Goal: Task Accomplishment & Management: Complete application form

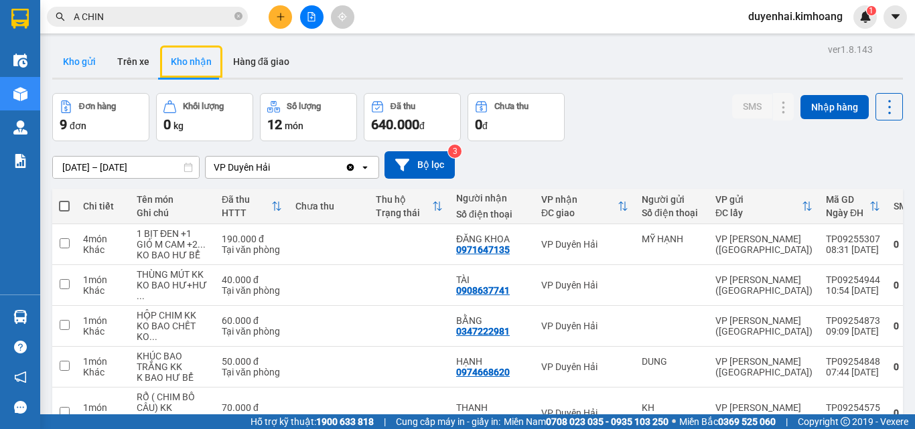
click at [91, 64] on button "Kho gửi" at bounding box center [79, 62] width 54 height 32
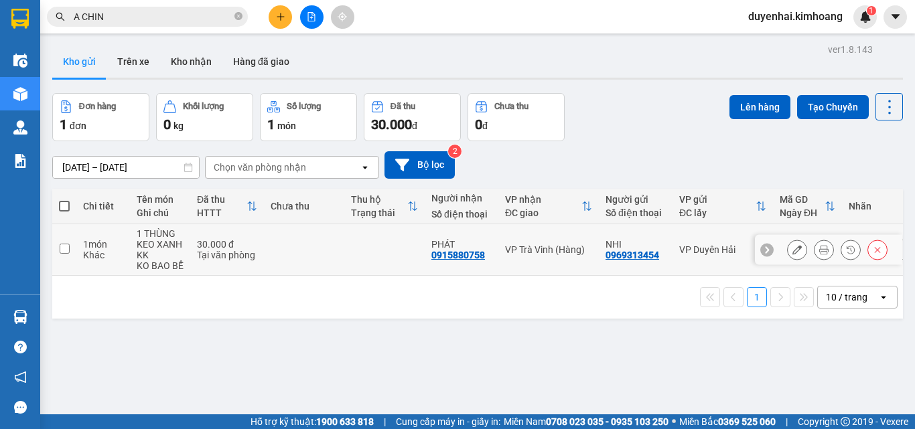
click at [64, 250] on input "checkbox" at bounding box center [65, 249] width 10 height 10
checkbox input "true"
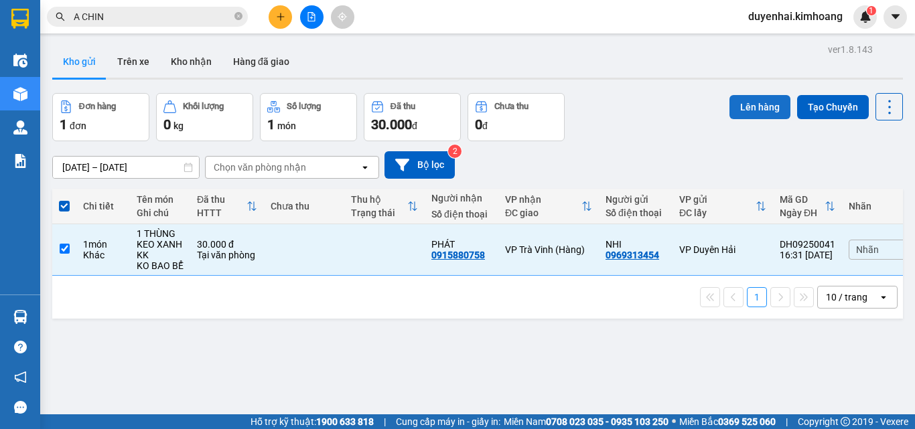
click at [738, 115] on button "Lên hàng" at bounding box center [760, 107] width 61 height 24
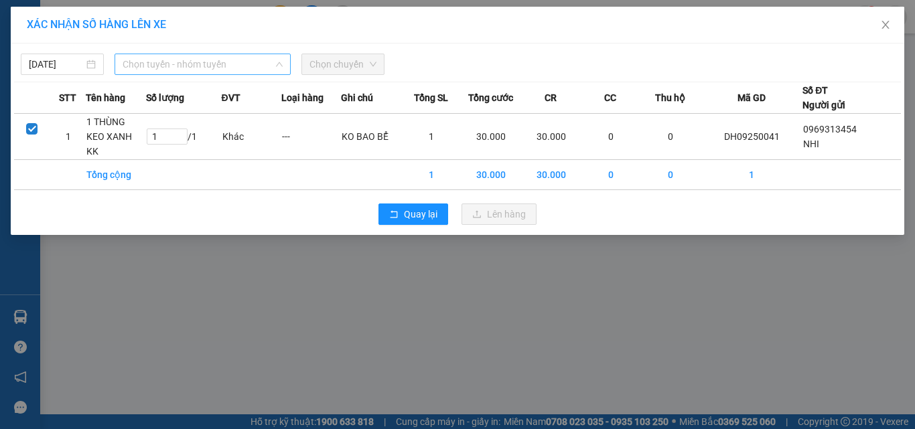
click at [177, 63] on span "Chọn tuyến - nhóm tuyến" at bounding box center [203, 64] width 160 height 20
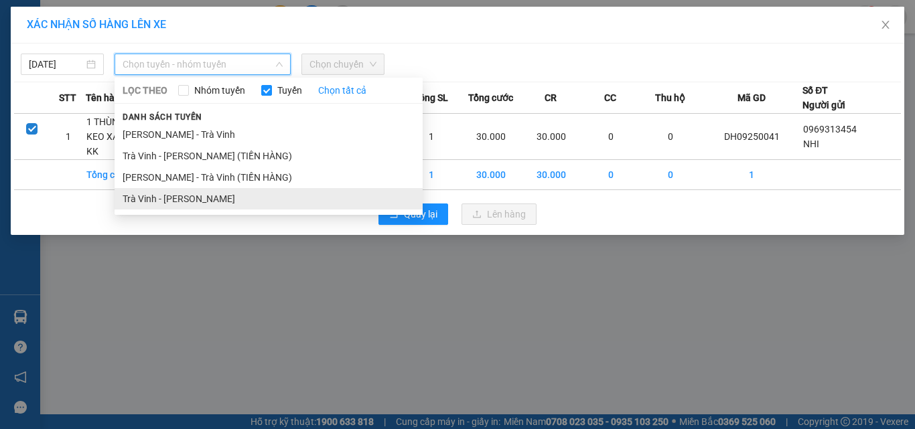
click at [172, 200] on li "Trà [PERSON_NAME] [PERSON_NAME]" at bounding box center [269, 198] width 308 height 21
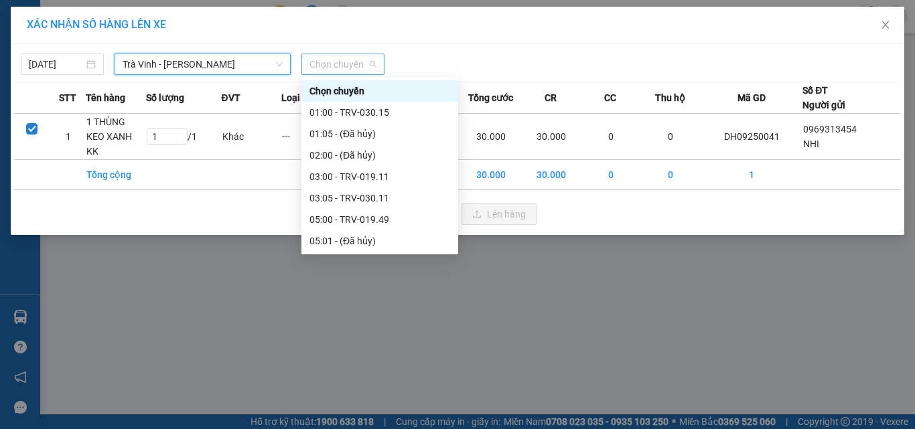
click at [320, 62] on span "Chọn chuyến" at bounding box center [343, 64] width 67 height 20
click at [62, 60] on input "[DATE]" at bounding box center [56, 64] width 55 height 15
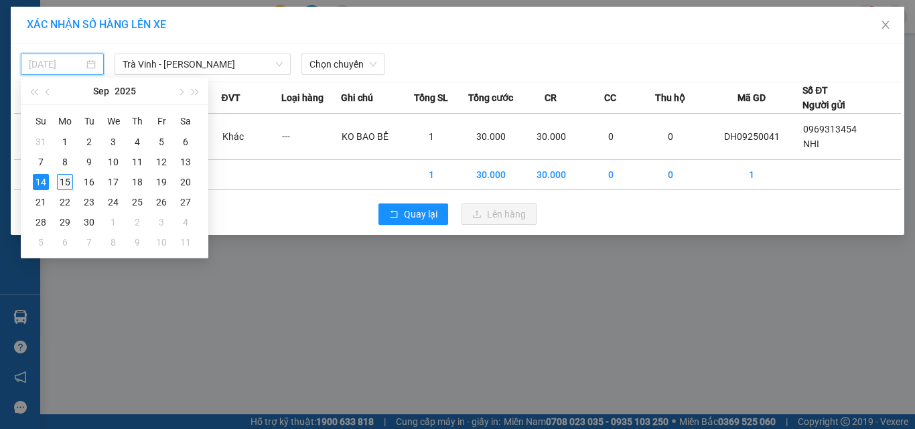
click at [62, 182] on div "15" at bounding box center [65, 182] width 16 height 16
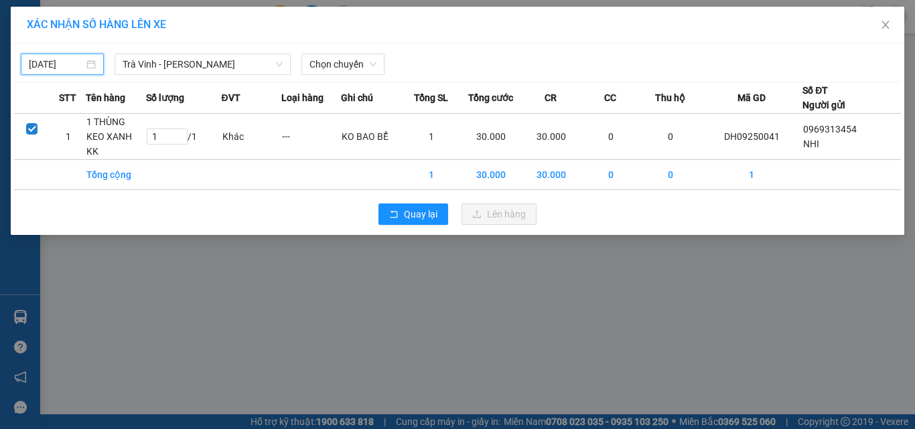
type input "[DATE]"
click at [318, 63] on span "Chọn chuyến" at bounding box center [343, 64] width 67 height 20
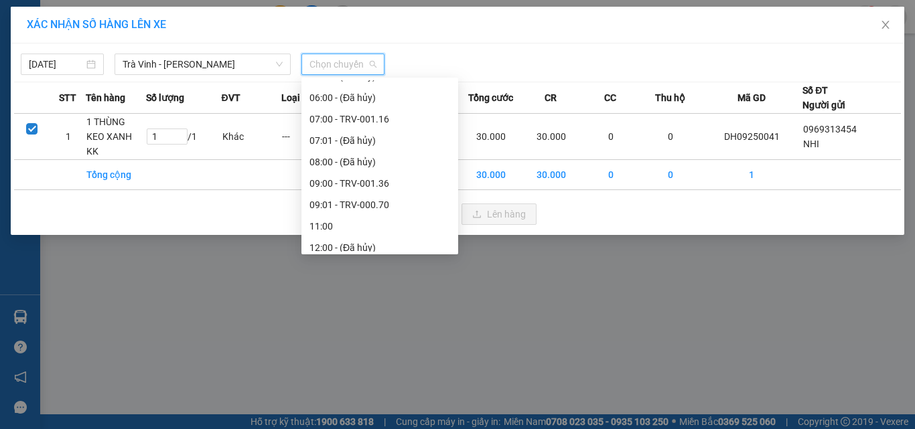
scroll to position [335, 0]
click at [372, 190] on div "09:01 - TRV-000.70" at bounding box center [380, 185] width 141 height 15
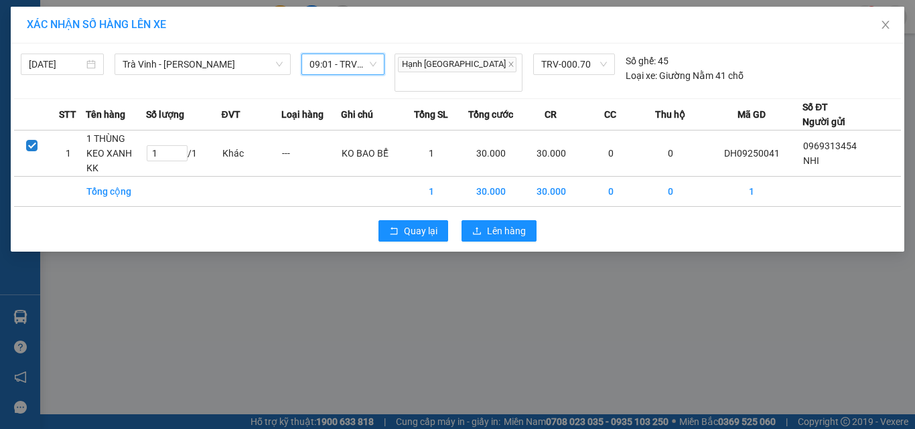
click at [342, 60] on span "09:01 - TRV-000.70" at bounding box center [343, 64] width 67 height 20
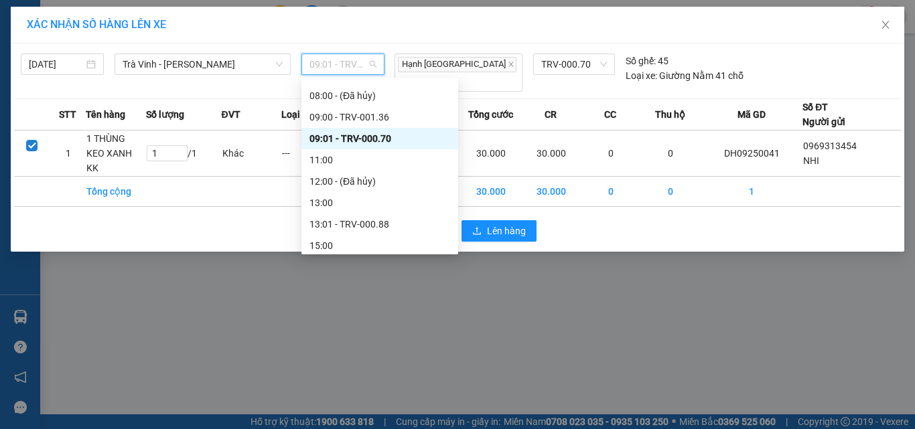
scroll to position [402, 0]
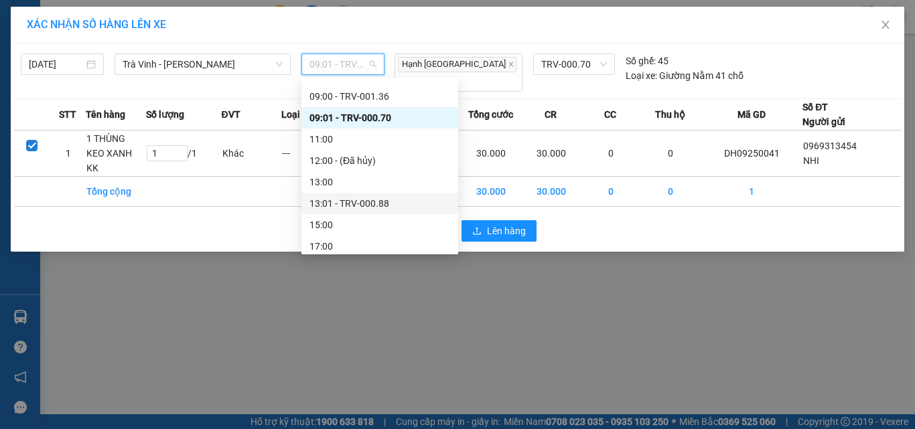
click at [328, 196] on div "13:01 - TRV-000.88" at bounding box center [379, 203] width 157 height 21
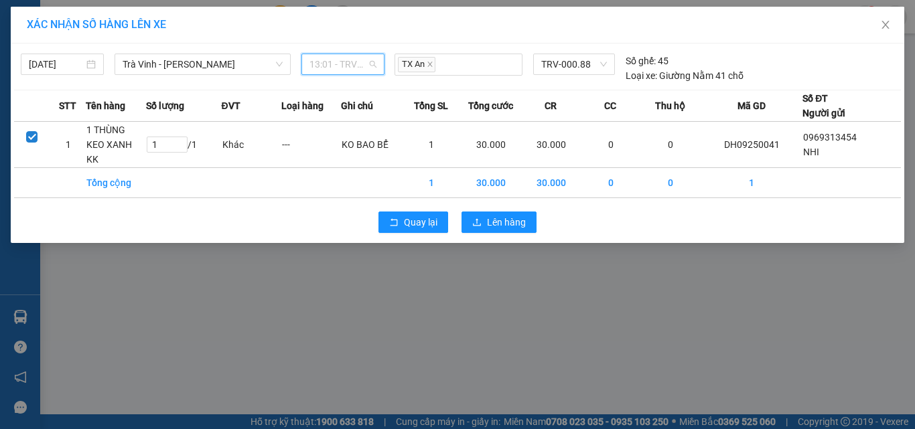
click at [361, 56] on span "13:01 - TRV-000.88" at bounding box center [343, 64] width 67 height 20
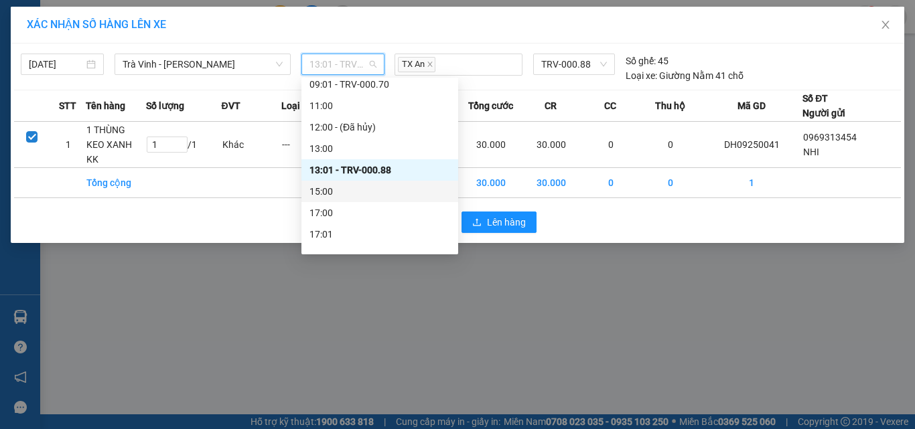
scroll to position [450, 0]
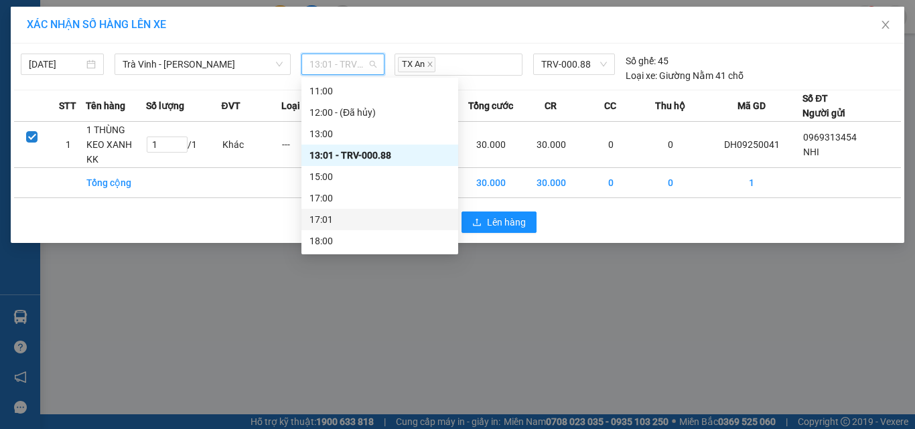
click at [337, 220] on div "17:01" at bounding box center [380, 219] width 141 height 15
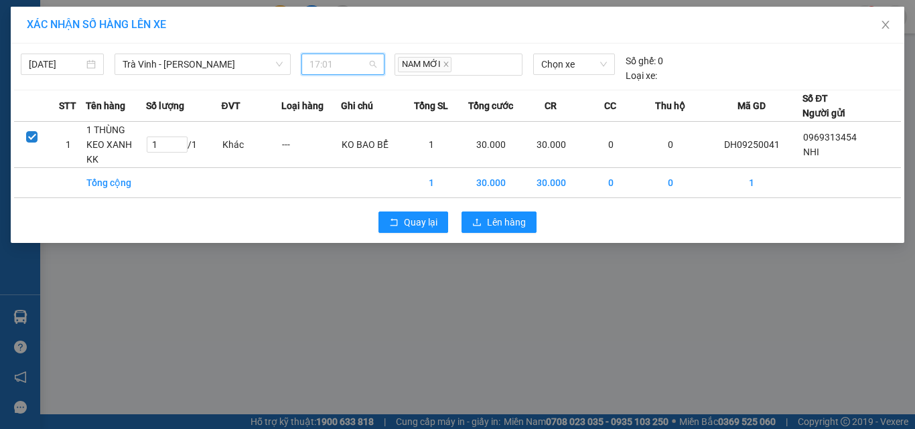
click at [351, 66] on span "17:01" at bounding box center [343, 64] width 67 height 20
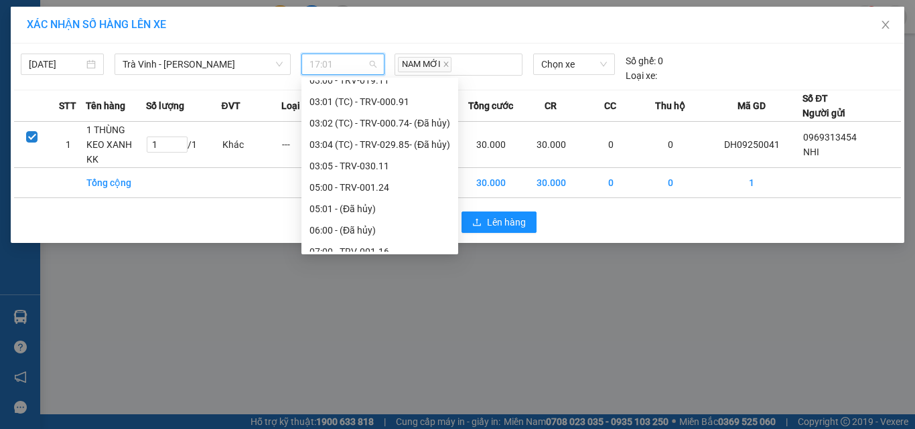
scroll to position [0, 0]
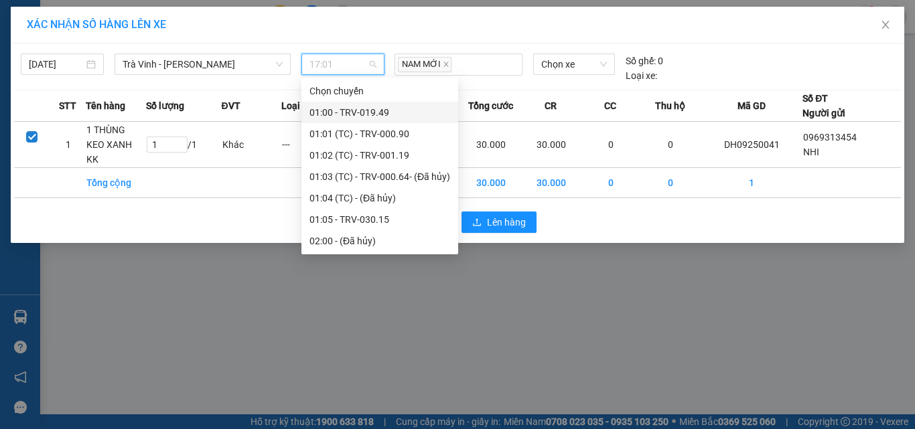
click at [348, 104] on div "01:00 - TRV-019.49" at bounding box center [379, 112] width 157 height 21
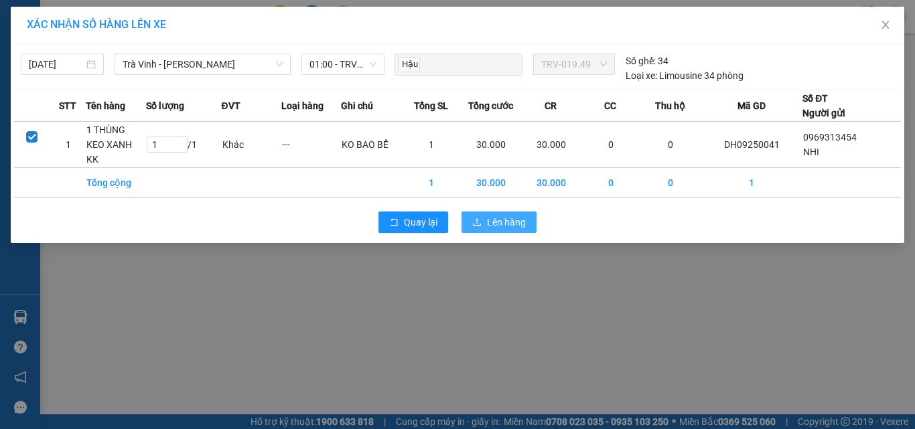
click at [499, 215] on span "Lên hàng" at bounding box center [506, 222] width 39 height 15
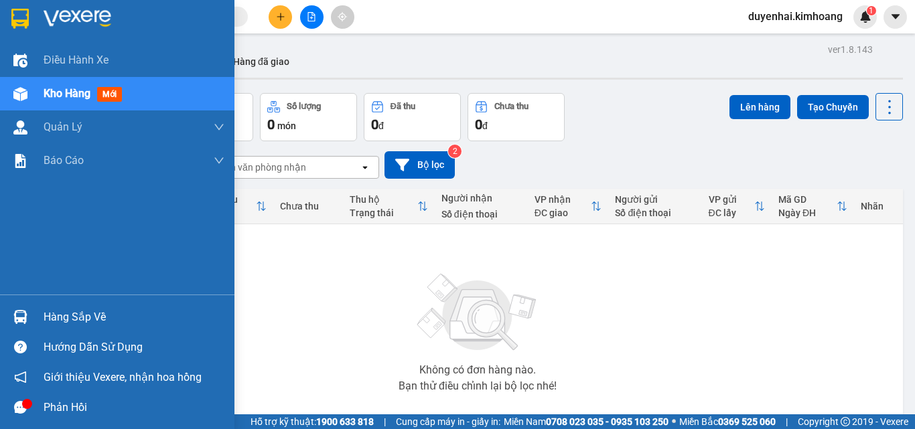
click at [68, 317] on div "Hàng sắp về" at bounding box center [134, 317] width 181 height 20
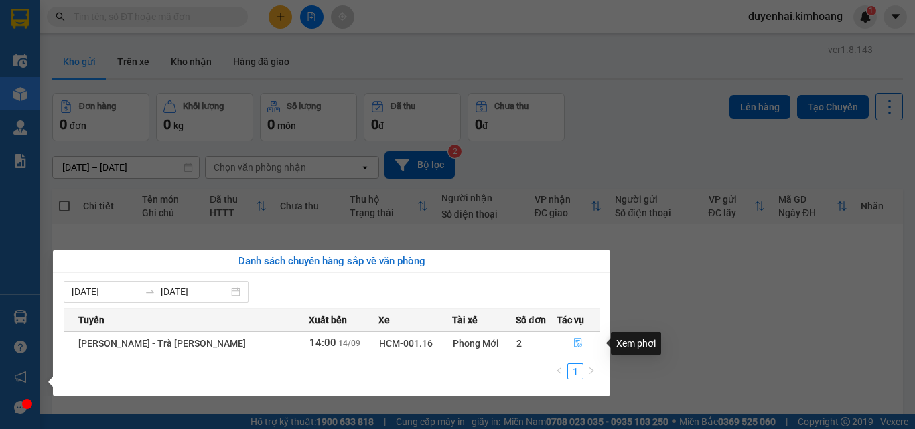
click at [572, 337] on button "button" at bounding box center [578, 343] width 42 height 21
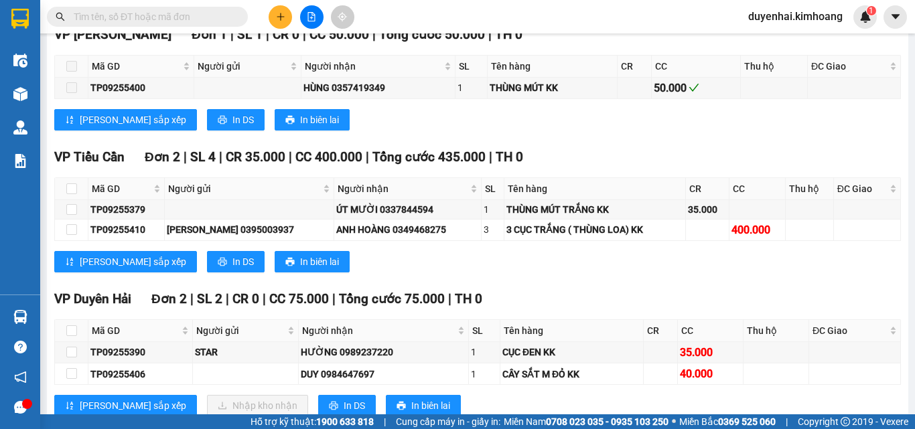
scroll to position [1206, 0]
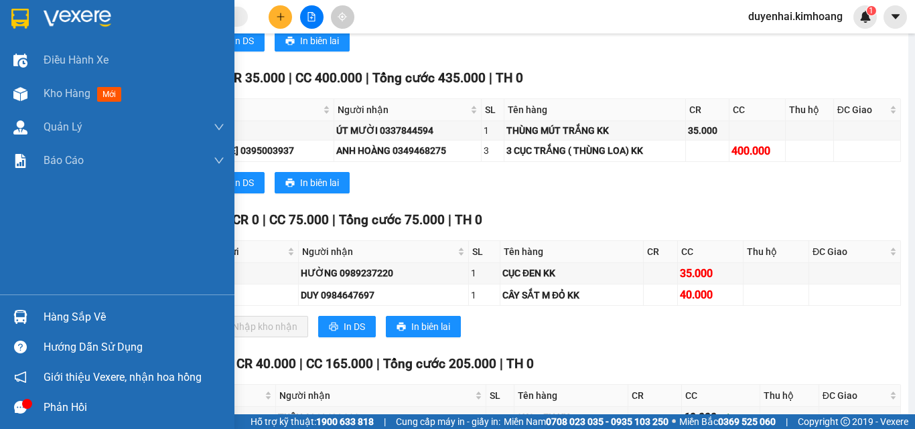
click at [109, 316] on div "Hàng sắp về" at bounding box center [134, 317] width 181 height 20
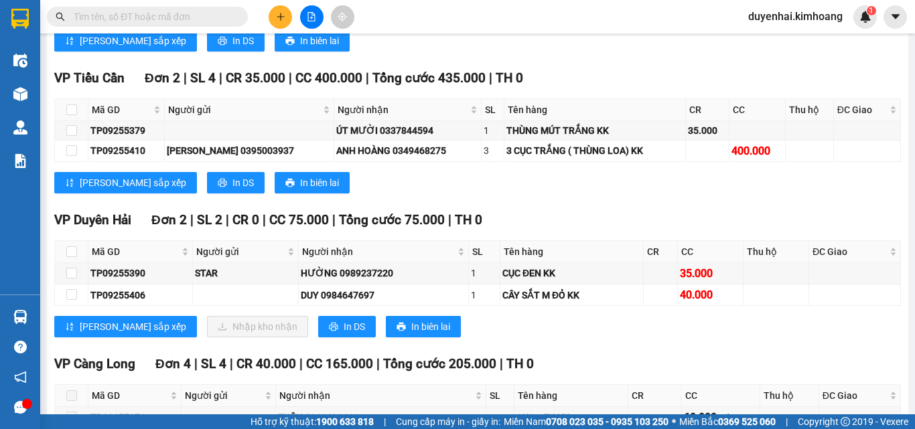
click at [537, 214] on section "Kết quả [PERSON_NAME] ( 0 ) Bộ lọc No Data duyenhai.kimhoang 1 Điều [PERSON_NAM…" at bounding box center [457, 214] width 915 height 429
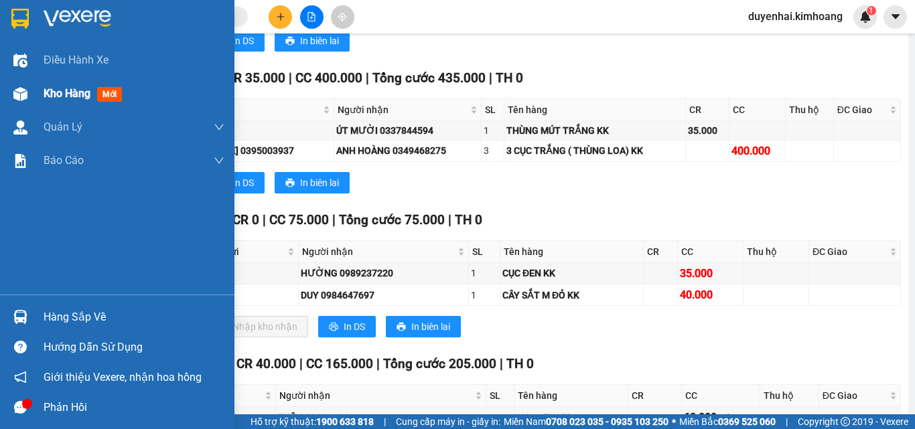
click at [55, 91] on span "Kho hàng" at bounding box center [67, 93] width 47 height 13
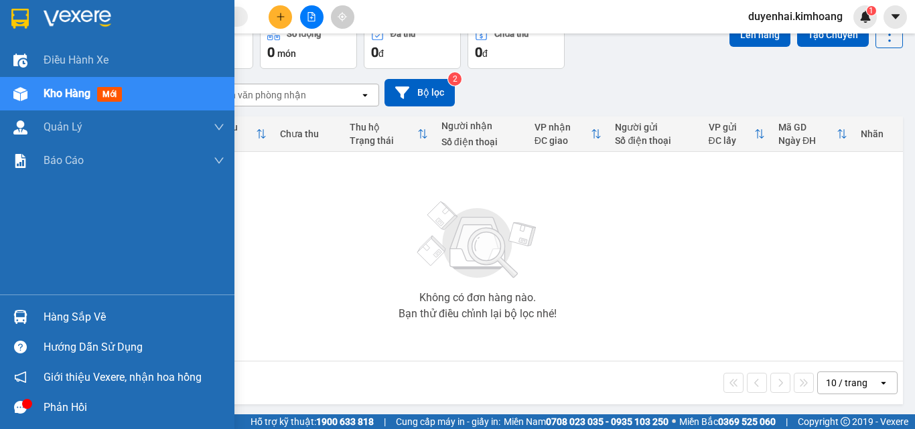
scroll to position [74, 0]
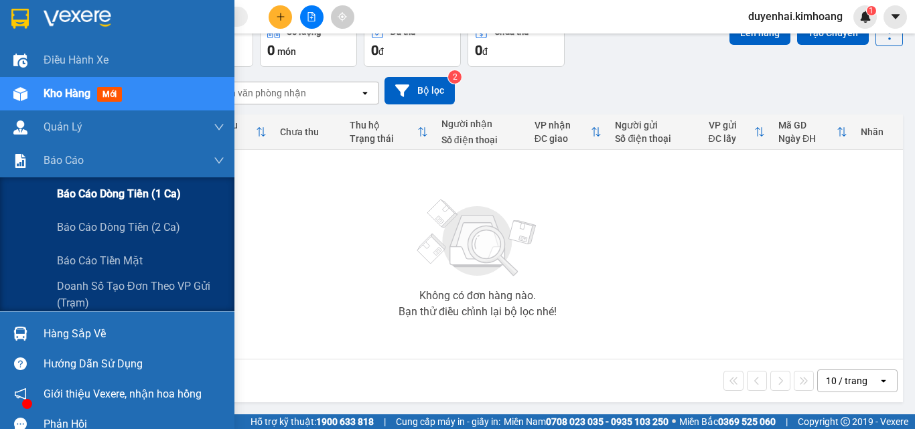
click at [98, 196] on span "Báo cáo dòng tiền (1 ca)" at bounding box center [119, 194] width 124 height 17
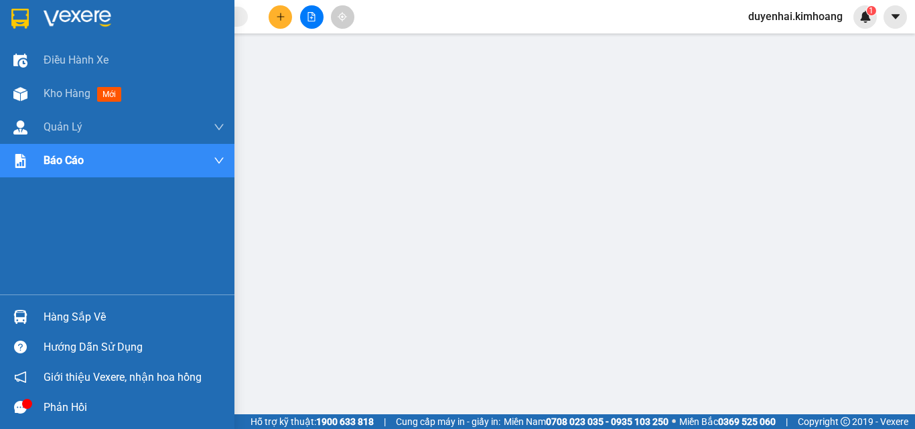
click at [63, 324] on div "Hàng sắp về" at bounding box center [134, 317] width 181 height 20
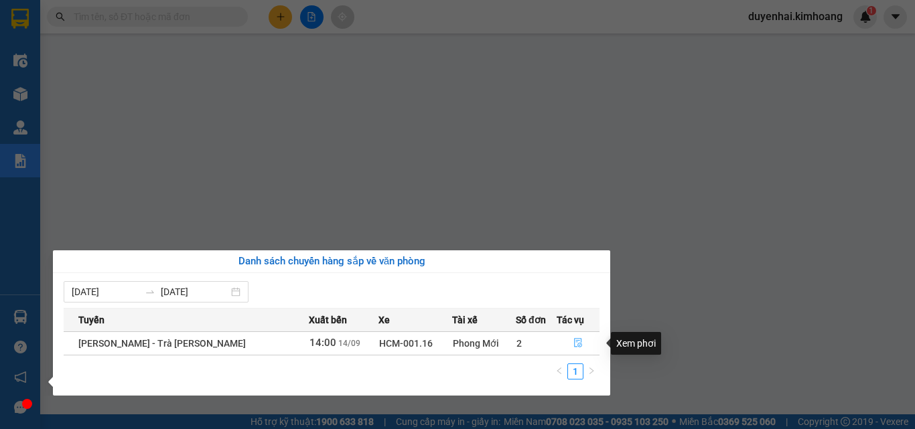
click at [574, 344] on icon "file-done" at bounding box center [577, 342] width 9 height 9
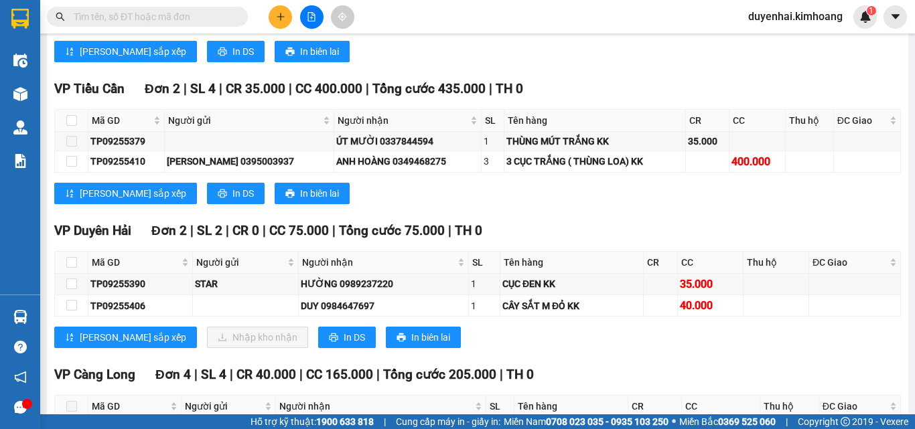
scroll to position [1206, 0]
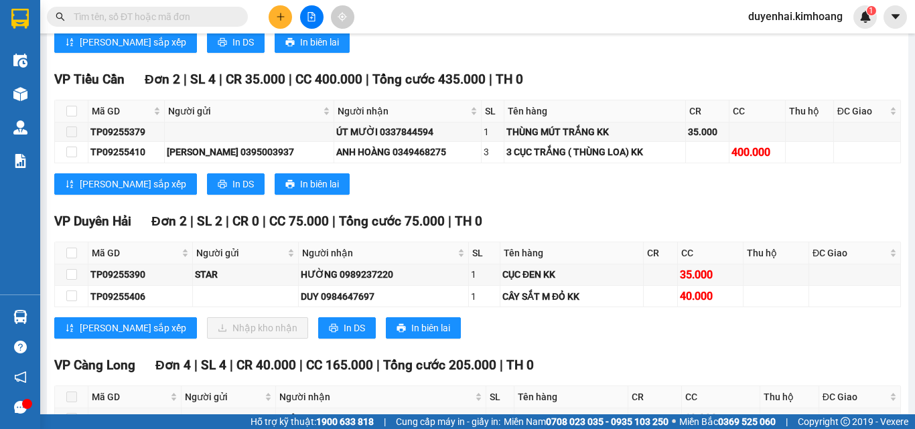
click at [126, 13] on input "text" at bounding box center [153, 16] width 158 height 15
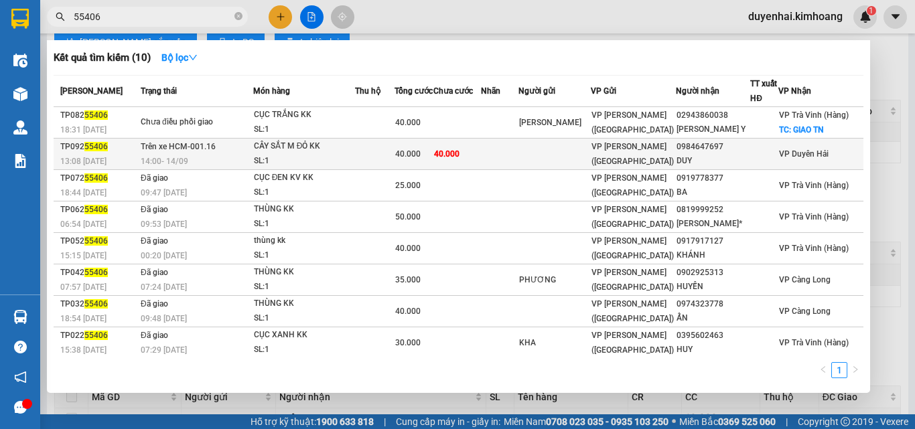
type input "55406"
click at [413, 159] on span "40.000" at bounding box center [407, 153] width 25 height 9
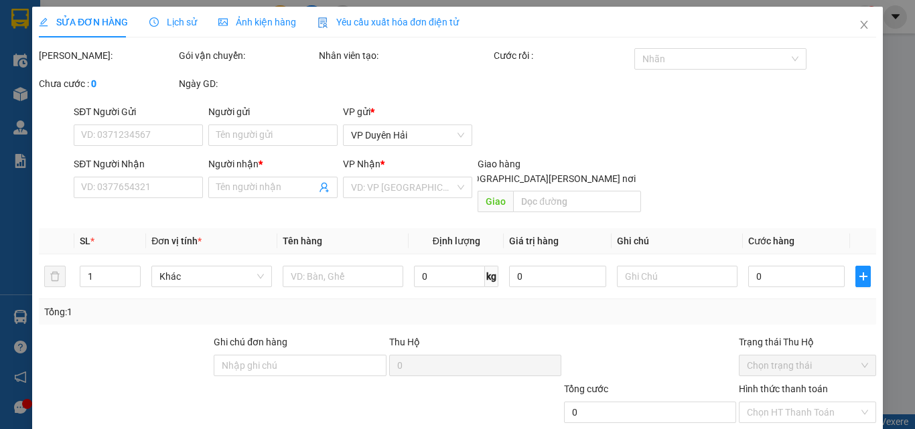
type input "0984647697"
type input "DUY"
type input "40.000"
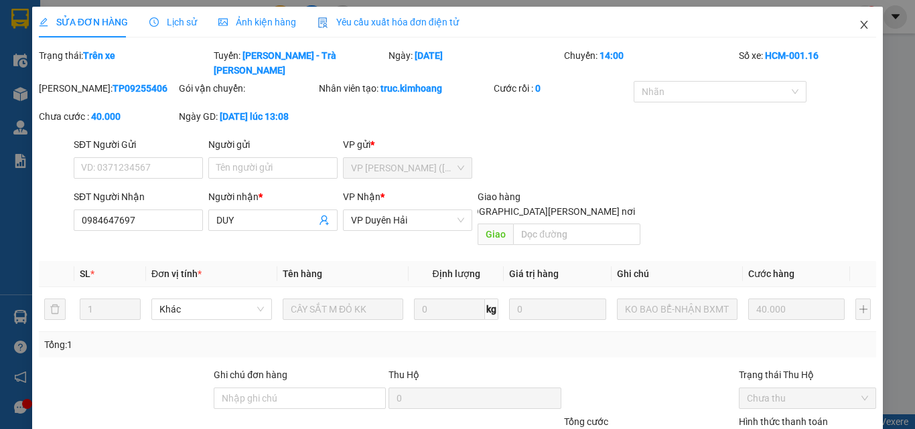
click at [860, 23] on icon "close" at bounding box center [864, 24] width 11 height 11
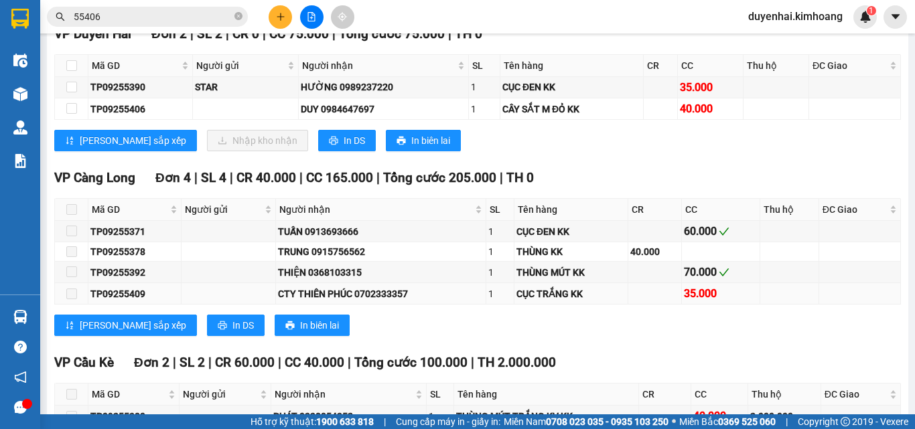
scroll to position [1407, 0]
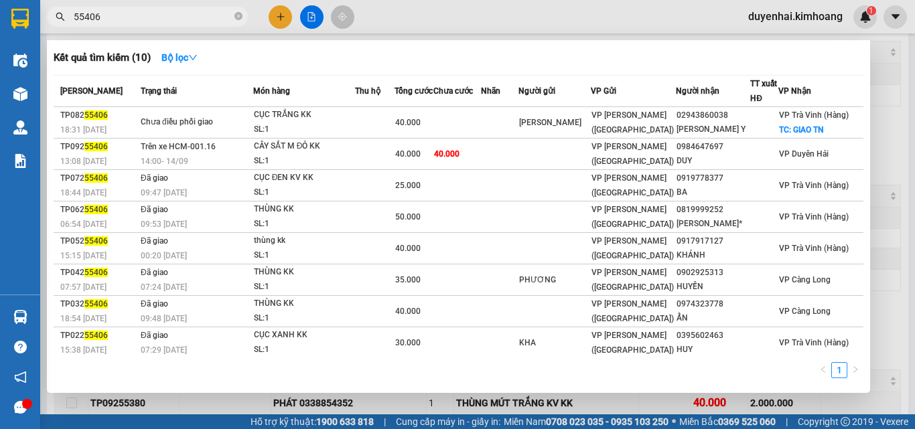
click at [126, 20] on input "55406" at bounding box center [153, 16] width 158 height 15
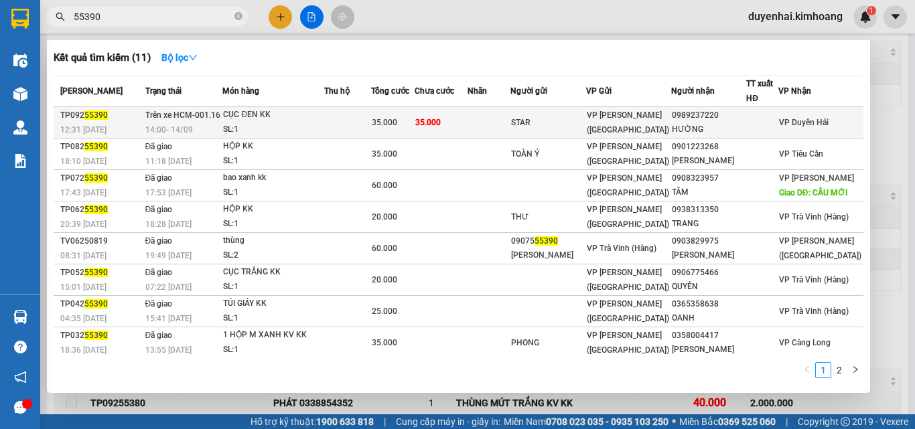
type input "55390"
click at [316, 130] on div "SL: 1" at bounding box center [273, 130] width 100 height 15
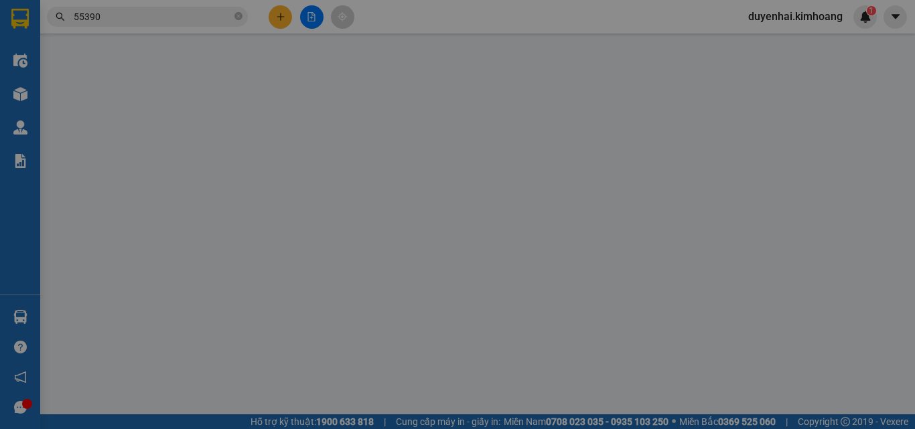
type input "STAR"
type input "0989237220"
type input "HƯỜNG"
type input "35.000"
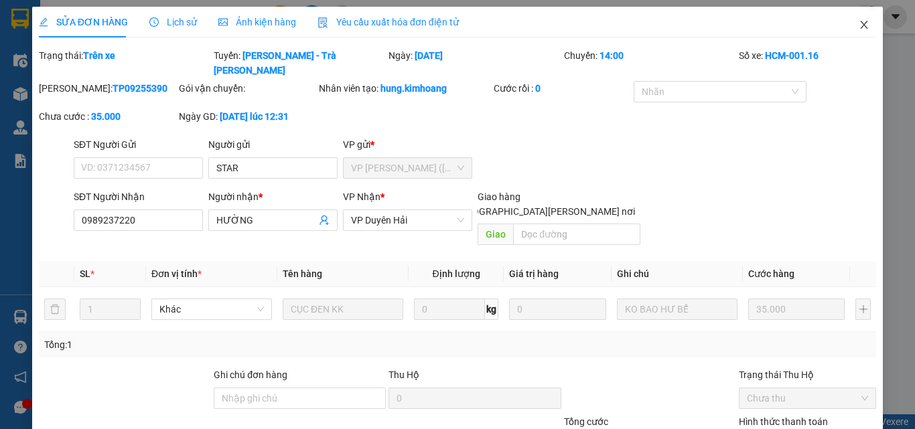
click at [859, 26] on icon "close" at bounding box center [864, 24] width 11 height 11
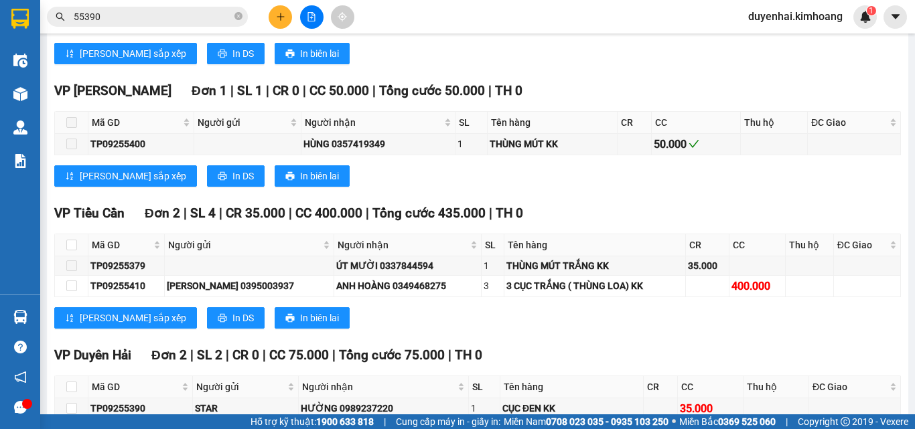
scroll to position [1206, 0]
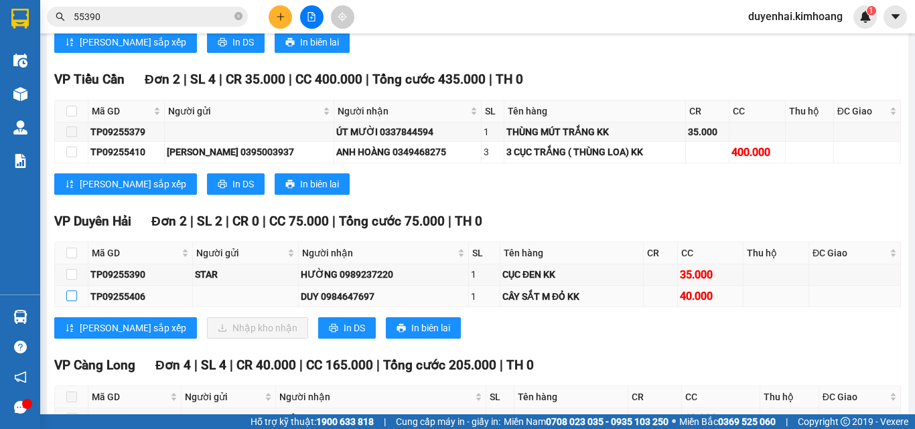
click at [73, 301] on input "checkbox" at bounding box center [71, 296] width 11 height 11
checkbox input "true"
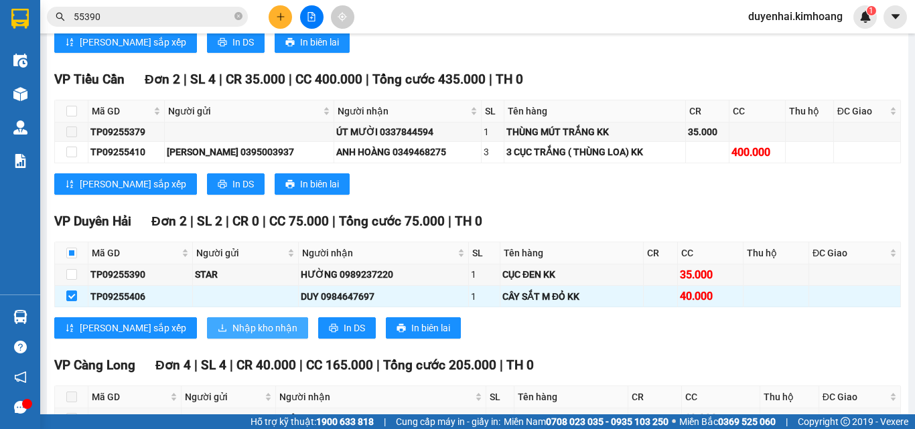
click at [232, 336] on span "Nhập kho nhận" at bounding box center [264, 328] width 65 height 15
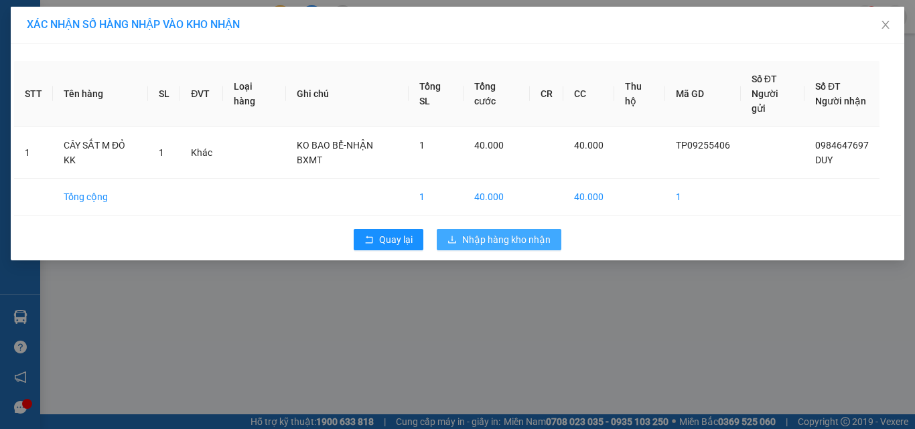
click at [525, 232] on span "Nhập hàng kho nhận" at bounding box center [506, 239] width 88 height 15
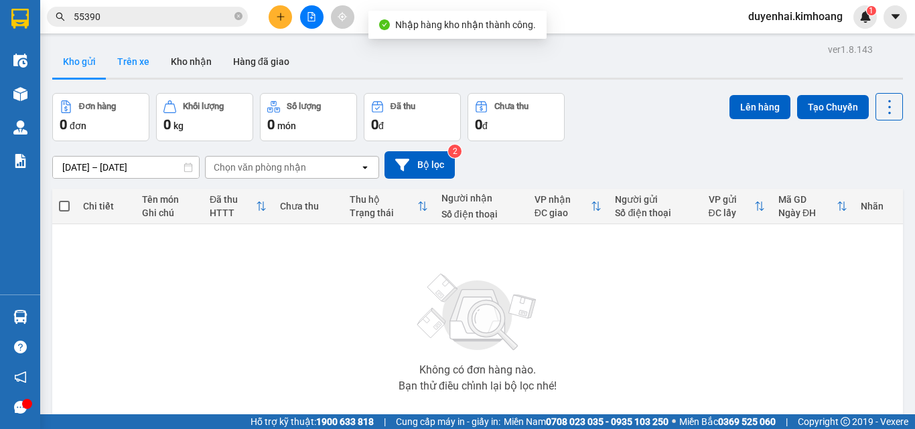
click at [123, 59] on button "Trên xe" at bounding box center [134, 62] width 54 height 32
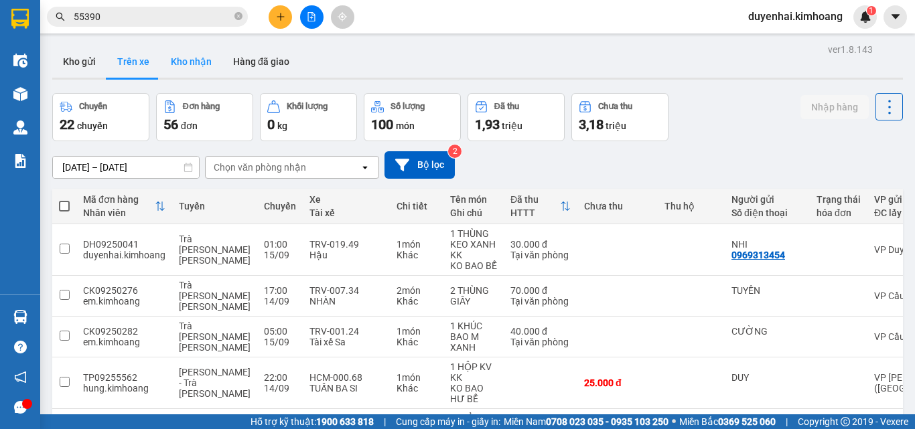
click at [200, 68] on button "Kho nhận" at bounding box center [191, 62] width 62 height 32
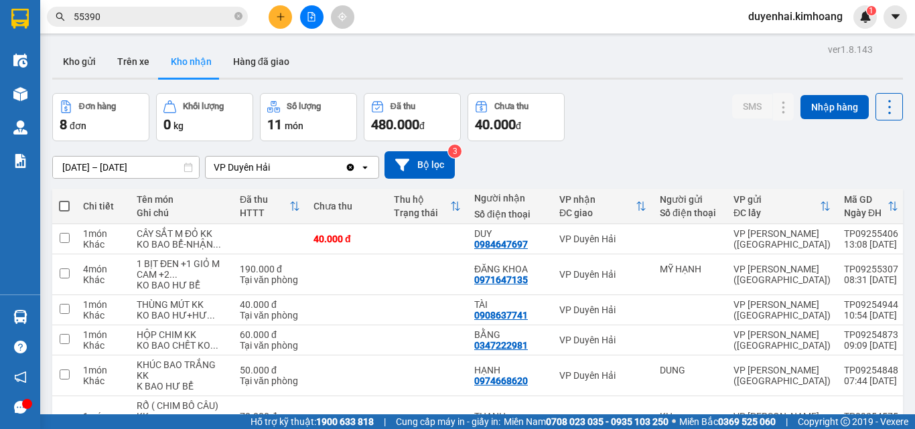
click at [160, 46] on button "Kho nhận" at bounding box center [191, 62] width 62 height 32
click at [102, 169] on input "[DATE] – [DATE]" at bounding box center [126, 167] width 146 height 21
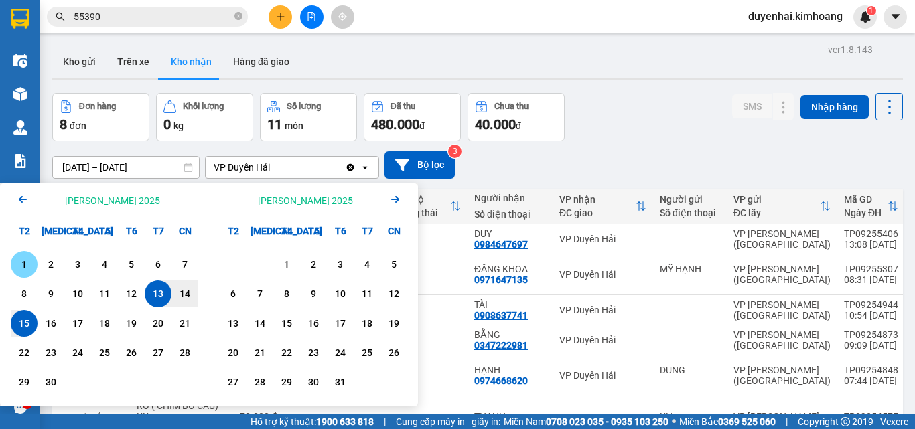
click at [25, 261] on div "1" at bounding box center [24, 265] width 19 height 16
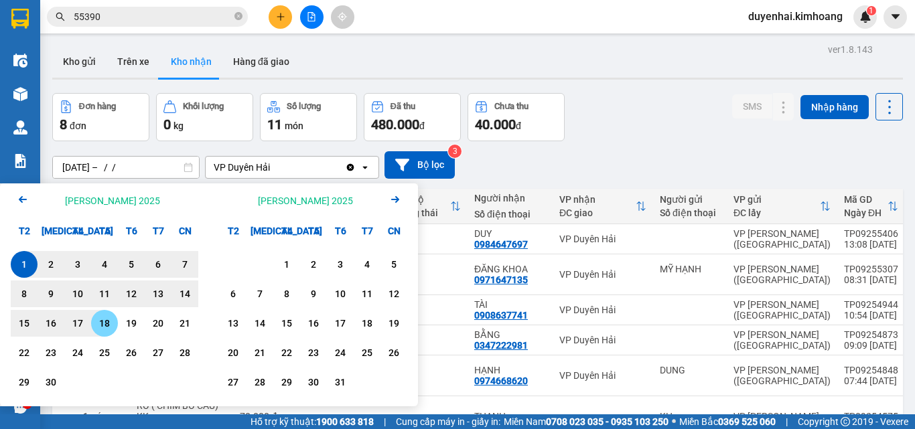
click at [111, 316] on div "18" at bounding box center [104, 324] width 19 height 16
type input "[DATE] – [DATE]"
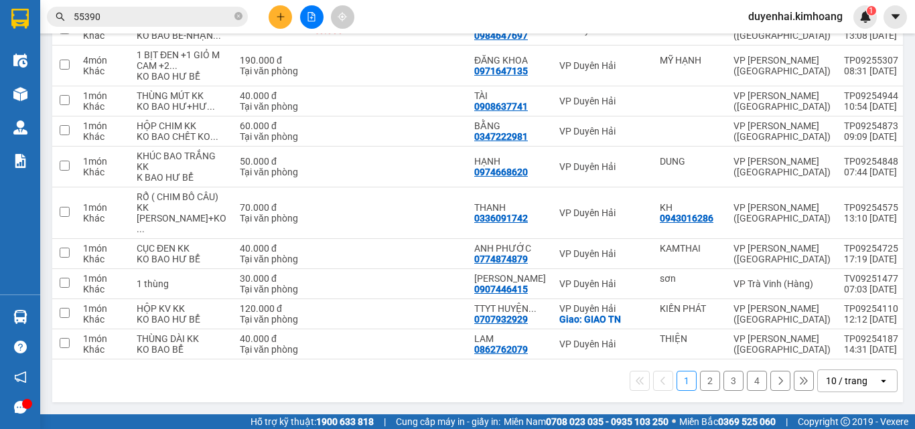
scroll to position [364, 0]
click at [700, 374] on button "2" at bounding box center [710, 381] width 20 height 20
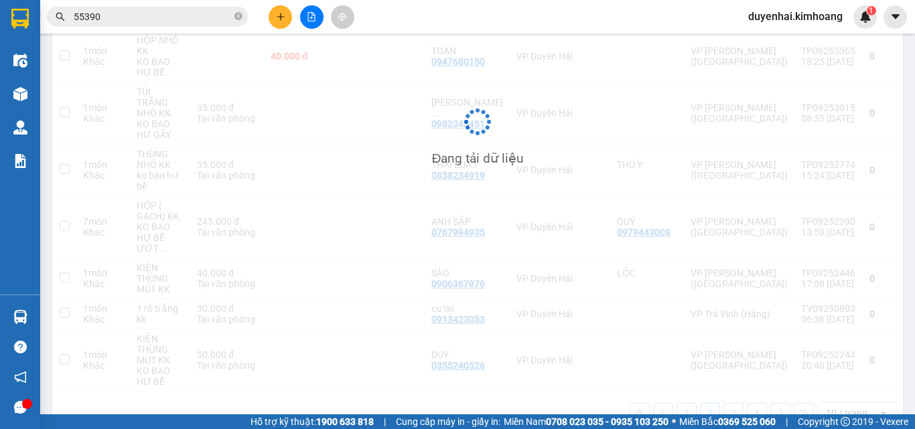
scroll to position [359, 0]
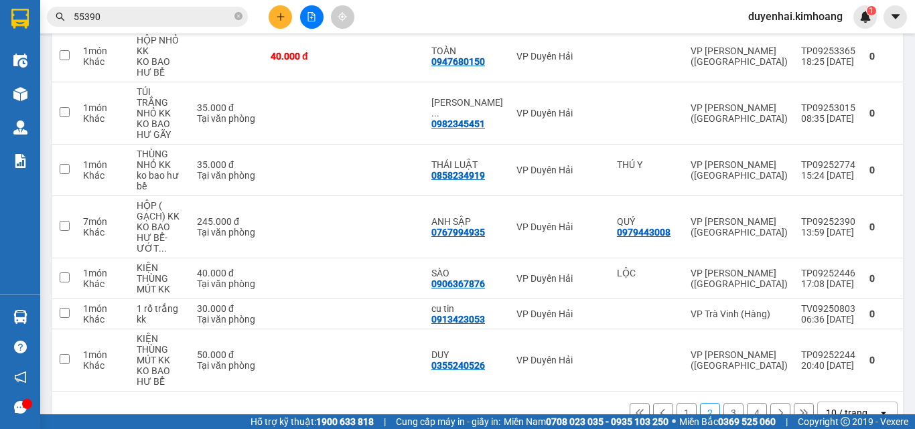
click at [724, 403] on button "3" at bounding box center [734, 413] width 20 height 20
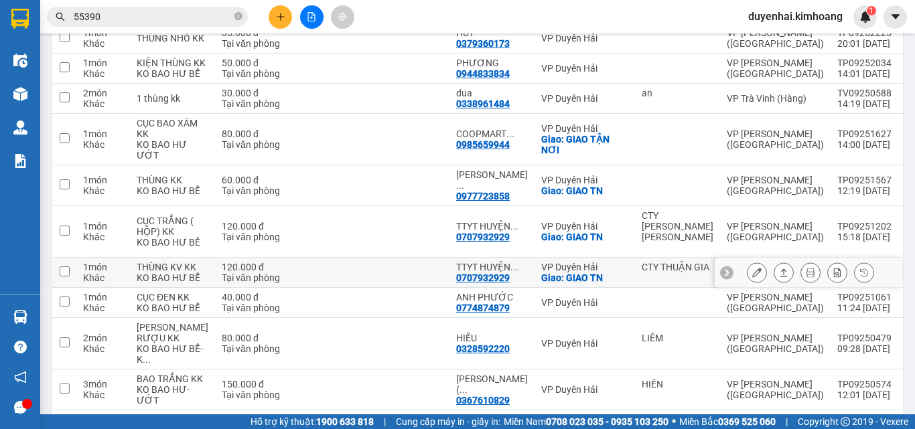
scroll to position [134, 0]
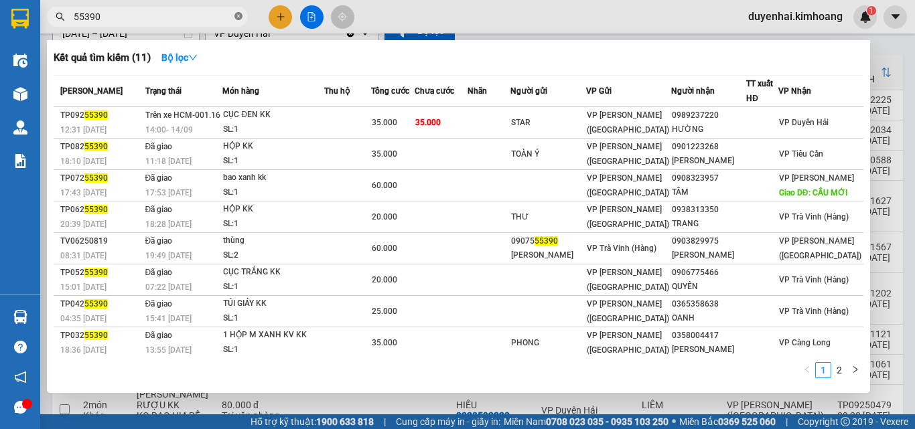
click at [240, 18] on icon "close-circle" at bounding box center [238, 16] width 8 height 8
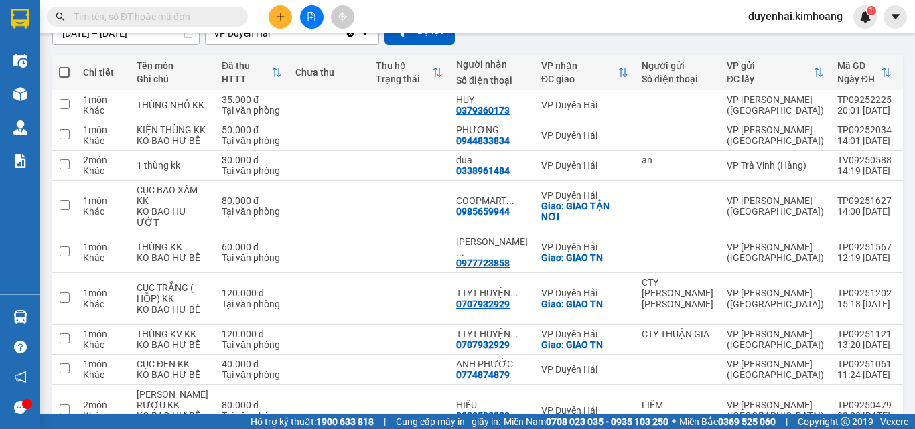
click at [218, 11] on input "text" at bounding box center [153, 16] width 158 height 15
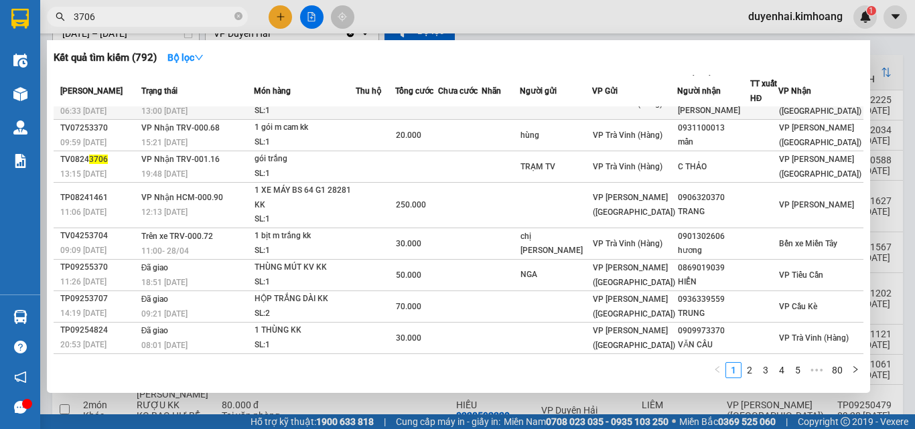
scroll to position [96, 0]
type input "3706"
click at [745, 372] on link "2" at bounding box center [749, 370] width 15 height 15
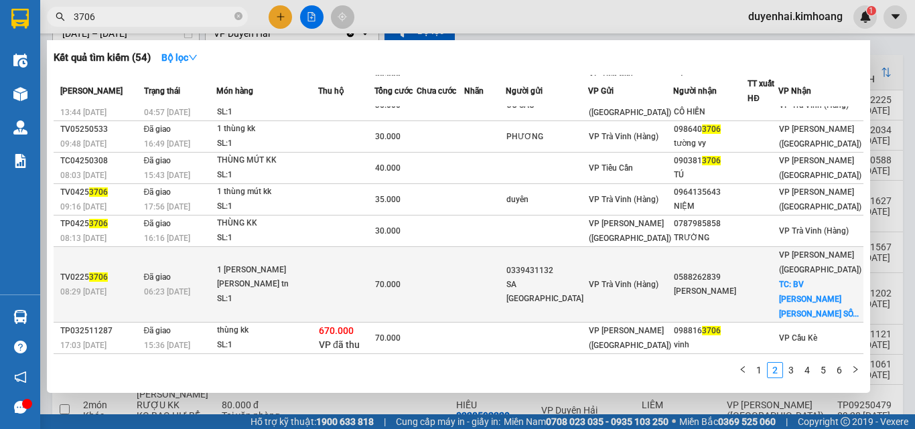
scroll to position [141, 0]
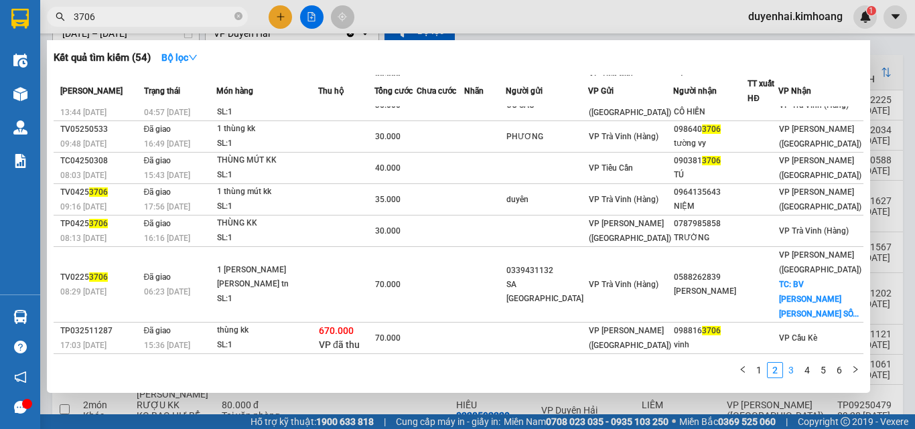
click at [794, 368] on link "3" at bounding box center [791, 370] width 15 height 15
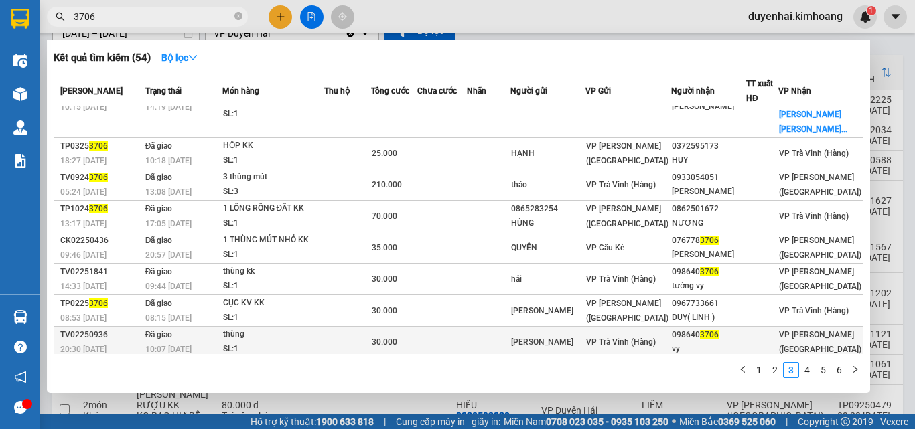
scroll to position [0, 0]
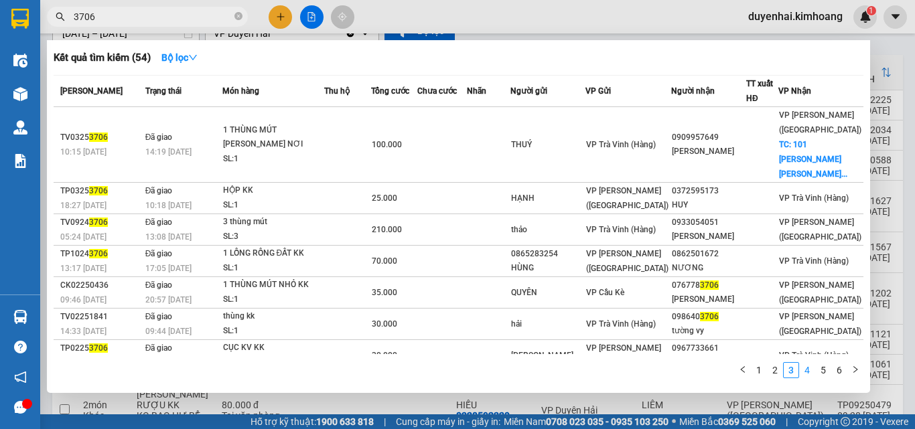
click at [800, 370] on link "4" at bounding box center [807, 370] width 15 height 15
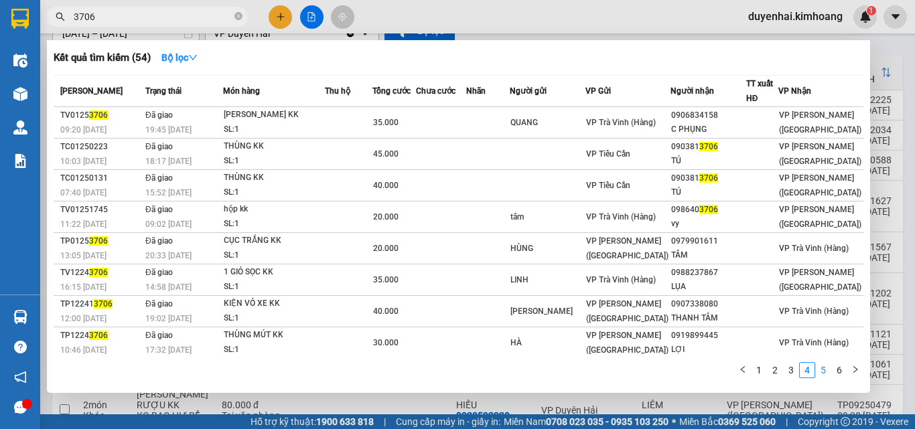
click at [822, 369] on link "5" at bounding box center [823, 370] width 15 height 15
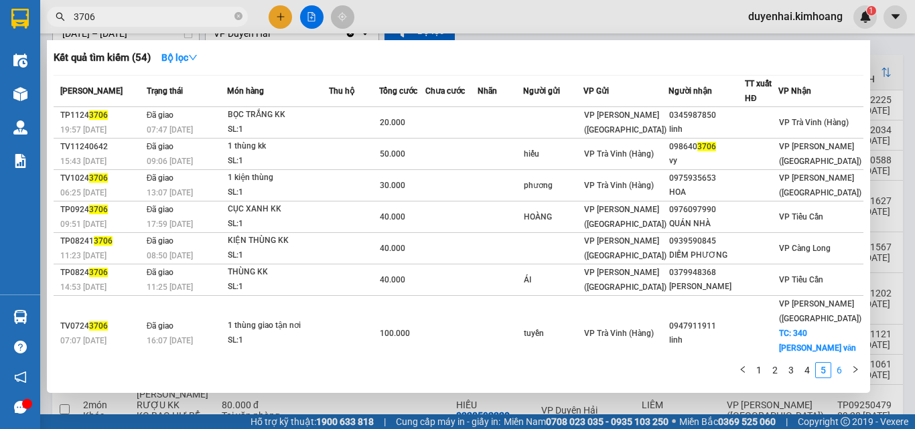
click at [837, 372] on link "6" at bounding box center [839, 370] width 15 height 15
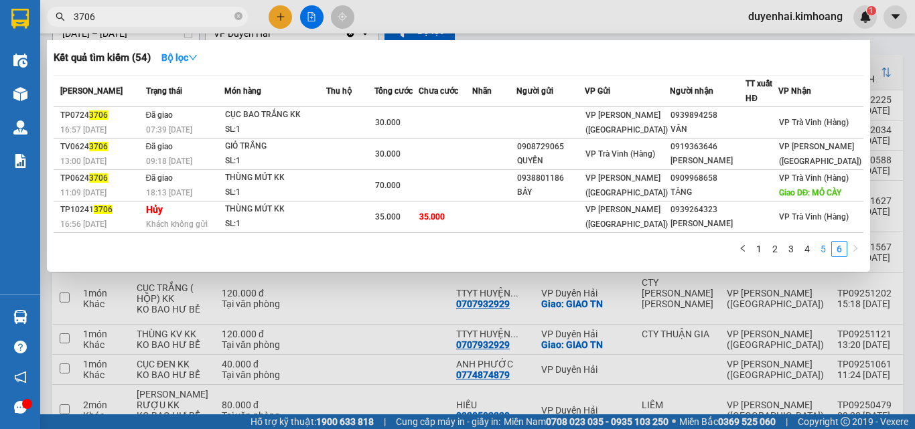
click at [827, 257] on link "5" at bounding box center [823, 249] width 15 height 15
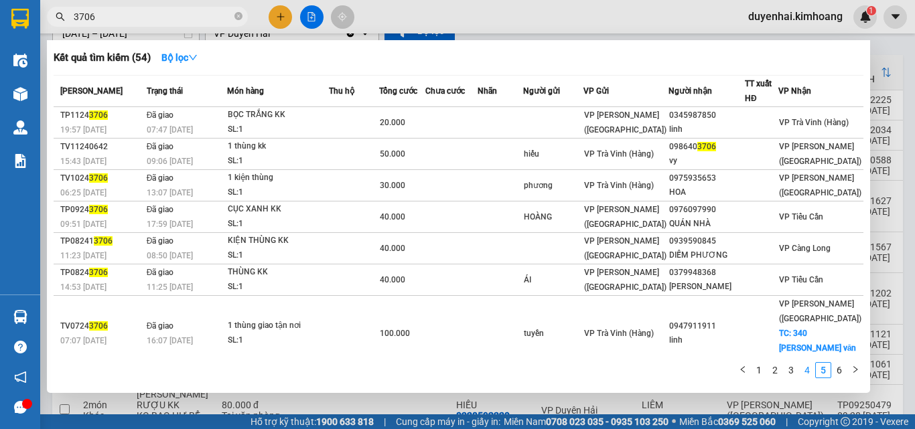
click at [805, 370] on link "4" at bounding box center [807, 370] width 15 height 15
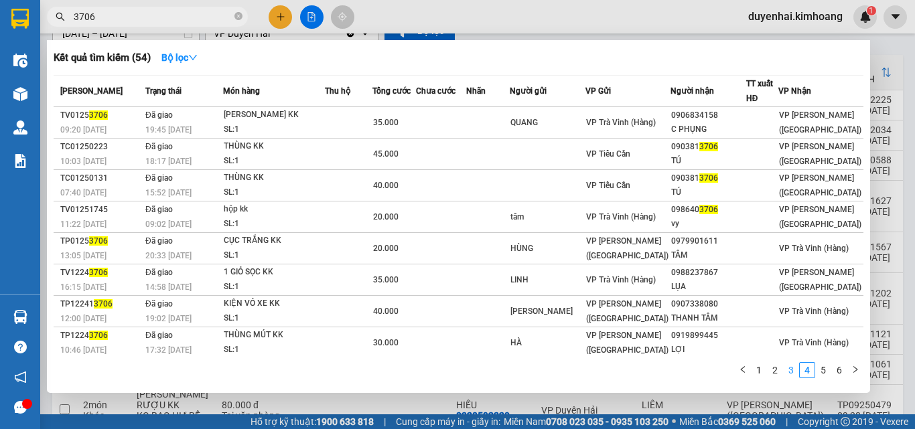
click at [787, 372] on link "3" at bounding box center [791, 370] width 15 height 15
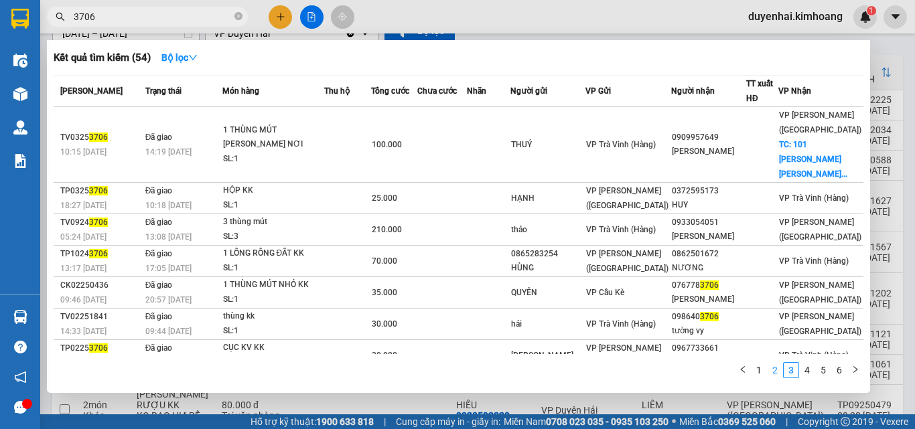
click at [774, 365] on link "2" at bounding box center [775, 370] width 15 height 15
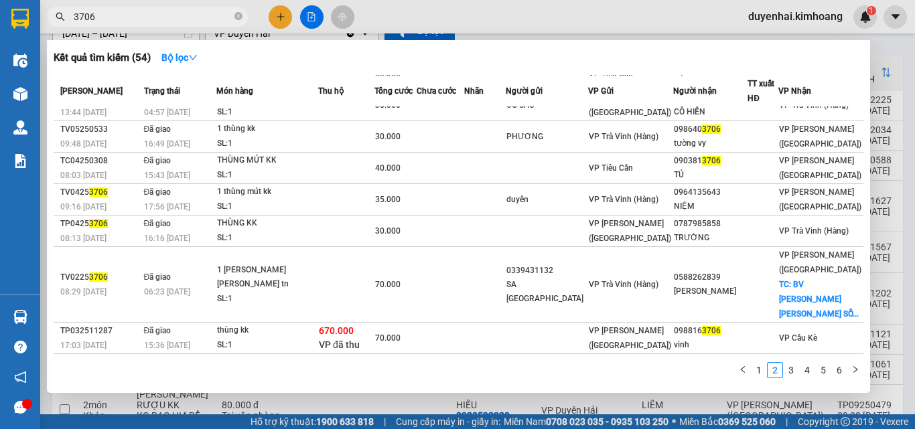
scroll to position [141, 0]
click at [762, 376] on link "1" at bounding box center [759, 370] width 15 height 15
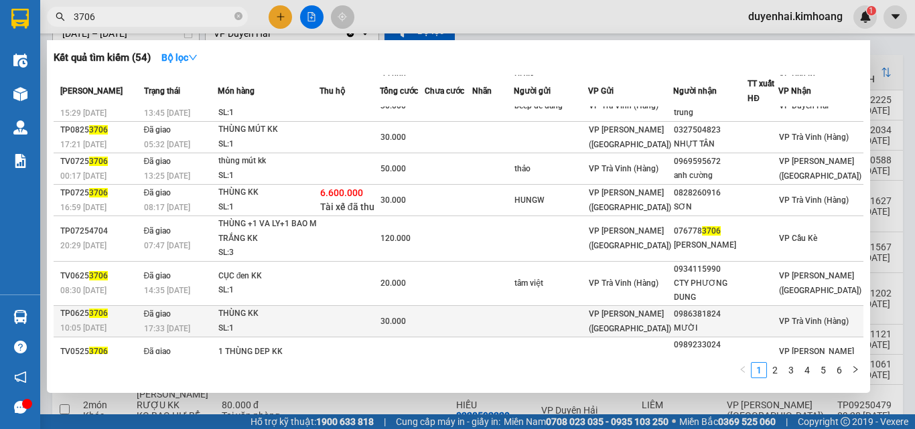
scroll to position [0, 0]
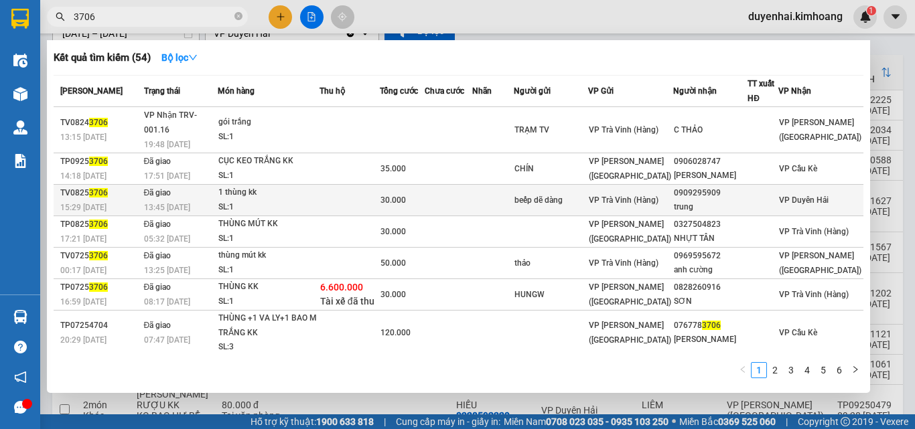
click at [464, 185] on td at bounding box center [449, 200] width 48 height 31
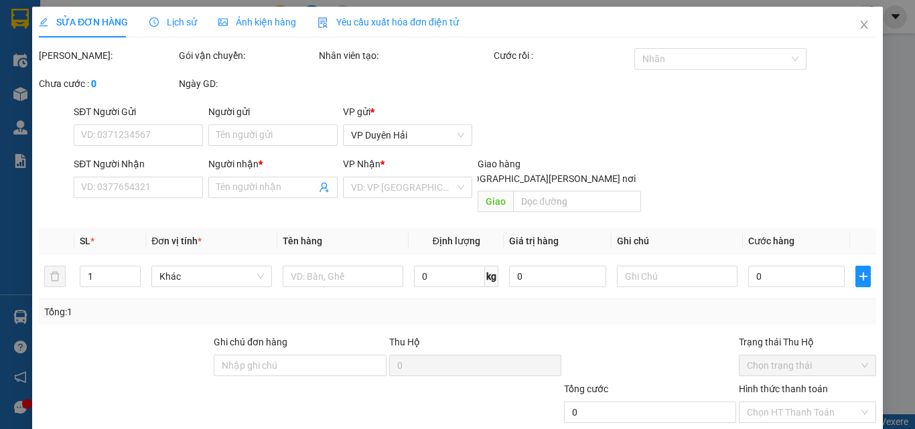
type input "beếp dẽ dàng"
type input "0909295909"
type input "trung"
type input "30.000"
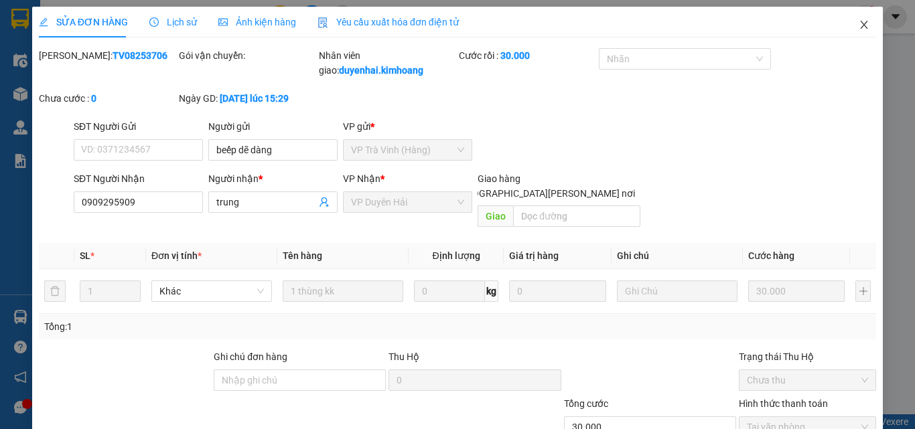
click at [850, 31] on span "Close" at bounding box center [864, 26] width 38 height 38
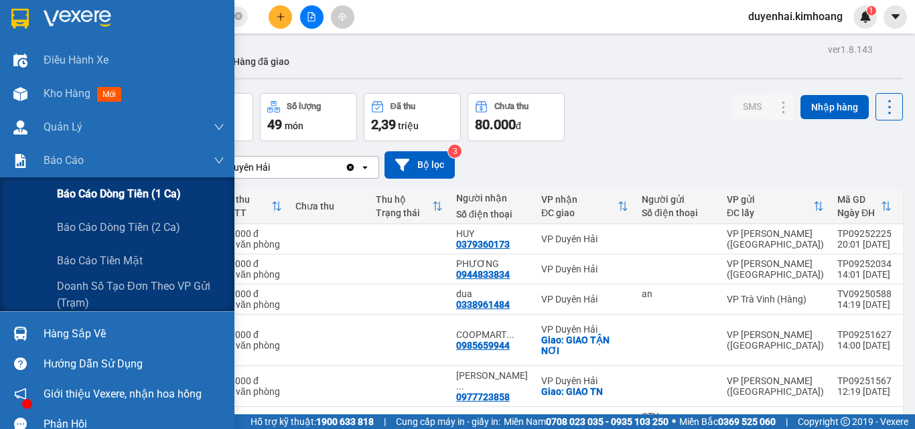
click at [122, 200] on span "Báo cáo dòng tiền (1 ca)" at bounding box center [119, 194] width 124 height 17
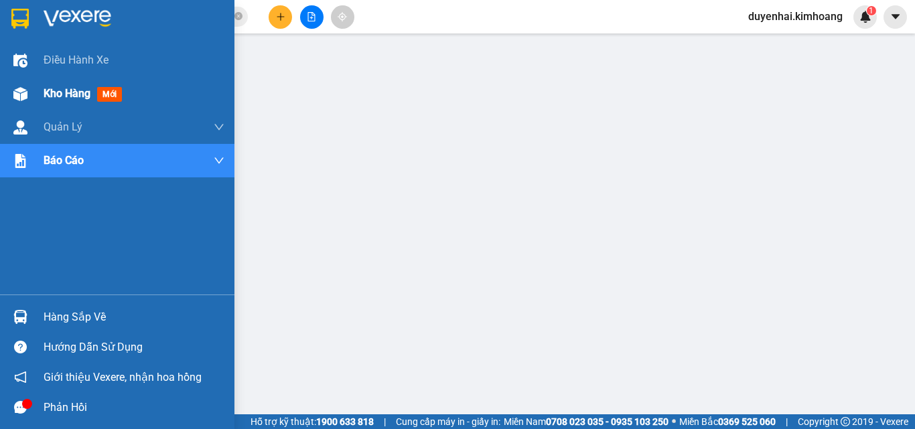
click at [52, 92] on span "Kho hàng" at bounding box center [67, 93] width 47 height 13
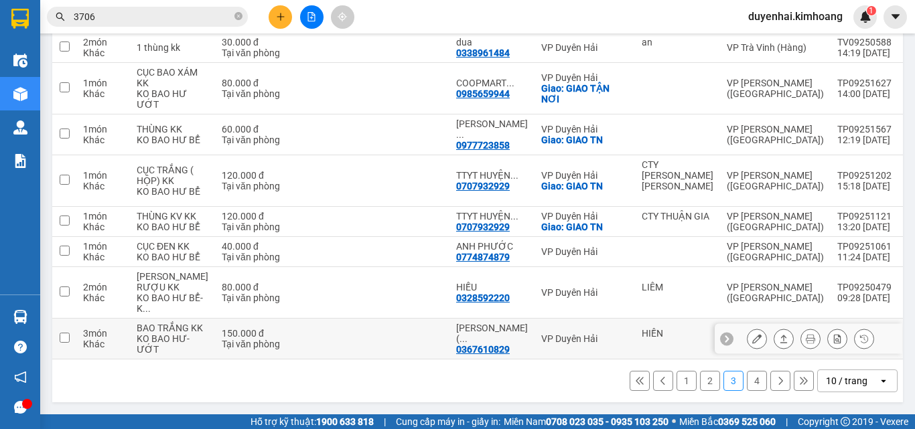
scroll to position [354, 0]
click at [754, 383] on button "4" at bounding box center [757, 381] width 20 height 20
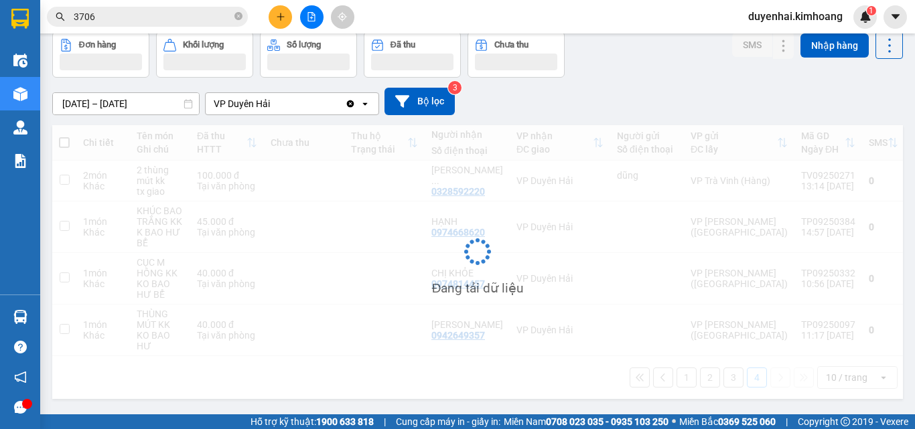
scroll to position [66, 0]
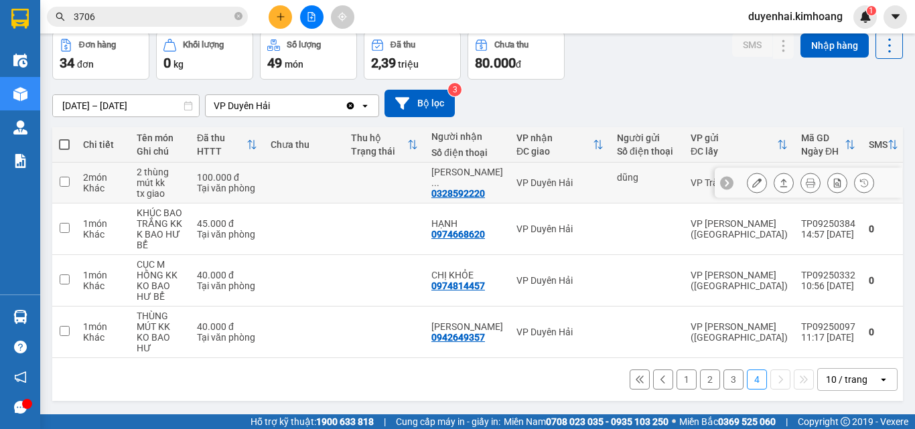
click at [752, 180] on icon at bounding box center [756, 182] width 9 height 9
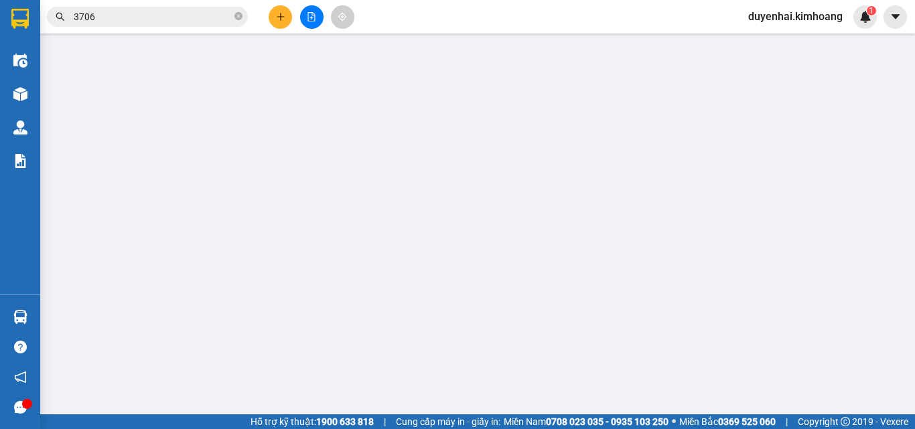
type input "dũng"
type input "0328592220"
type input "HIẾU - duyên hải"
type input "100.000"
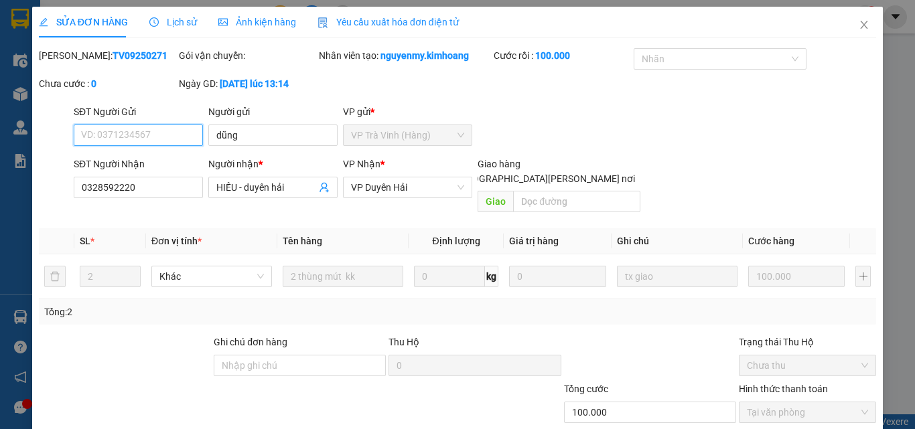
scroll to position [62, 0]
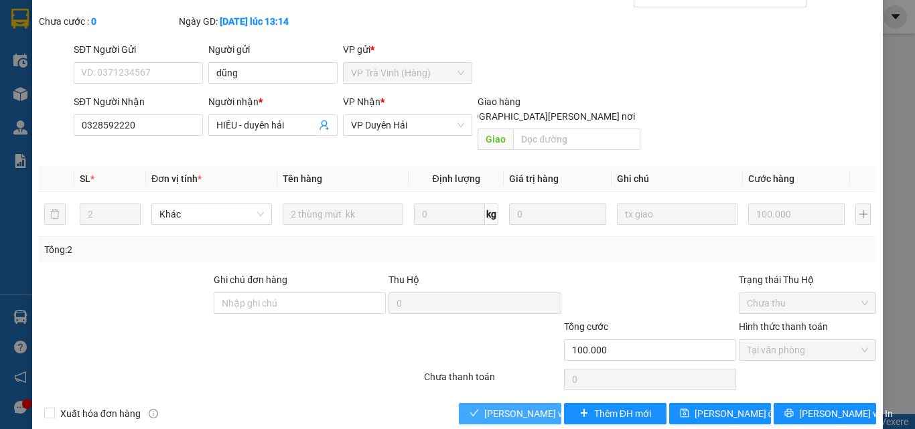
click at [476, 403] on button "[PERSON_NAME] và [PERSON_NAME] hàng" at bounding box center [510, 413] width 102 height 21
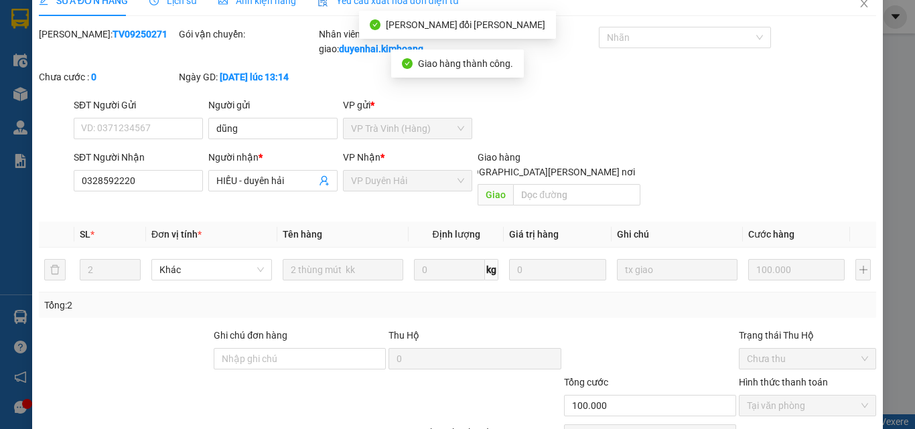
scroll to position [0, 0]
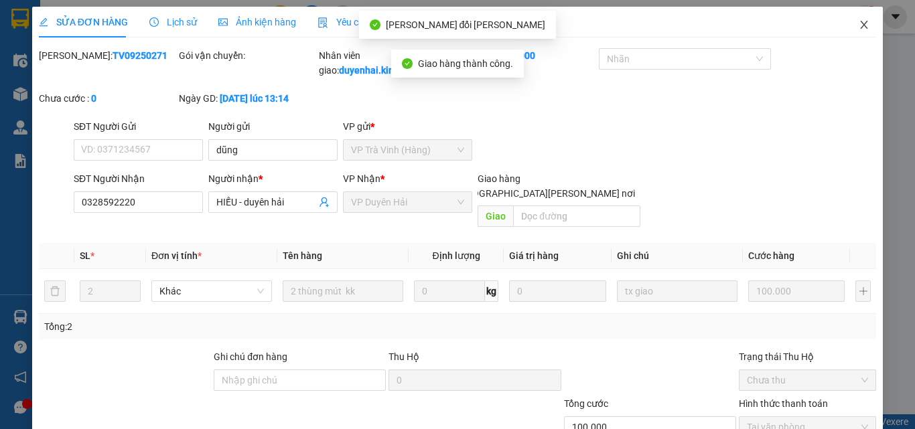
click at [859, 29] on icon "close" at bounding box center [864, 24] width 11 height 11
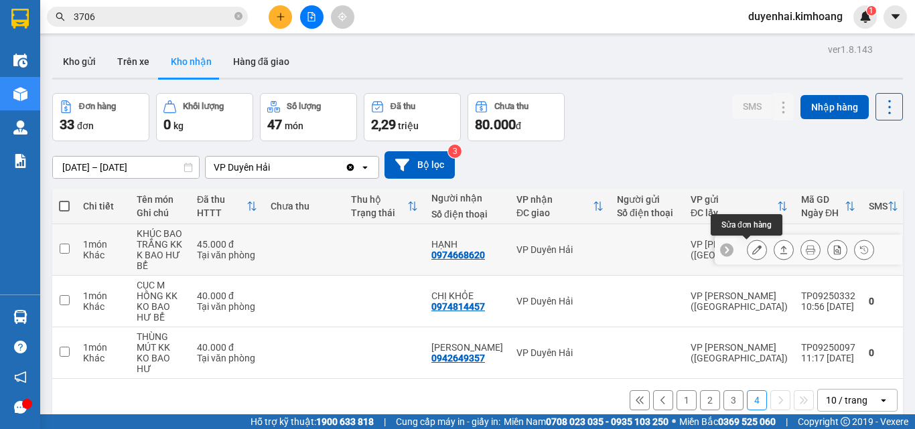
click at [752, 246] on icon at bounding box center [756, 249] width 9 height 9
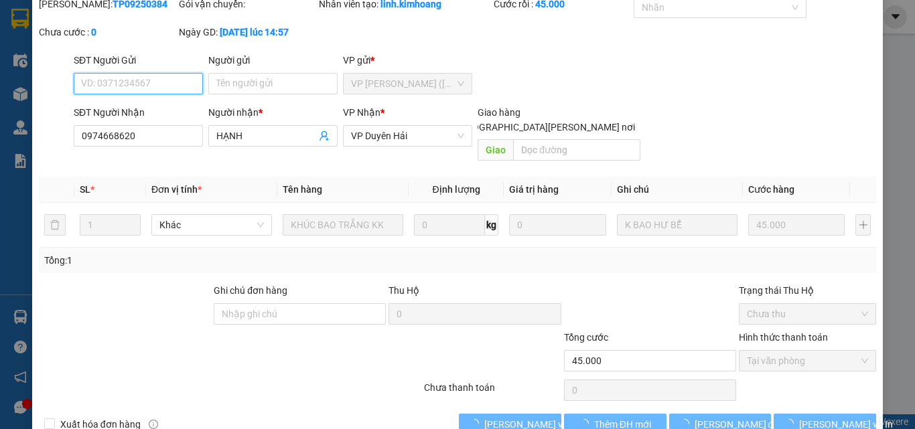
scroll to position [62, 0]
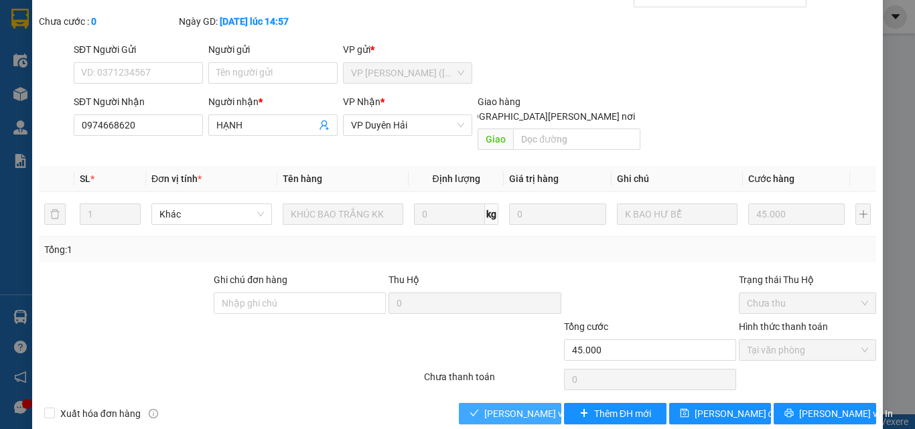
drag, startPoint x: 531, startPoint y: 403, endPoint x: 671, endPoint y: 351, distance: 149.4
click at [531, 407] on span "[PERSON_NAME] và [PERSON_NAME] hàng" at bounding box center [574, 414] width 181 height 15
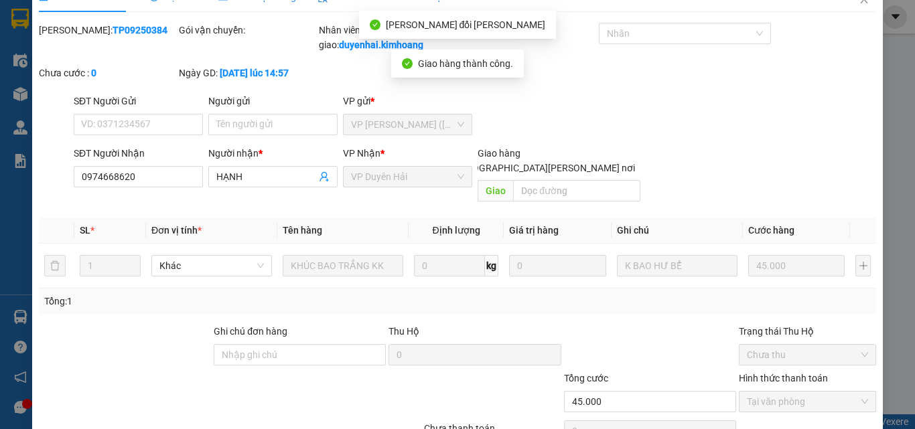
scroll to position [0, 0]
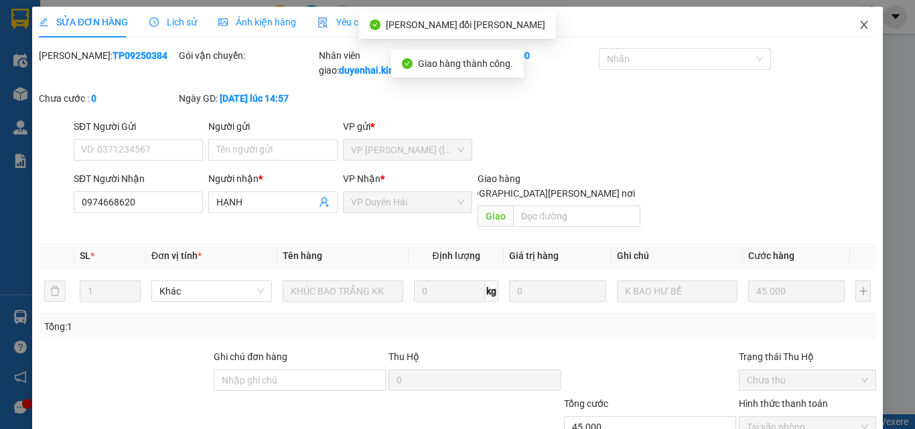
click at [859, 22] on icon "close" at bounding box center [864, 24] width 11 height 11
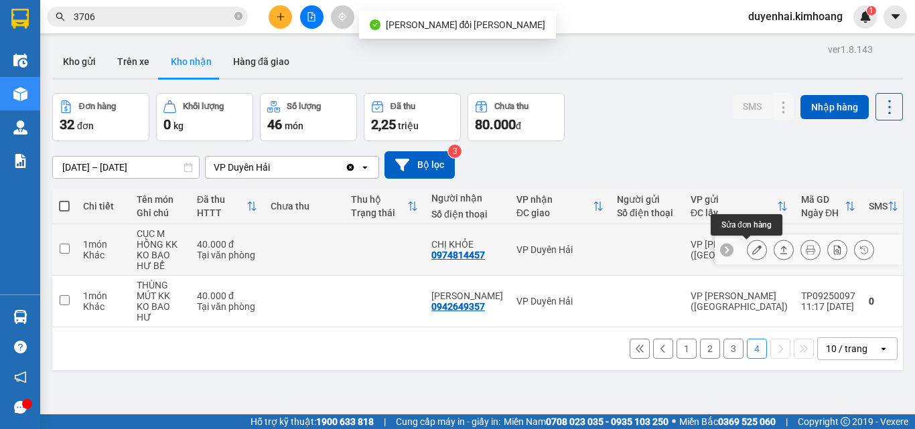
click at [752, 248] on icon at bounding box center [756, 249] width 9 height 9
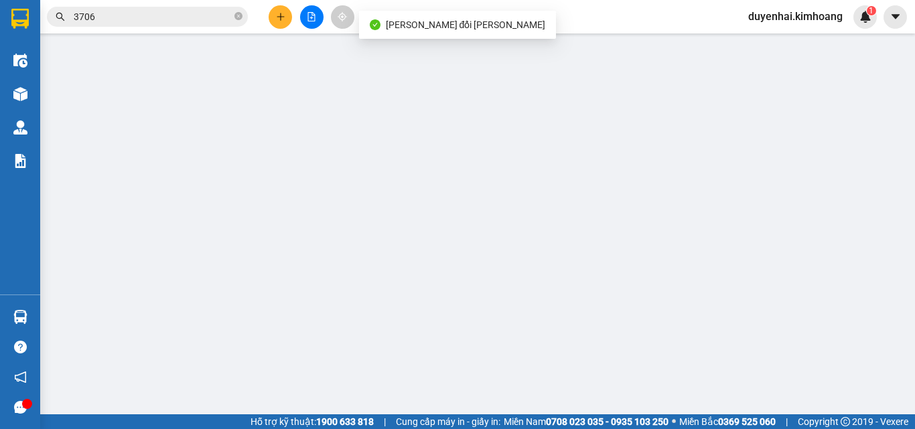
type input "0974814457"
type input "CHỊ KHỎE"
type input "40.000"
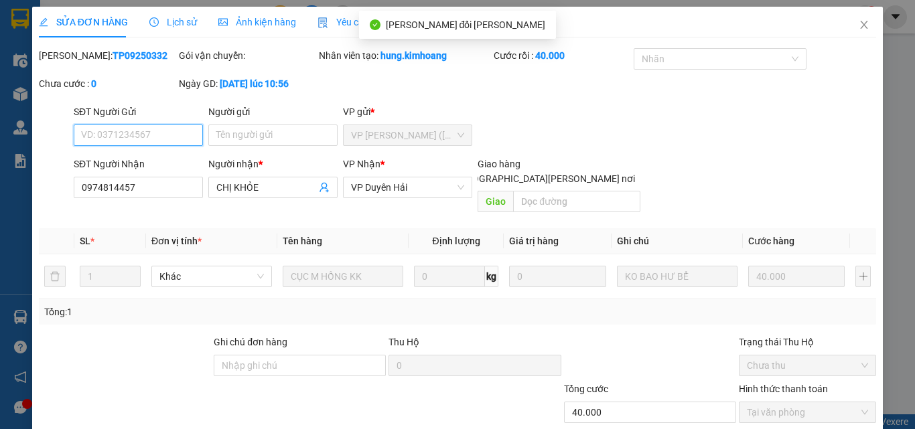
scroll to position [67, 0]
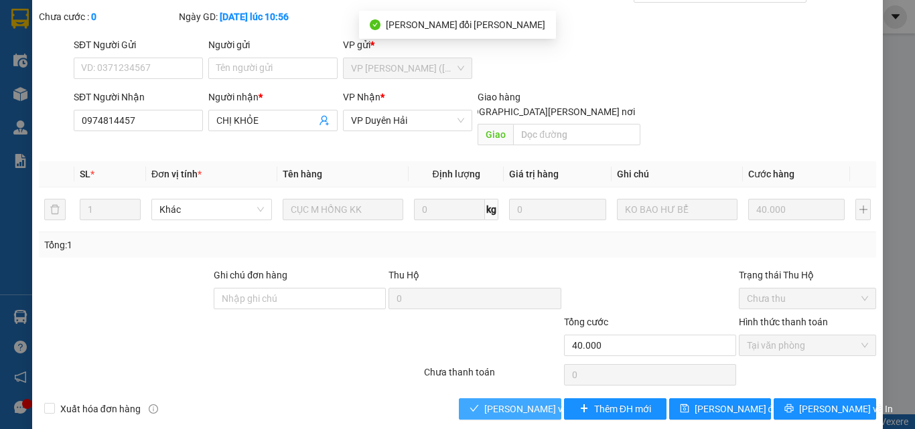
click at [496, 402] on span "[PERSON_NAME] và [PERSON_NAME] hàng" at bounding box center [574, 409] width 181 height 15
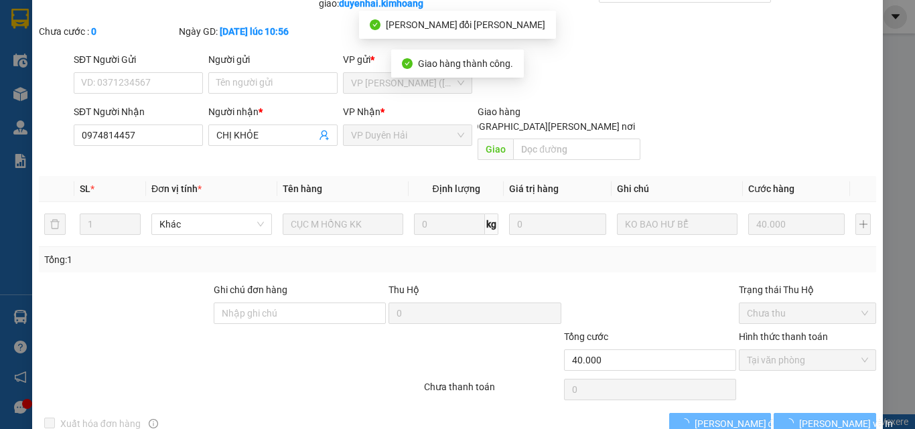
scroll to position [0, 0]
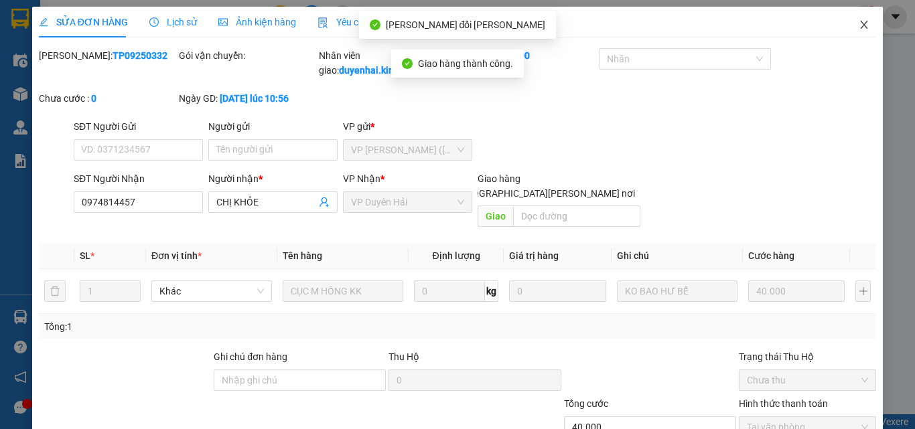
click at [861, 25] on icon "close" at bounding box center [864, 25] width 7 height 8
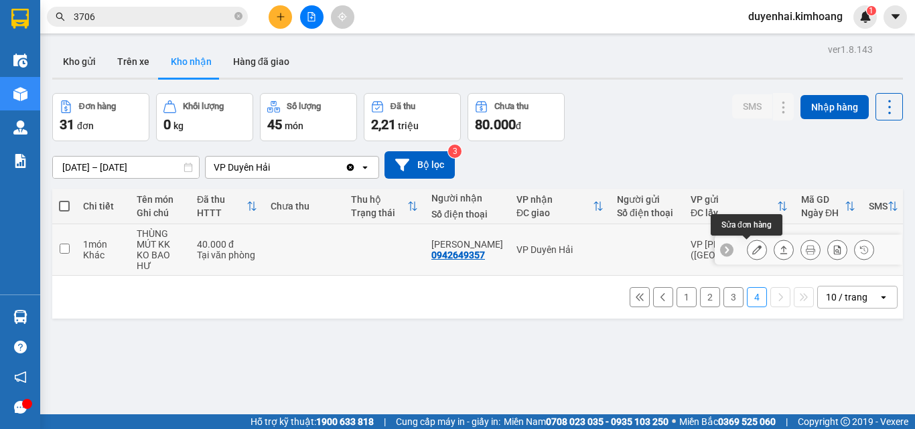
click at [748, 251] on button at bounding box center [757, 249] width 19 height 23
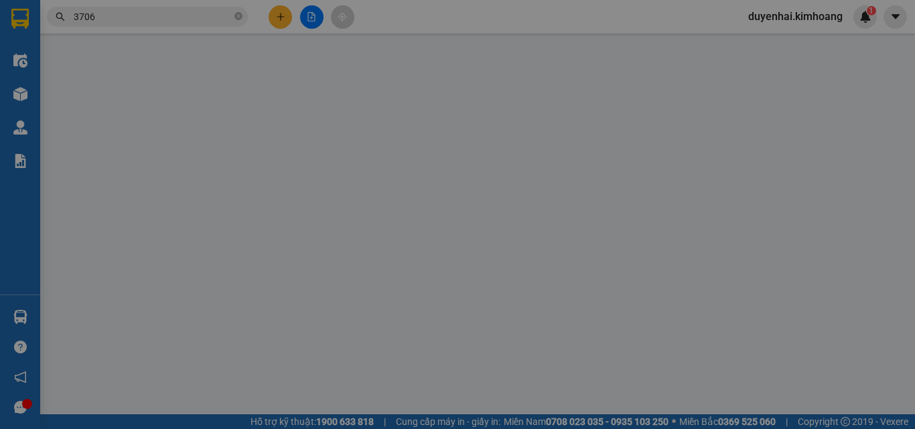
type input "0942649357"
type input "[PERSON_NAME]"
type input "40.000"
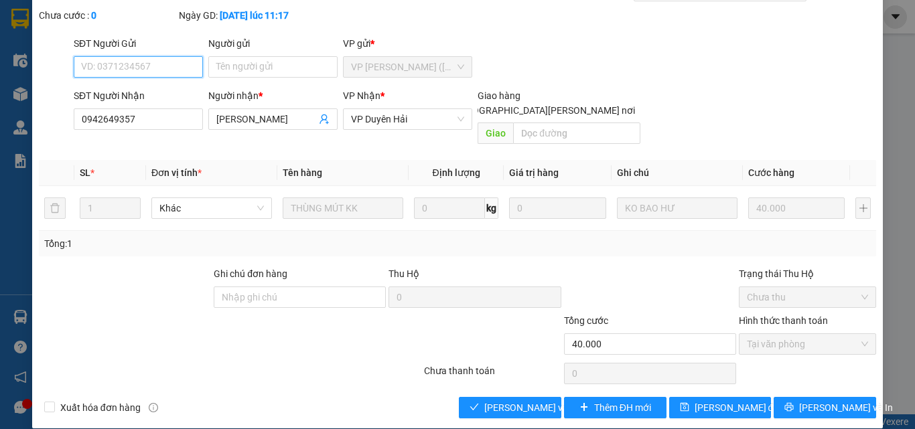
scroll to position [69, 0]
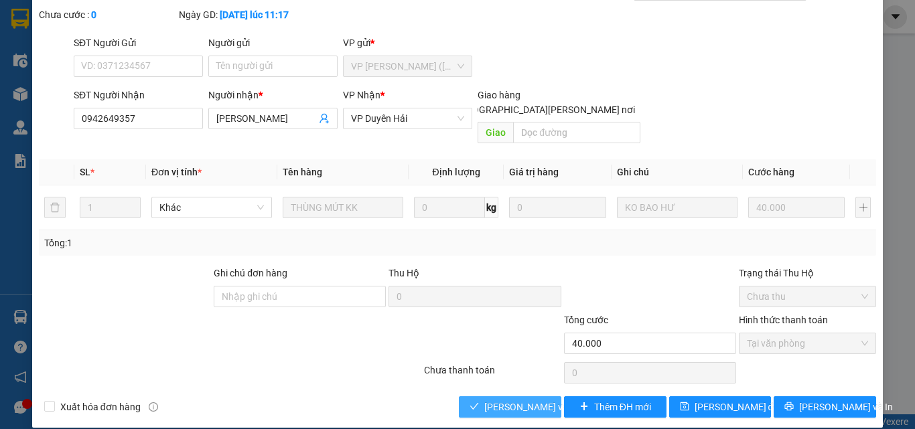
click at [536, 400] on span "[PERSON_NAME] và [PERSON_NAME] hàng" at bounding box center [574, 407] width 181 height 15
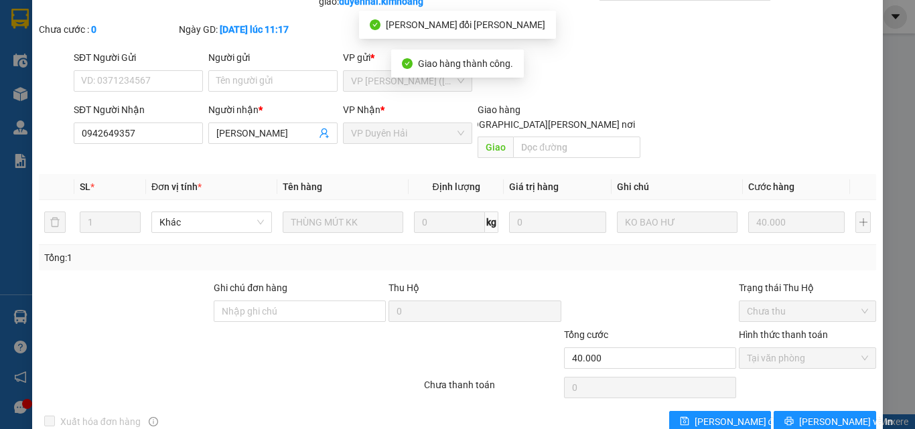
scroll to position [0, 0]
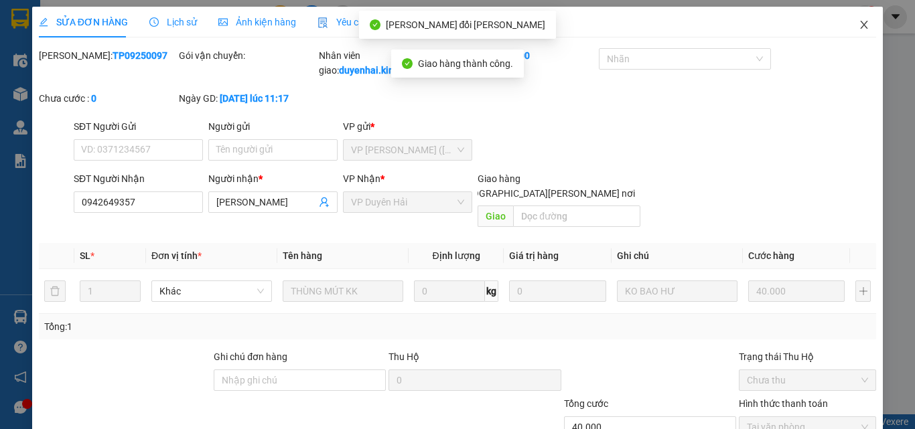
click at [861, 26] on icon "close" at bounding box center [864, 25] width 7 height 8
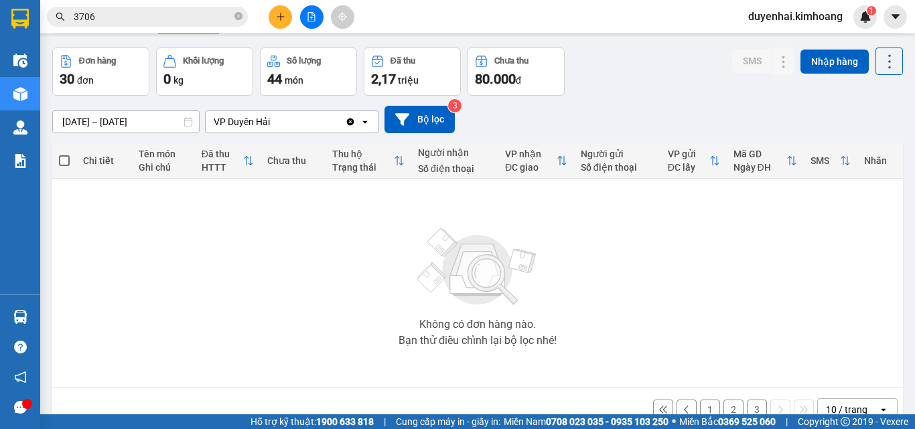
scroll to position [74, 0]
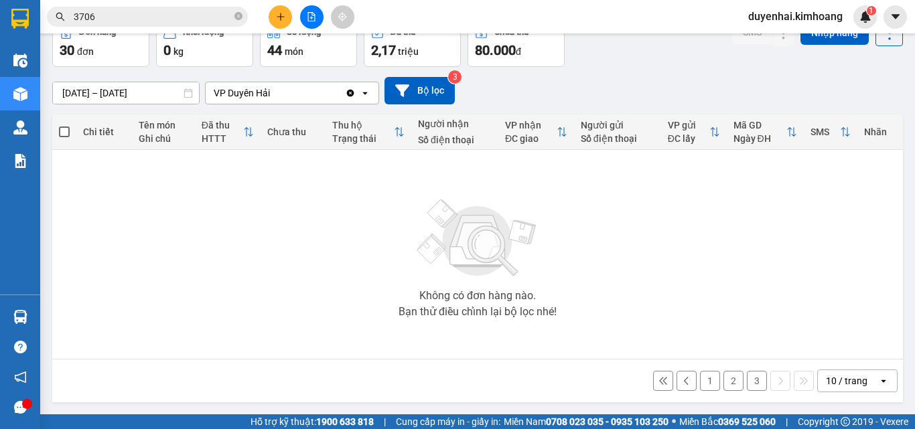
click at [122, 95] on input "[DATE] – [DATE]" at bounding box center [126, 92] width 146 height 21
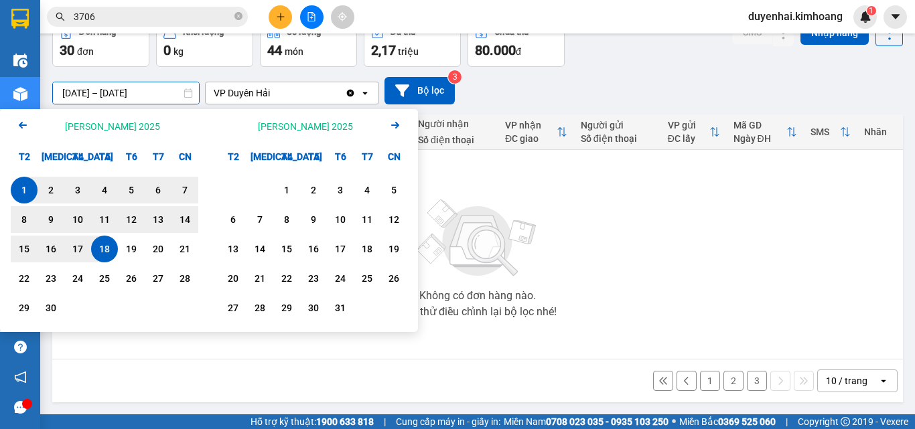
drag, startPoint x: 21, startPoint y: 190, endPoint x: 92, endPoint y: 232, distance: 82.0
click at [23, 191] on div "1" at bounding box center [24, 190] width 19 height 16
click at [100, 242] on div "18" at bounding box center [104, 249] width 27 height 27
type input "[DATE] – [DATE]"
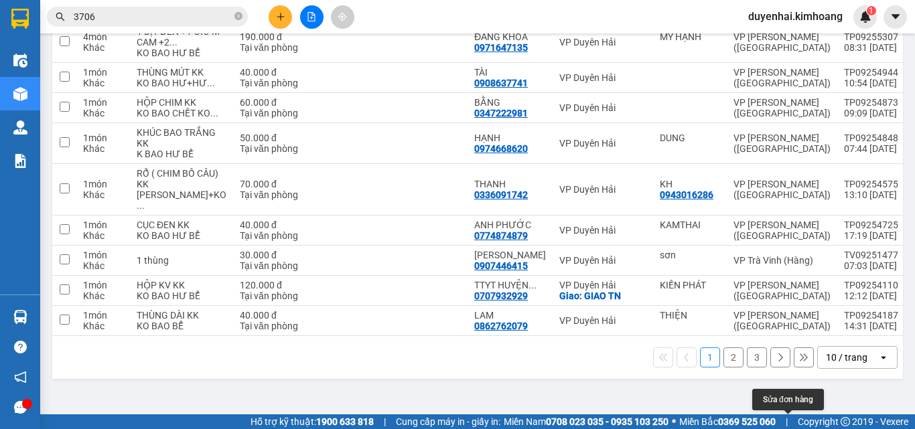
scroll to position [364, 0]
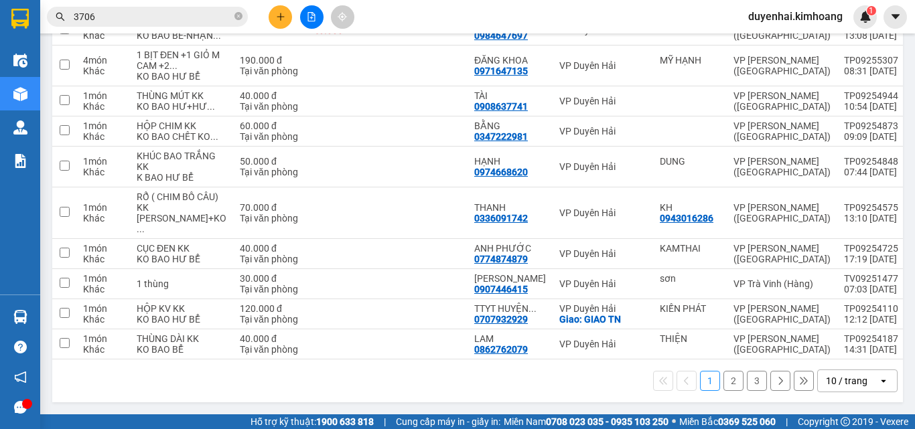
click at [749, 381] on button "3" at bounding box center [757, 381] width 20 height 20
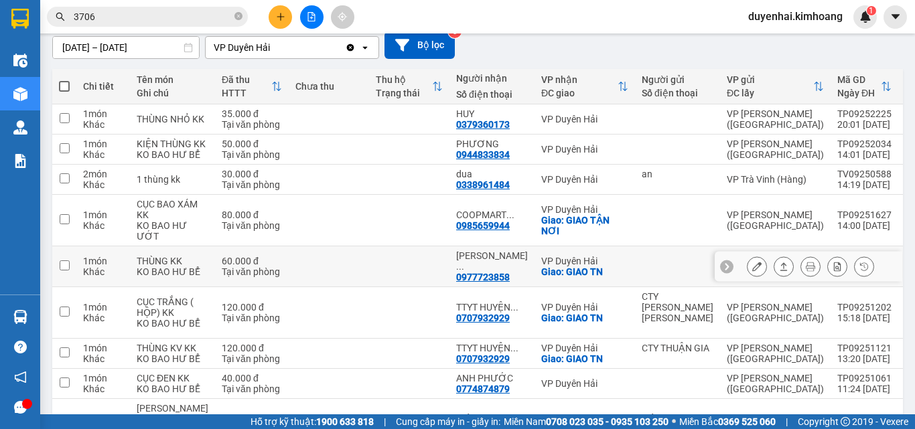
scroll to position [0, 0]
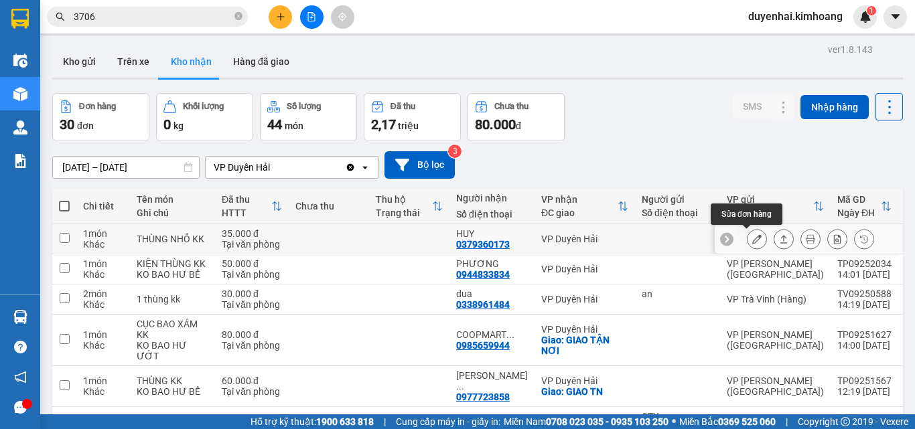
click at [752, 241] on icon at bounding box center [756, 238] width 9 height 9
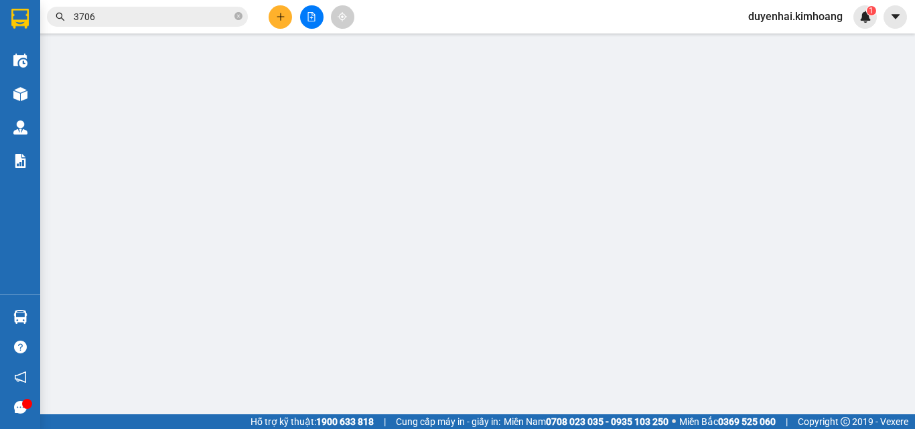
type input "0379360173"
type input "HUY"
type input "35.000"
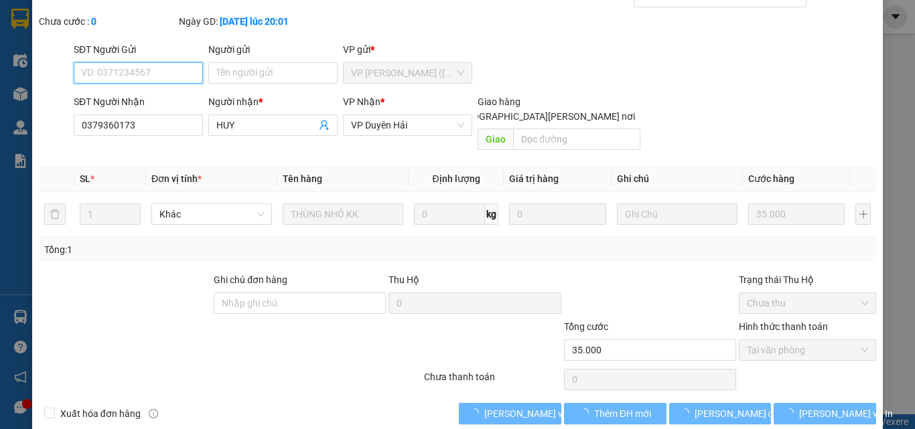
scroll to position [69, 0]
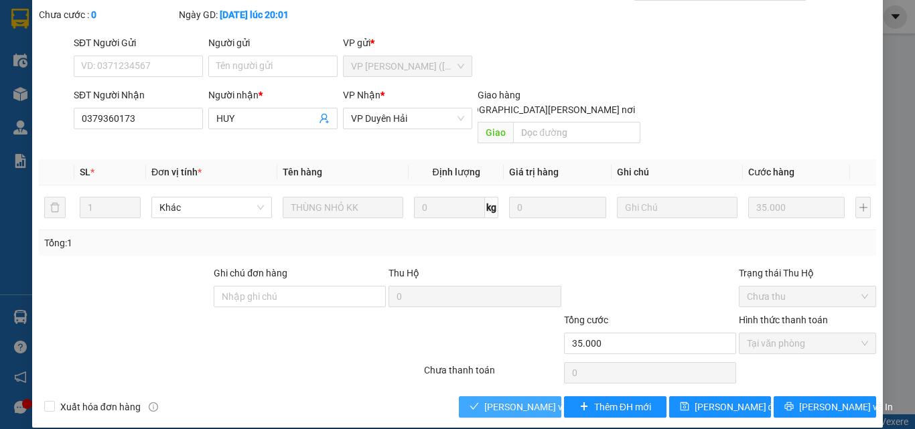
click at [502, 400] on span "[PERSON_NAME] và [PERSON_NAME] hàng" at bounding box center [574, 407] width 181 height 15
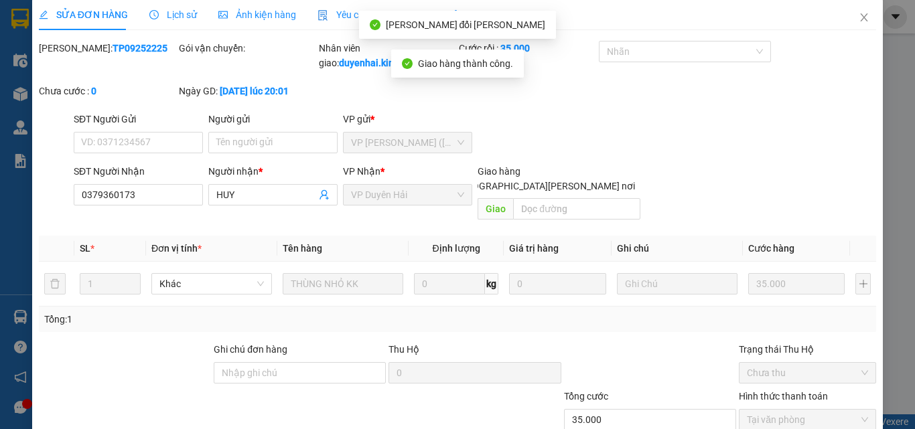
scroll to position [0, 0]
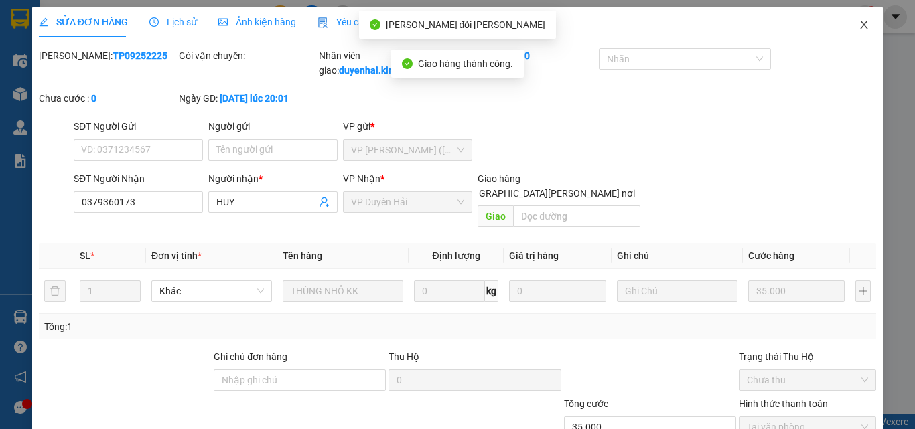
click at [859, 20] on icon "close" at bounding box center [864, 24] width 11 height 11
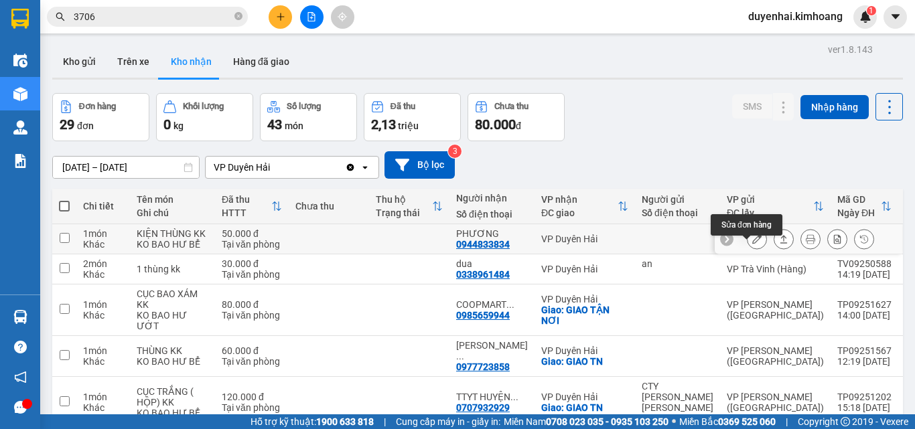
click at [748, 251] on button at bounding box center [757, 239] width 19 height 23
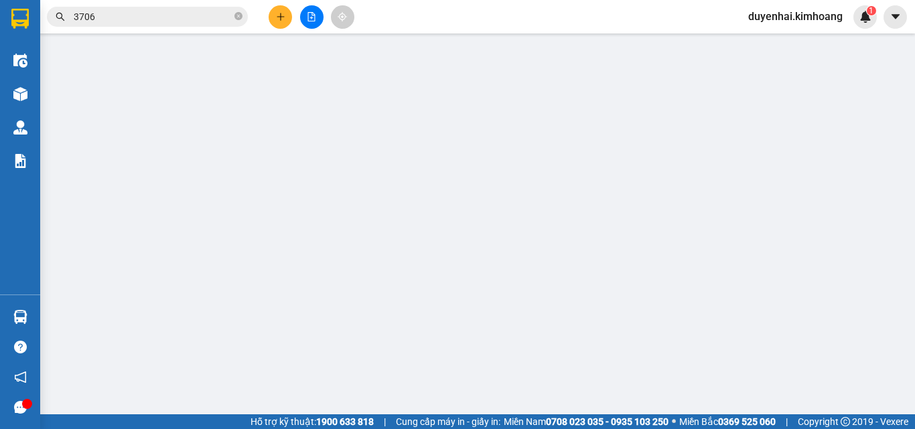
type input "0944833834"
type input "PHƯƠNG"
type input "50.000"
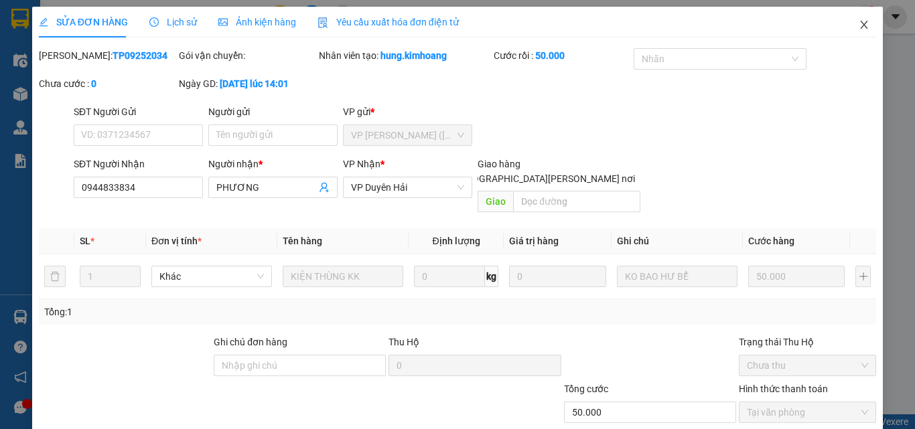
click at [861, 25] on span "Close" at bounding box center [864, 26] width 38 height 38
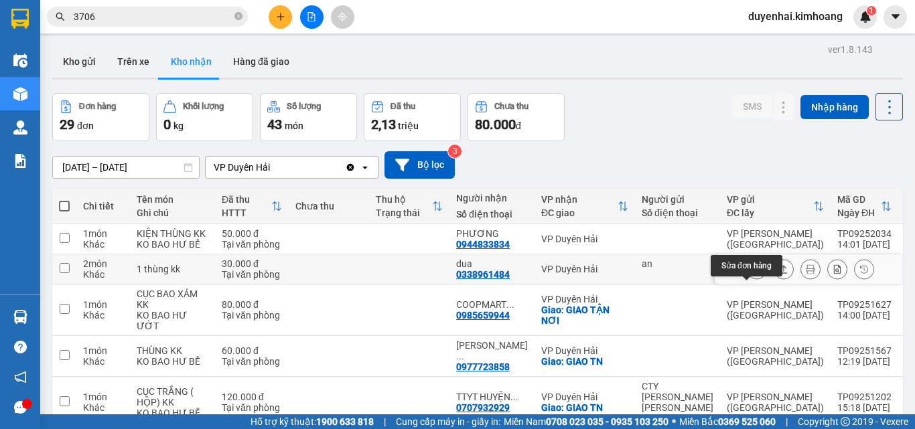
click at [754, 281] on button at bounding box center [757, 269] width 19 height 23
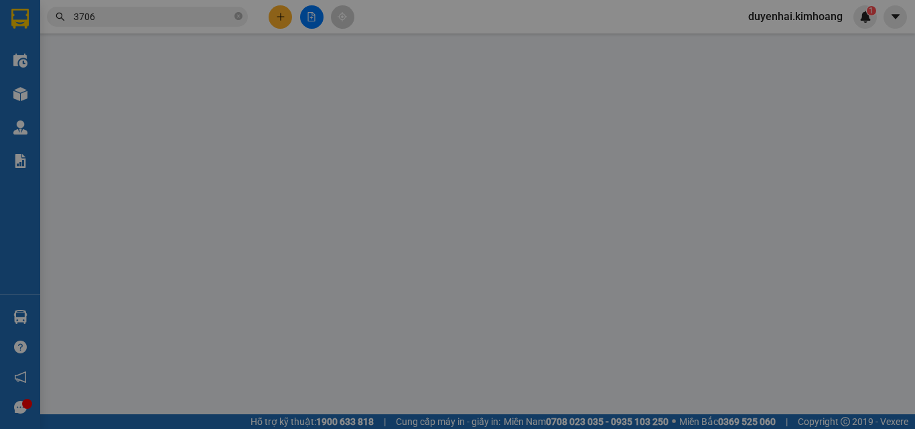
type input "an"
type input "0338961484"
type input "dua"
type input "30.000"
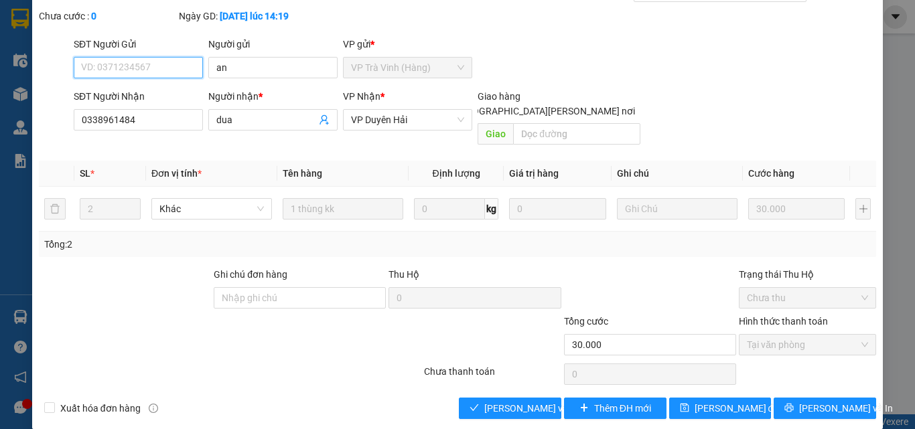
scroll to position [69, 0]
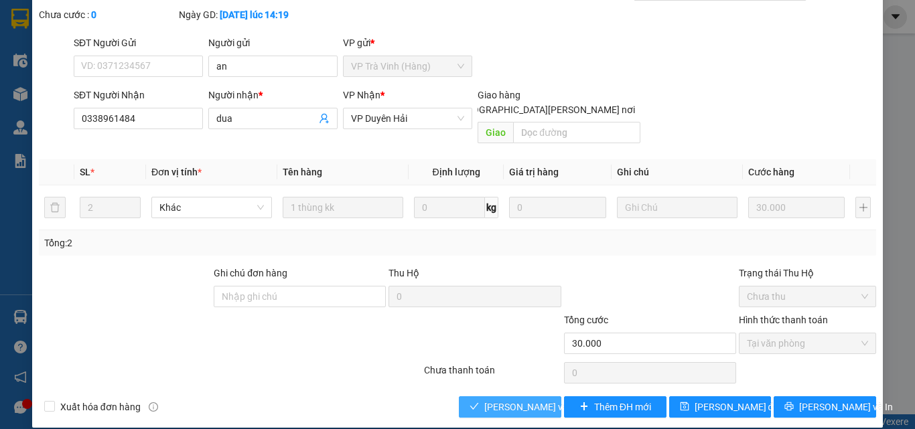
drag, startPoint x: 500, startPoint y: 393, endPoint x: 573, endPoint y: 306, distance: 113.6
click at [500, 400] on span "[PERSON_NAME] và [PERSON_NAME] hàng" at bounding box center [574, 407] width 181 height 15
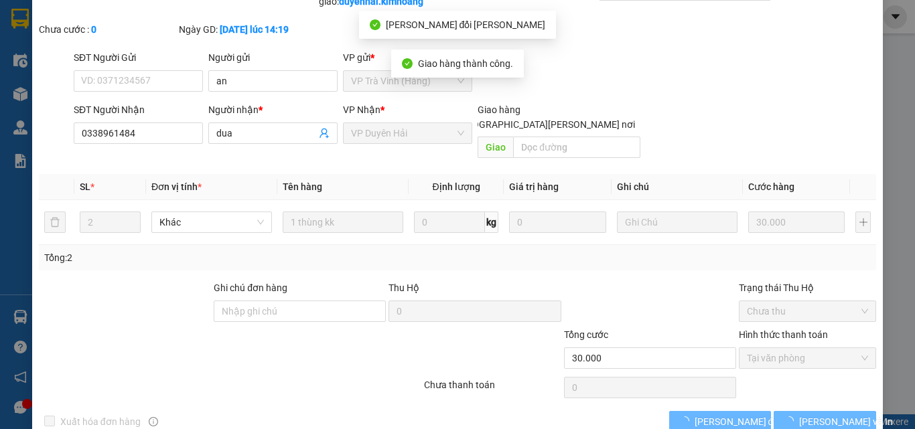
scroll to position [0, 0]
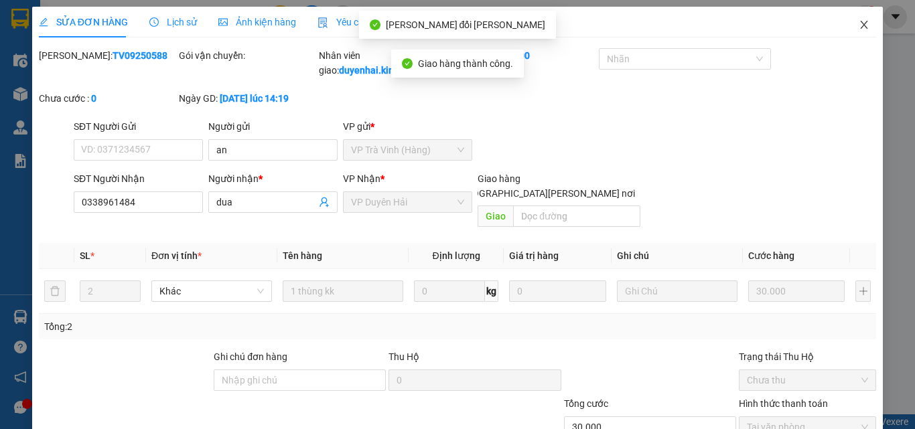
click at [859, 24] on icon "close" at bounding box center [864, 24] width 11 height 11
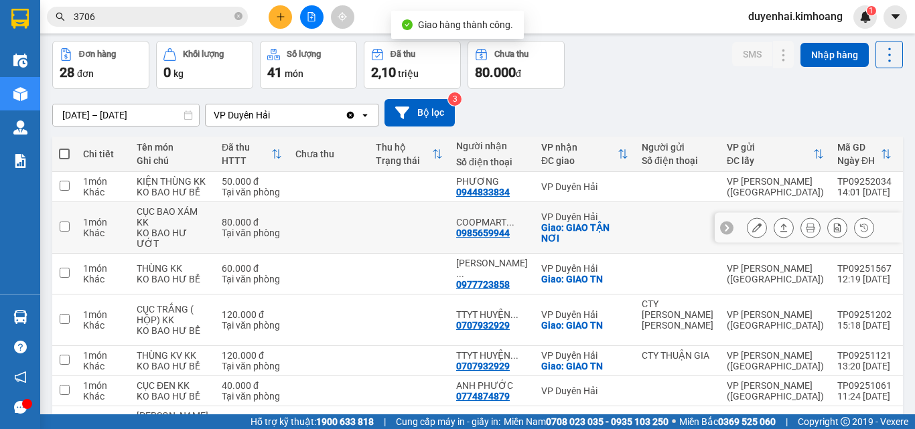
scroll to position [67, 0]
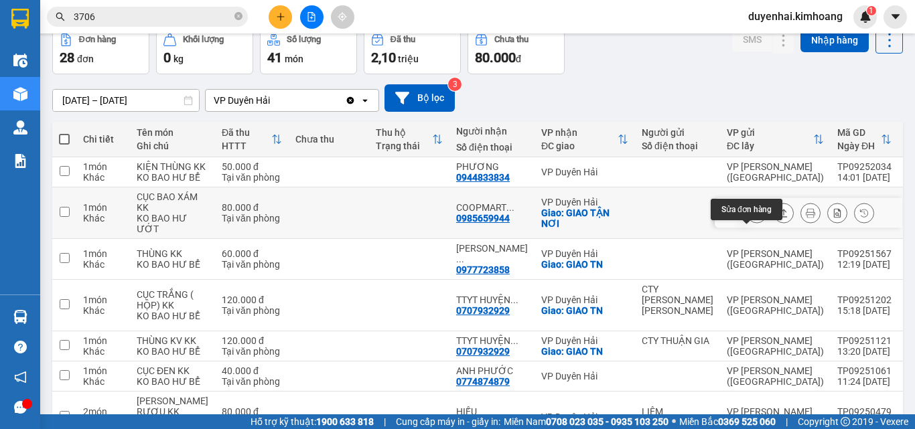
click at [752, 218] on icon at bounding box center [756, 212] width 9 height 9
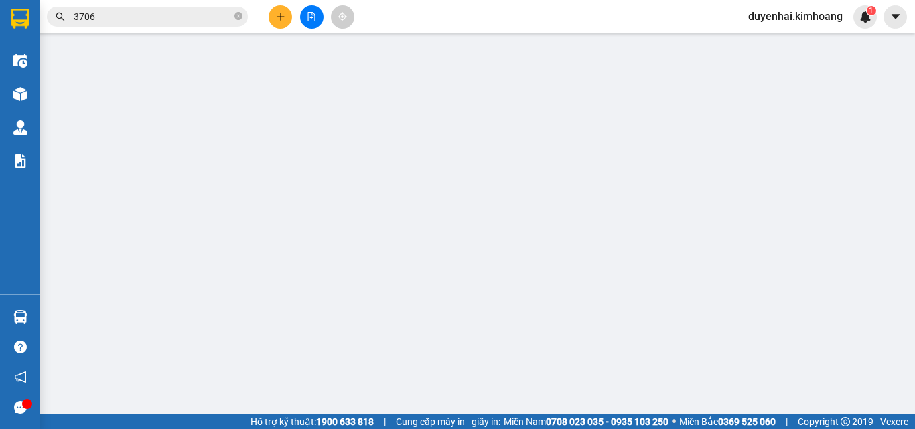
type input "0985659944"
type input "COOPMART DH"
checkbox input "true"
type input "GIAO TẬN NƠI"
type input "80.000"
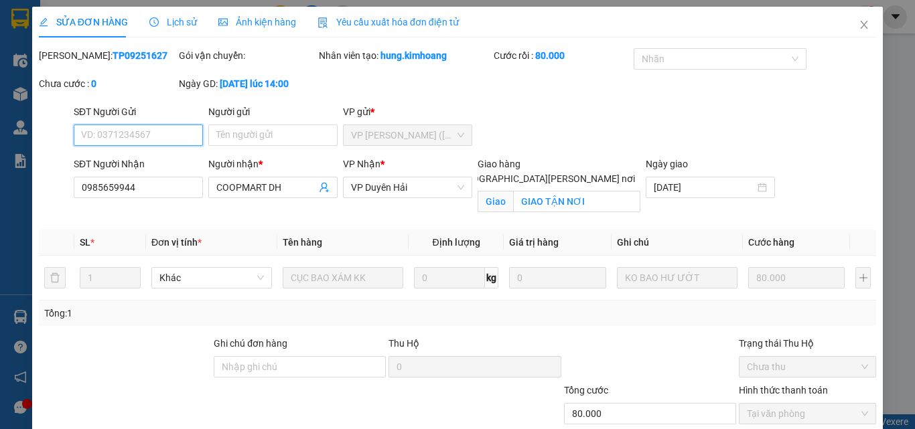
scroll to position [84, 0]
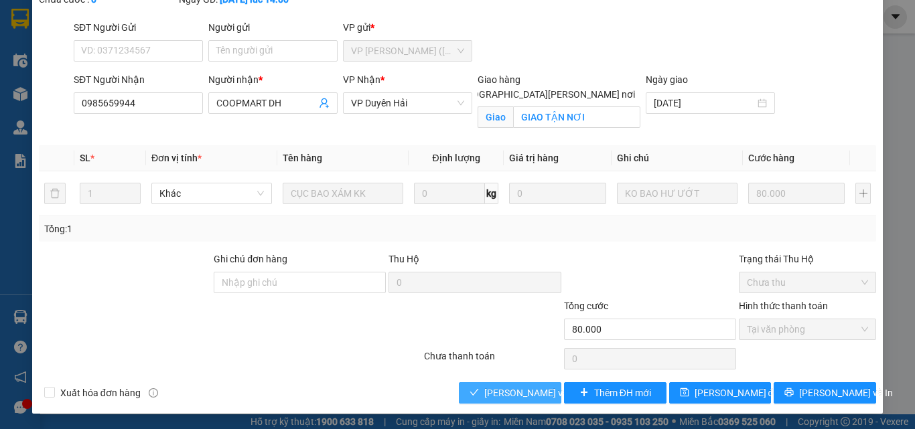
drag, startPoint x: 510, startPoint y: 398, endPoint x: 526, endPoint y: 393, distance: 16.3
click at [510, 400] on span "[PERSON_NAME] và [PERSON_NAME] hàng" at bounding box center [574, 393] width 181 height 15
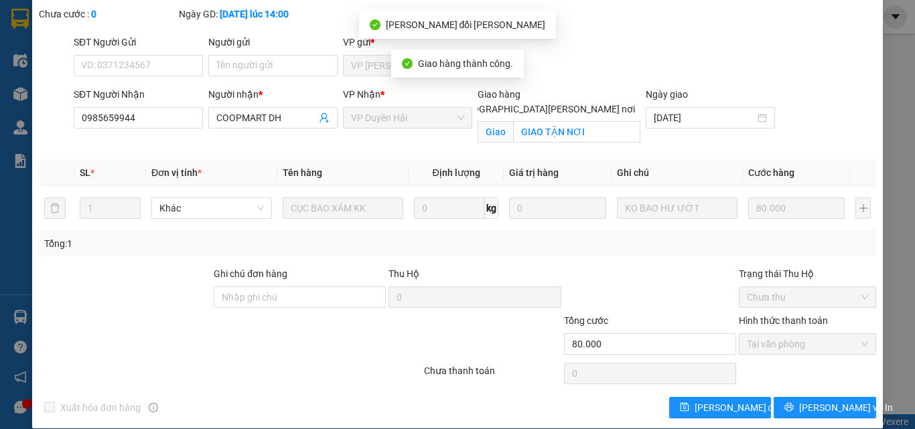
scroll to position [15, 0]
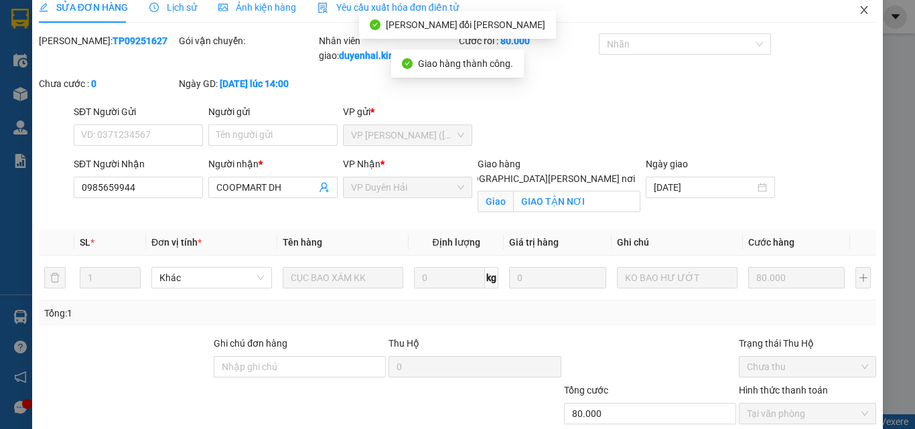
click at [859, 15] on icon "close" at bounding box center [864, 10] width 11 height 11
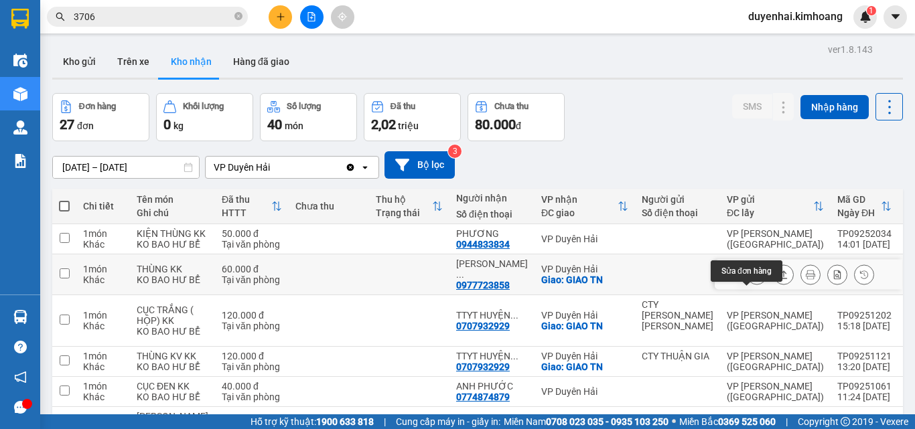
click at [750, 287] on button at bounding box center [757, 274] width 19 height 23
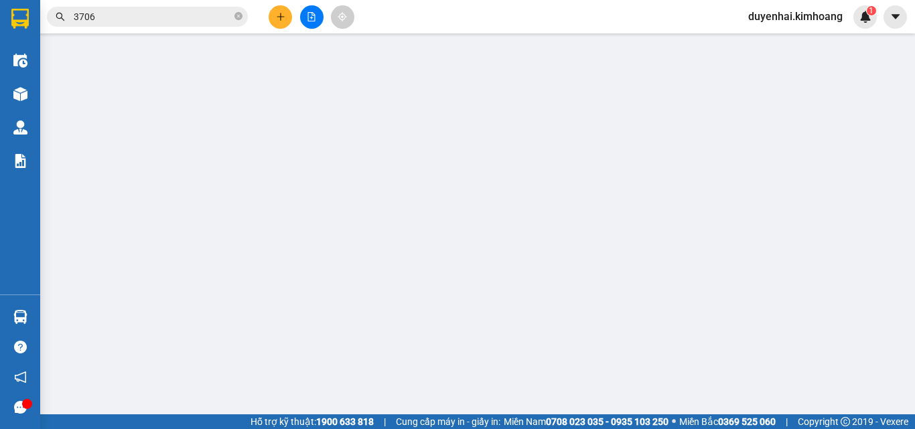
type input "0977723858"
type input "TÚ TRINH (TTYT KHU VỰC)"
checkbox input "true"
type input "GIAO TN"
type input "60.000"
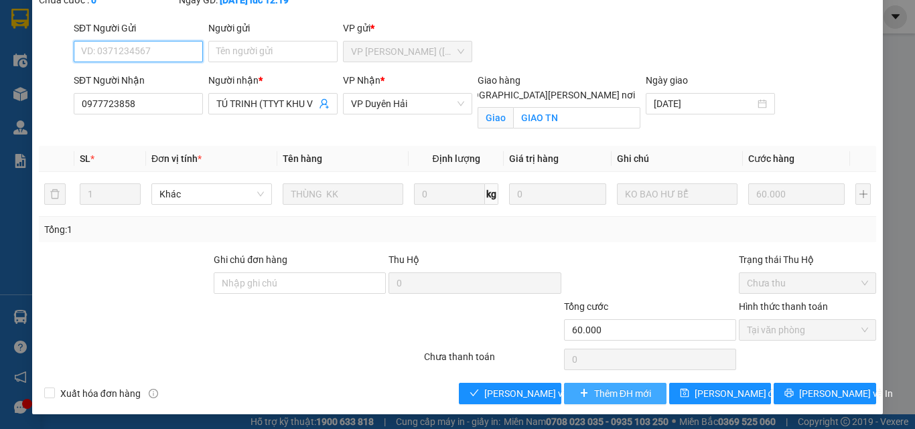
scroll to position [85, 0]
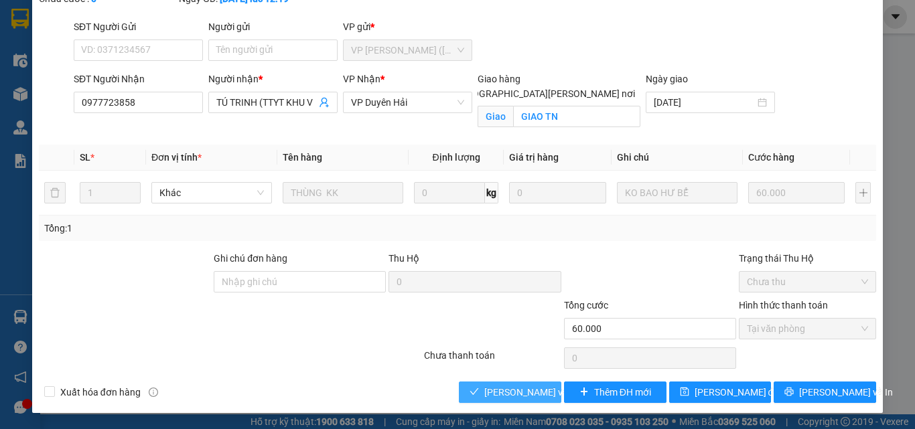
click at [520, 395] on span "[PERSON_NAME] và [PERSON_NAME] hàng" at bounding box center [574, 392] width 181 height 15
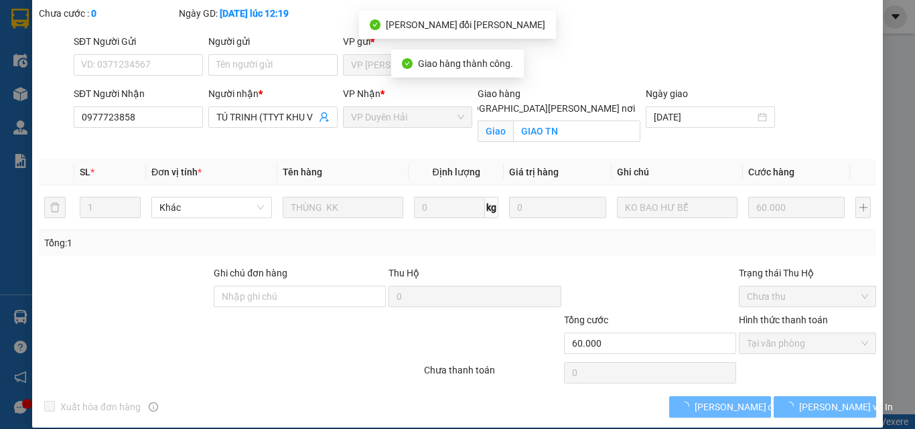
scroll to position [15, 0]
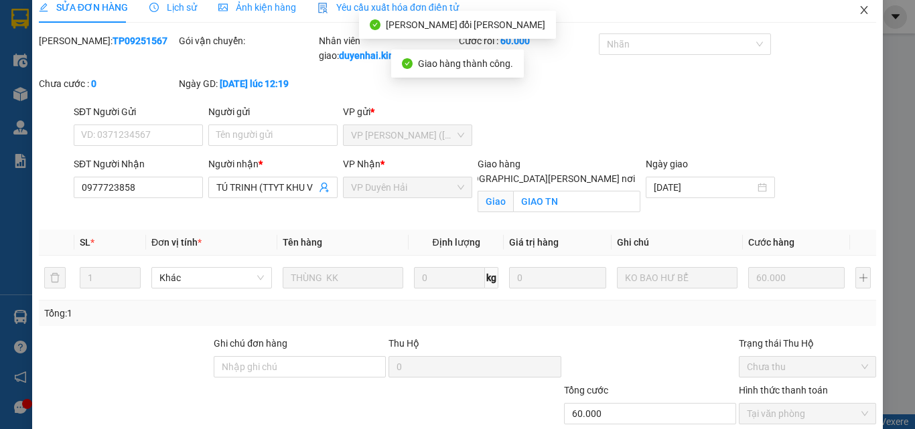
click at [853, 4] on span "Close" at bounding box center [864, 11] width 38 height 38
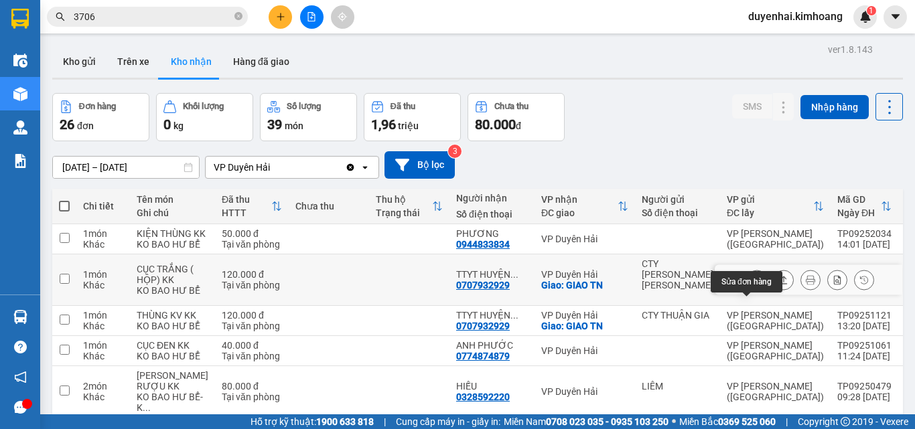
click at [752, 285] on icon at bounding box center [756, 279] width 9 height 9
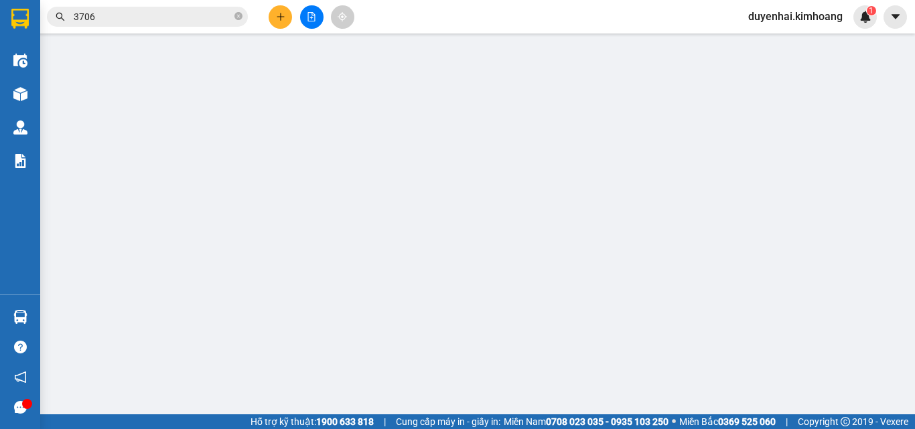
type input "CTY [PERSON_NAME] [PERSON_NAME]"
type input "0707932929"
type input "TTYT [PERSON_NAME][GEOGRAPHIC_DATA]"
checkbox input "true"
type input "GIAO TN"
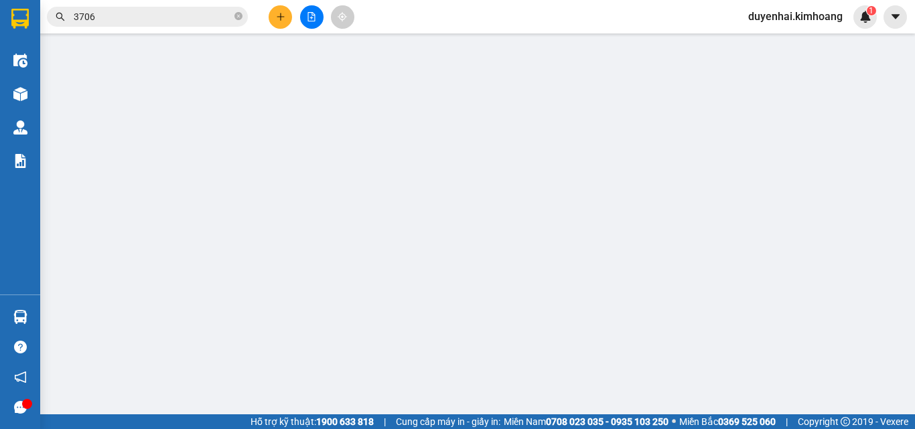
type input "120.000"
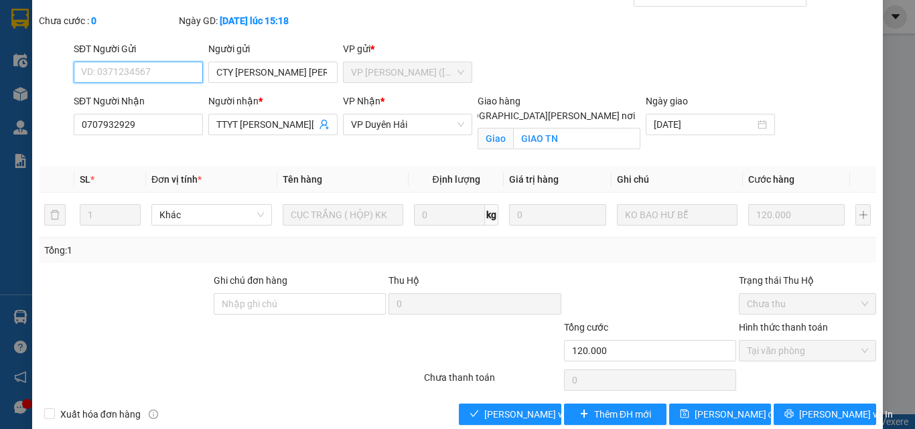
scroll to position [85, 0]
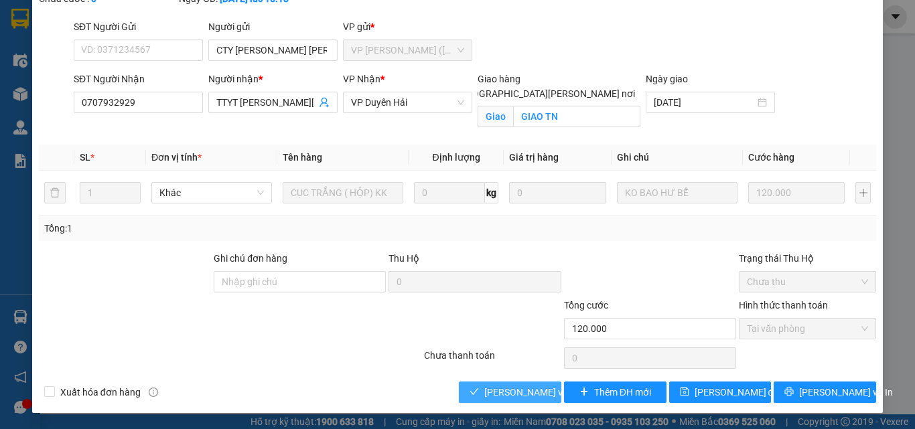
click at [512, 397] on span "[PERSON_NAME] và [PERSON_NAME] hàng" at bounding box center [574, 392] width 181 height 15
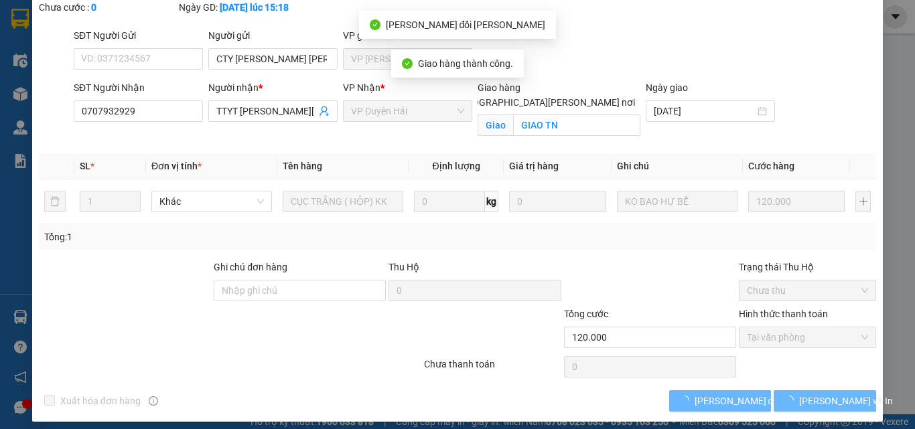
scroll to position [15, 0]
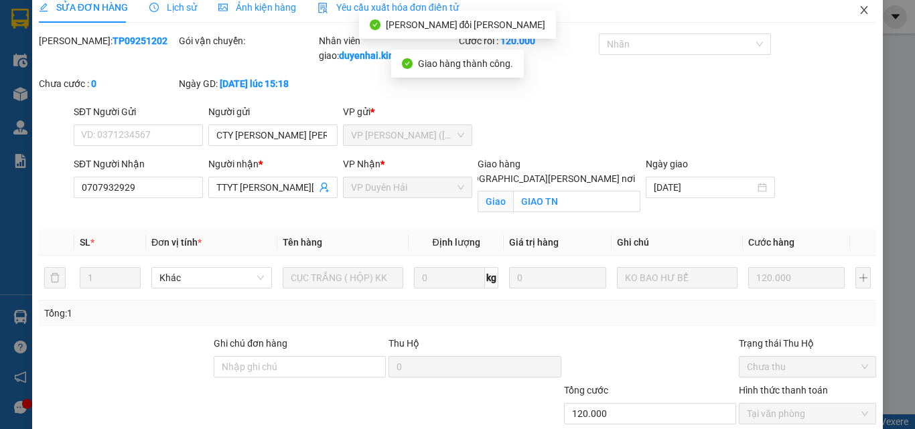
click at [859, 15] on icon "close" at bounding box center [864, 10] width 11 height 11
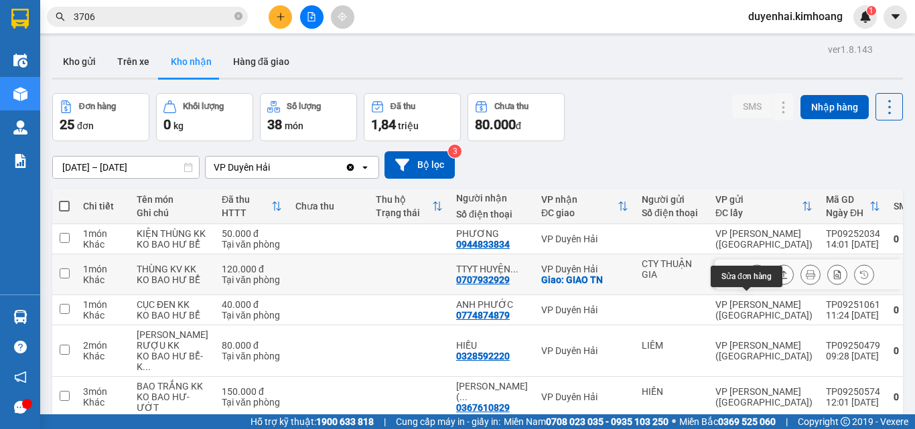
click at [752, 287] on button at bounding box center [757, 274] width 19 height 23
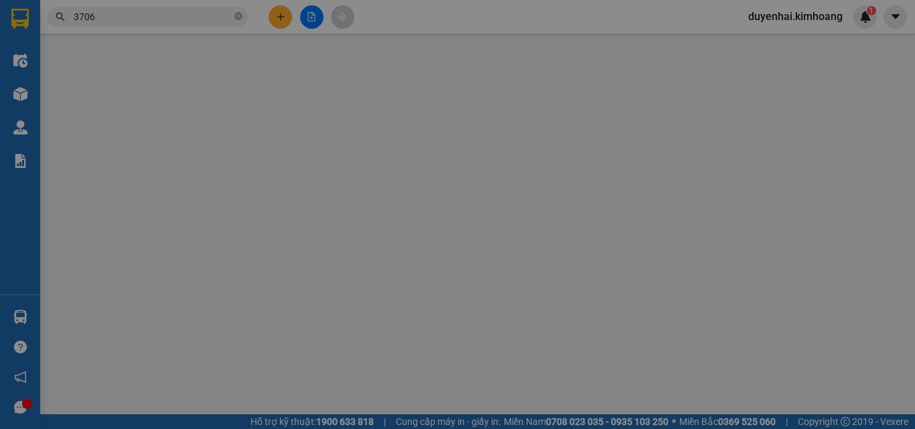
type input "CTY THUẬN GIA"
type input "0707932929"
type input "TTYT [PERSON_NAME][GEOGRAPHIC_DATA]"
checkbox input "true"
type input "GIAO TN"
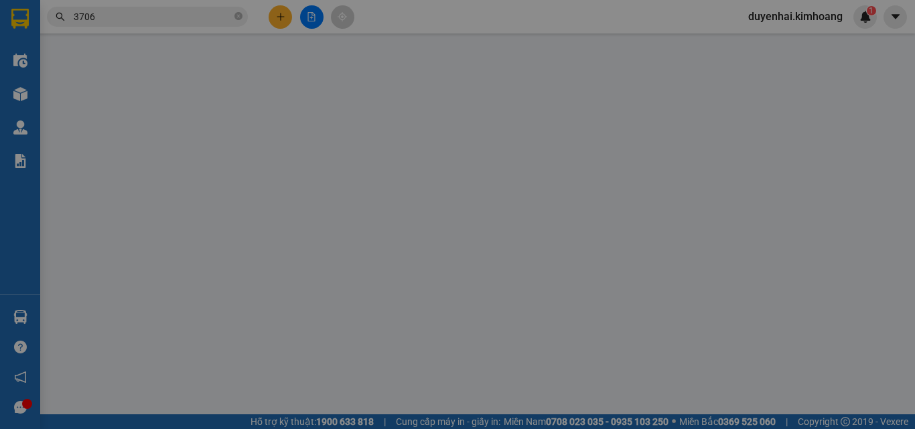
type input "120.000"
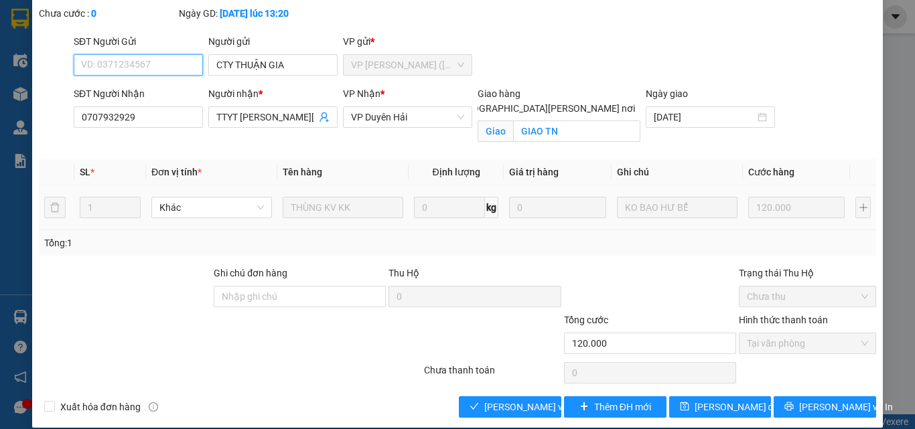
scroll to position [85, 0]
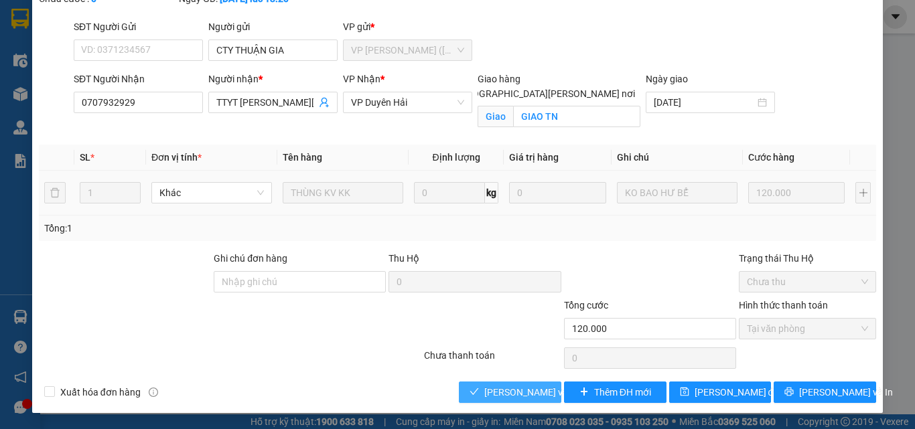
click at [534, 394] on span "[PERSON_NAME] và [PERSON_NAME] hàng" at bounding box center [574, 392] width 181 height 15
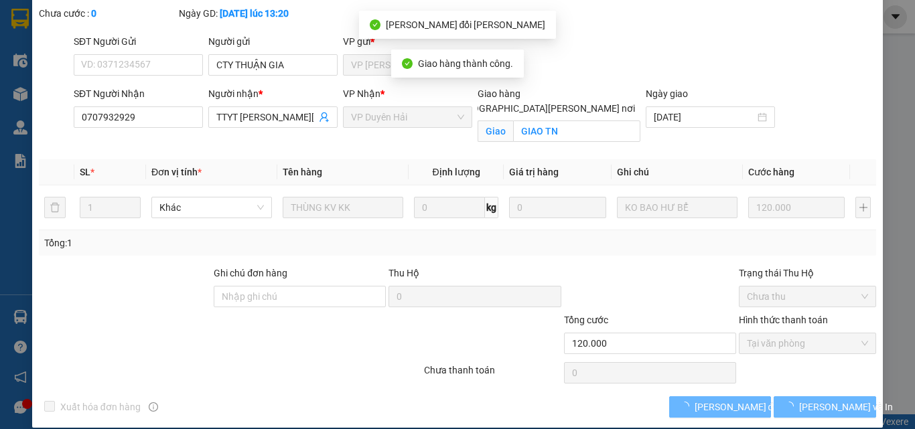
scroll to position [15, 0]
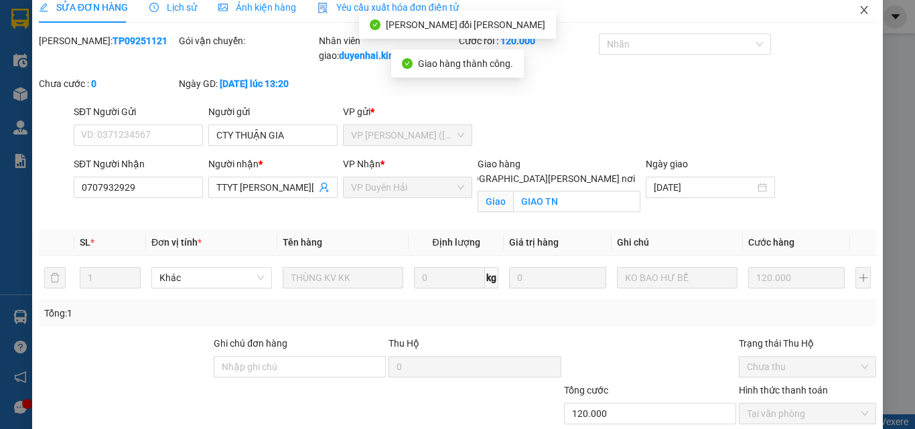
click at [859, 7] on icon "close" at bounding box center [864, 10] width 11 height 11
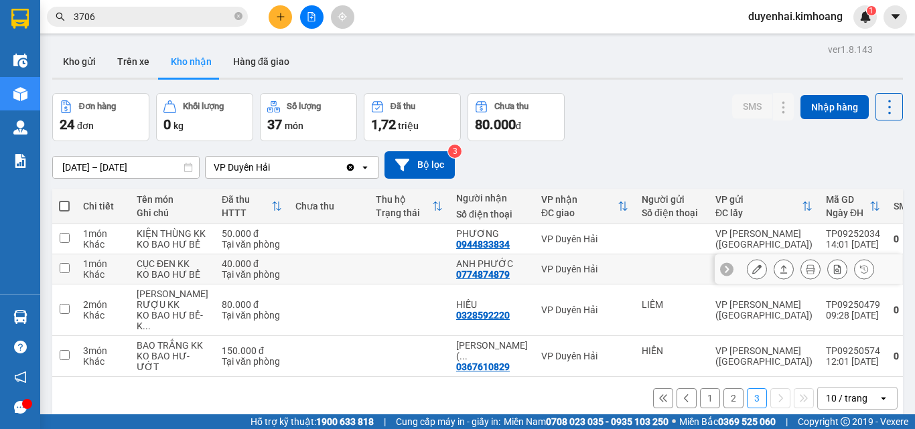
click at [752, 274] on icon at bounding box center [756, 269] width 9 height 9
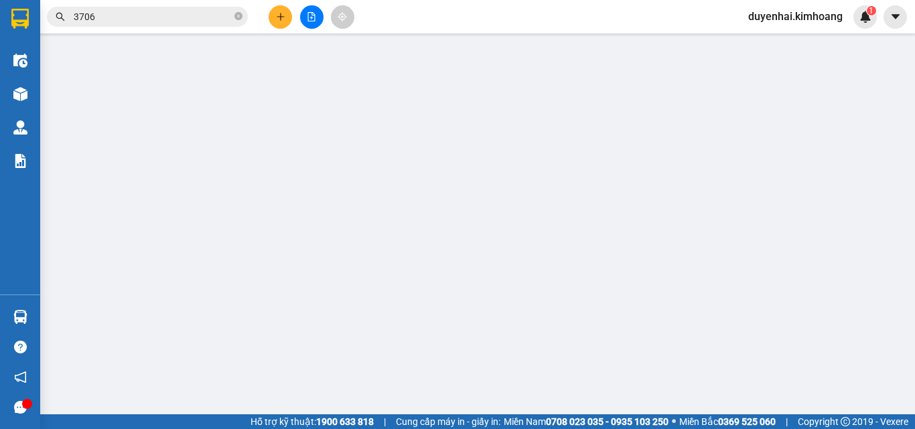
type input "0774874879"
type input "ANH PHƯỚC"
type input "40.000"
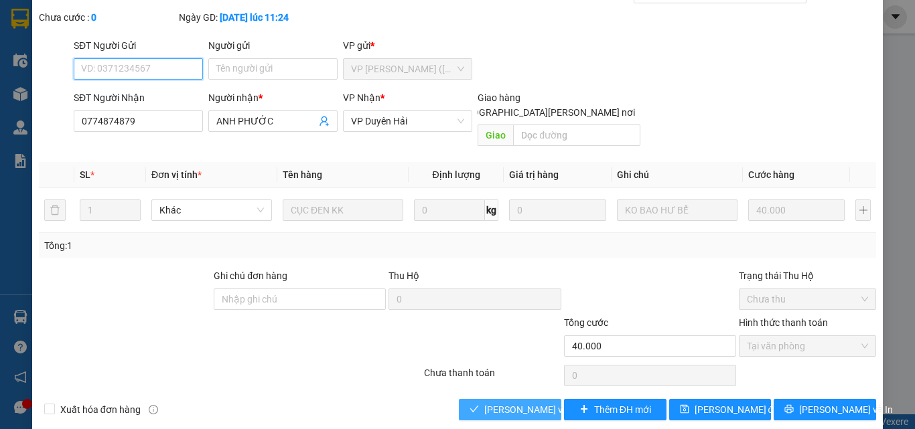
scroll to position [69, 0]
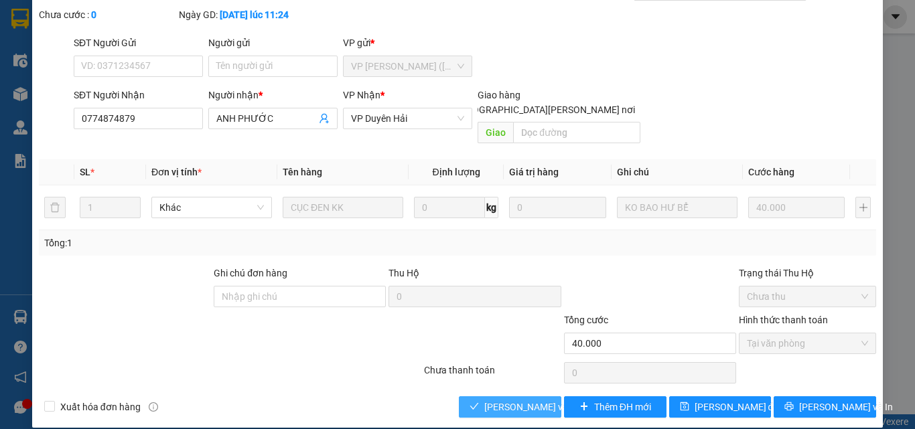
click at [536, 400] on span "[PERSON_NAME] và [PERSON_NAME] hàng" at bounding box center [574, 407] width 181 height 15
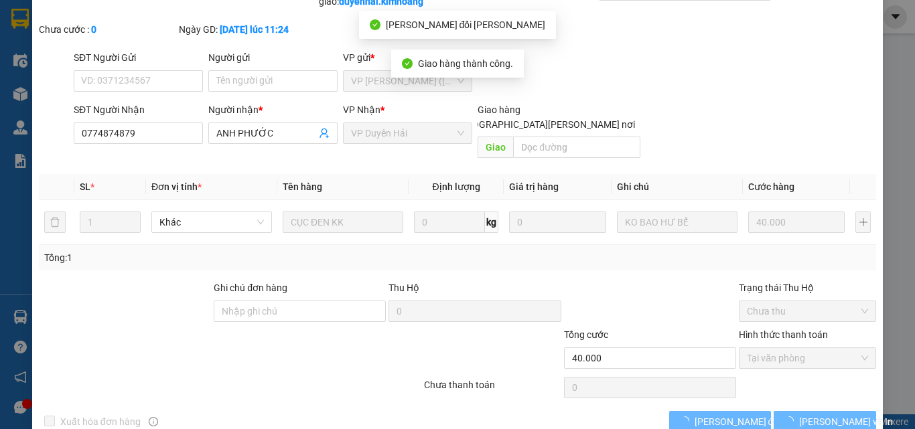
scroll to position [0, 0]
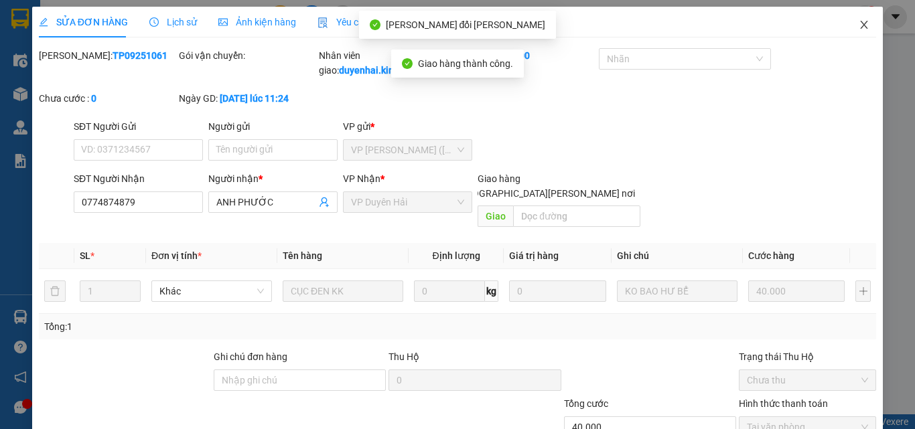
click at [861, 27] on icon "close" at bounding box center [864, 25] width 7 height 8
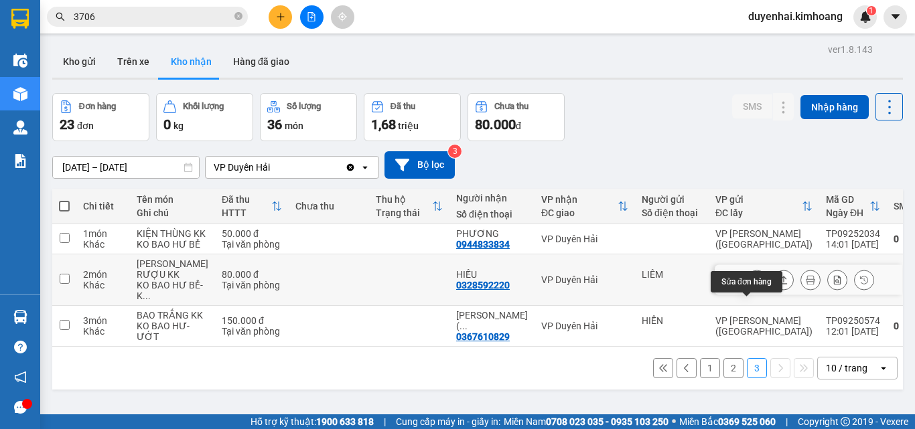
click at [752, 285] on icon at bounding box center [756, 279] width 9 height 9
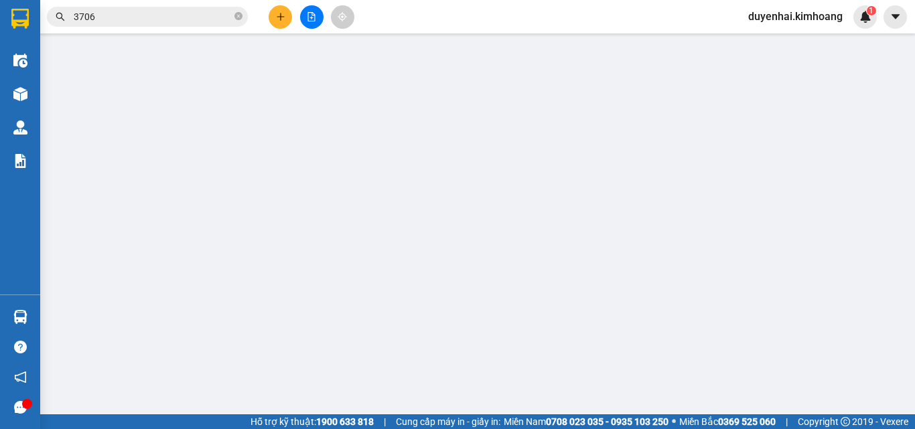
type input "LIÊM"
type input "0328592220"
type input "HIẾU"
type input "80.000"
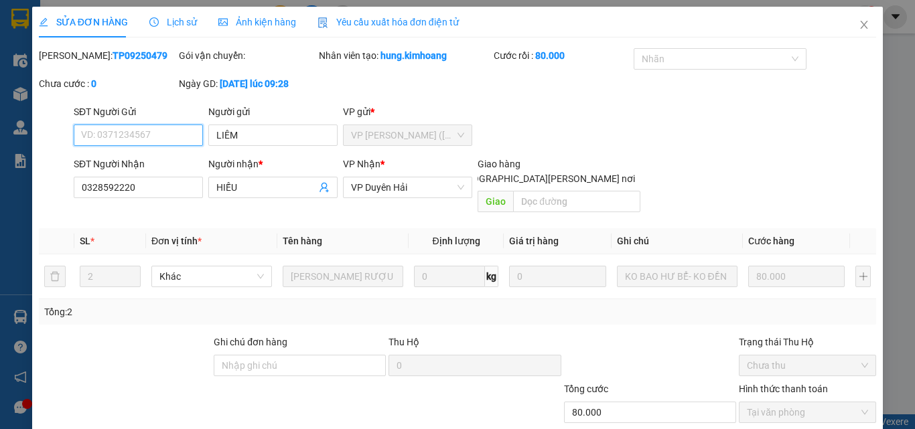
scroll to position [62, 0]
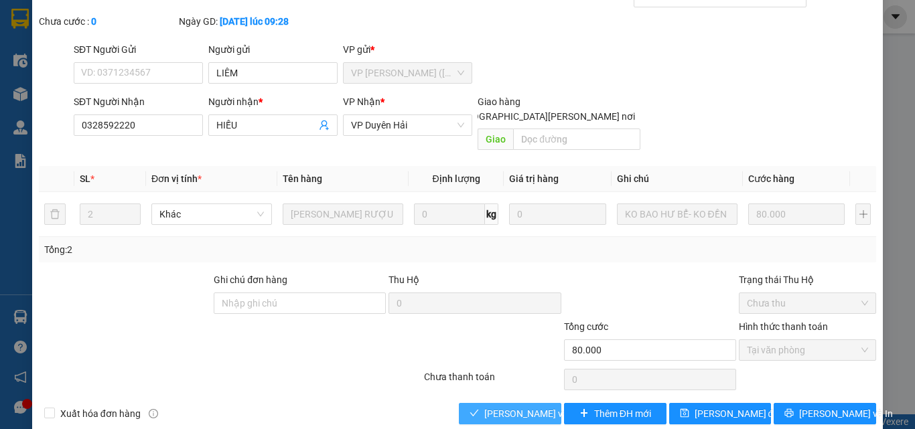
click at [518, 407] on span "[PERSON_NAME] và [PERSON_NAME] hàng" at bounding box center [574, 414] width 181 height 15
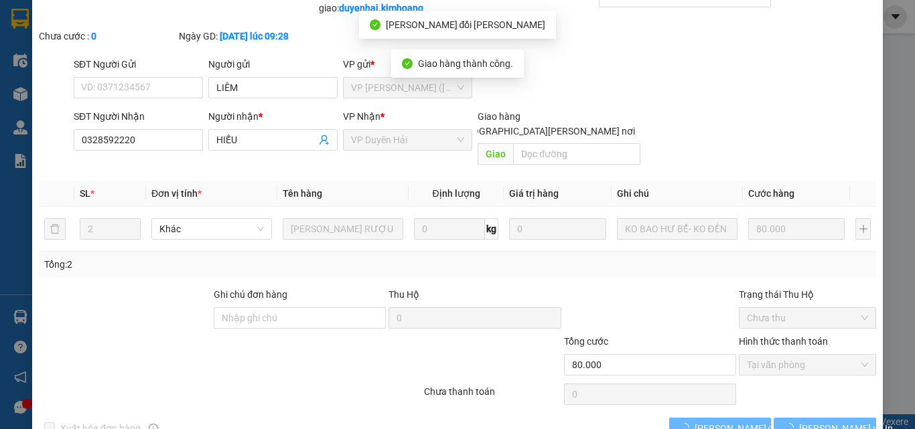
scroll to position [0, 0]
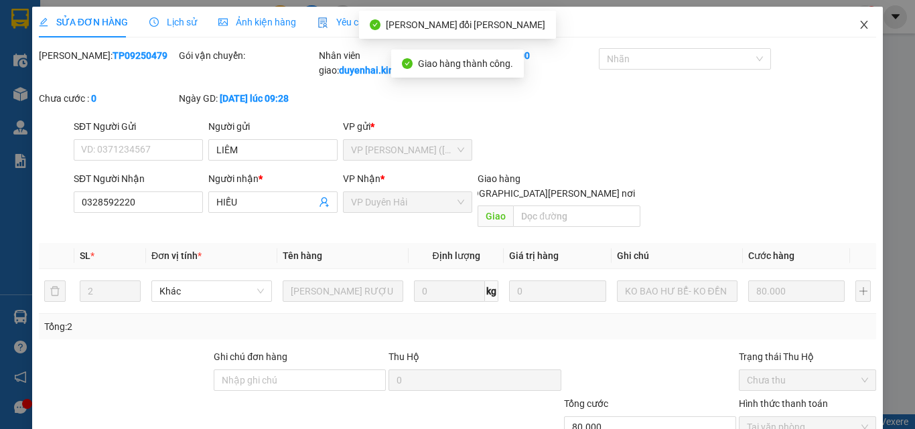
click at [859, 29] on icon "close" at bounding box center [864, 24] width 11 height 11
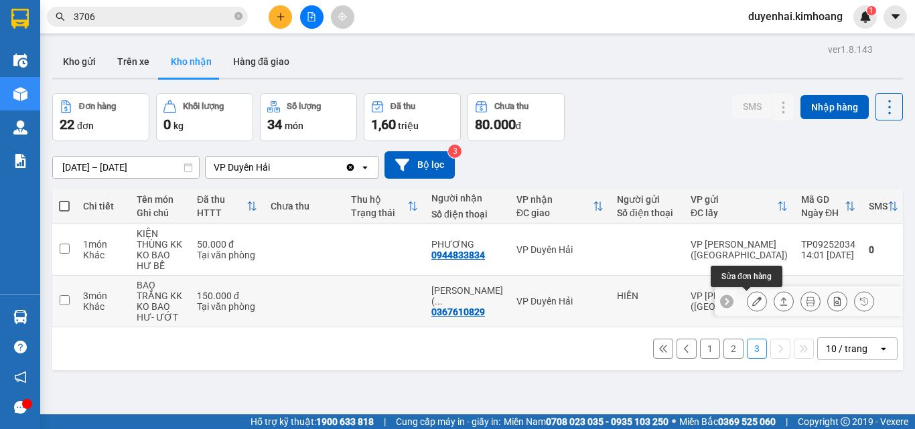
click at [748, 307] on button at bounding box center [757, 301] width 19 height 23
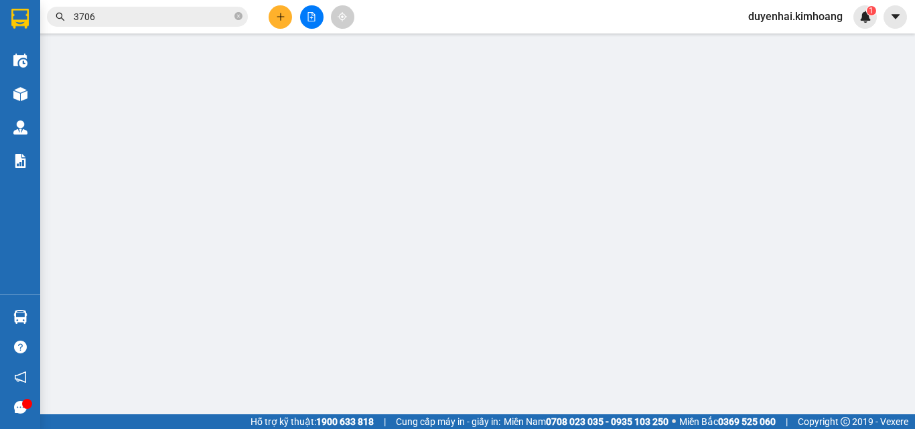
type input "HIỀN"
type input "0367610829"
type input "KHANG ( QUÁN CHÚ CUỘI)"
type input "150.000"
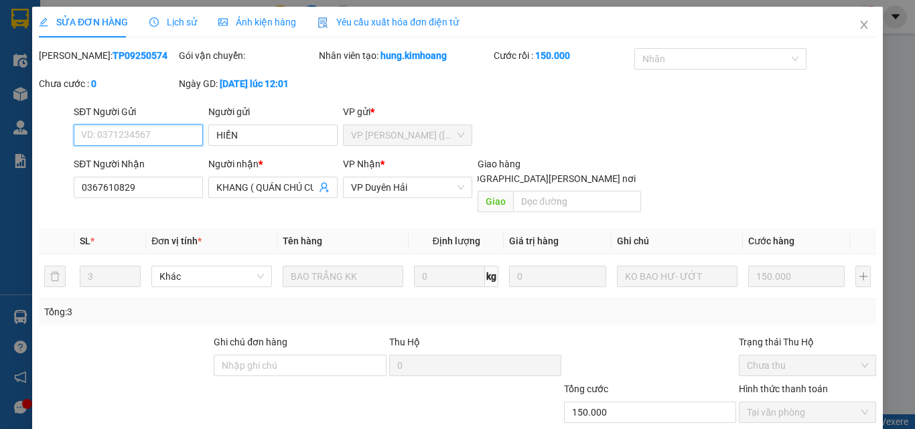
scroll to position [62, 0]
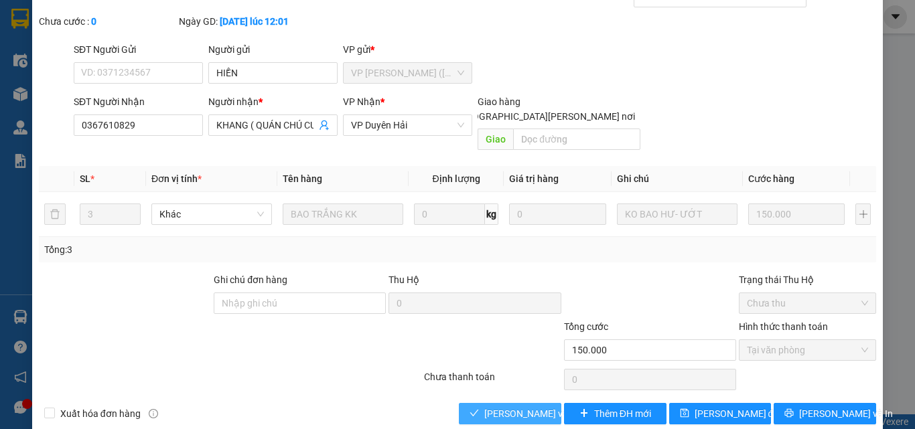
click at [537, 407] on span "[PERSON_NAME] và [PERSON_NAME] hàng" at bounding box center [574, 414] width 181 height 15
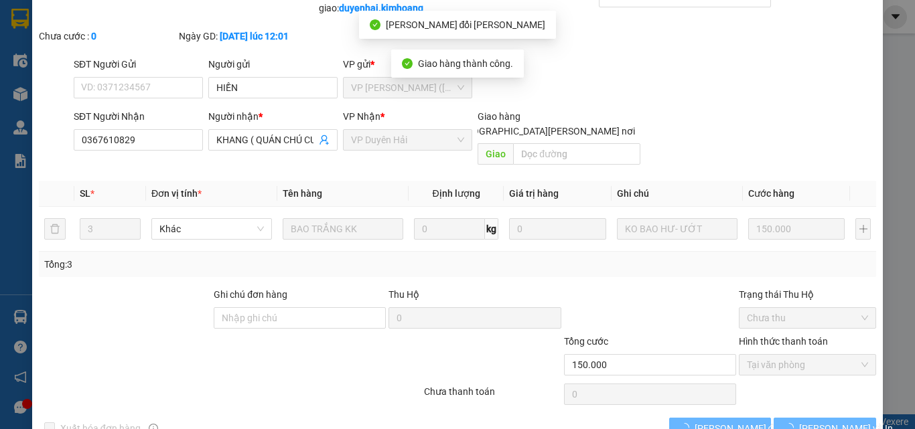
scroll to position [0, 0]
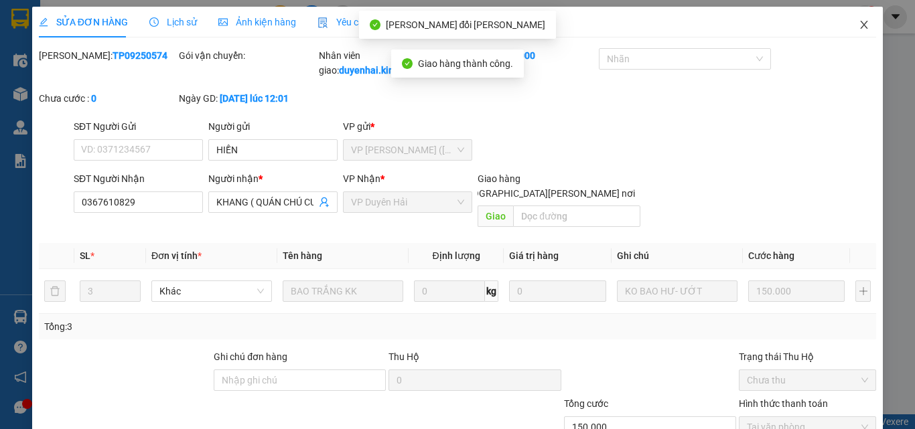
click at [859, 21] on icon "close" at bounding box center [864, 24] width 11 height 11
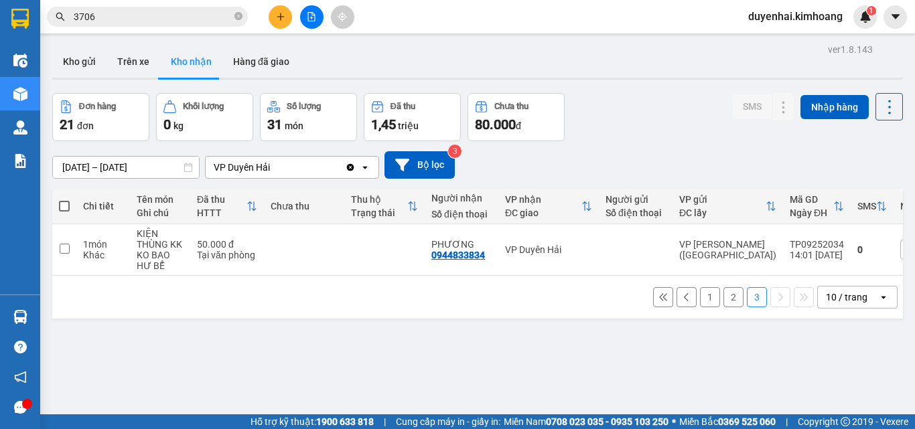
click at [726, 307] on button "2" at bounding box center [734, 297] width 20 height 20
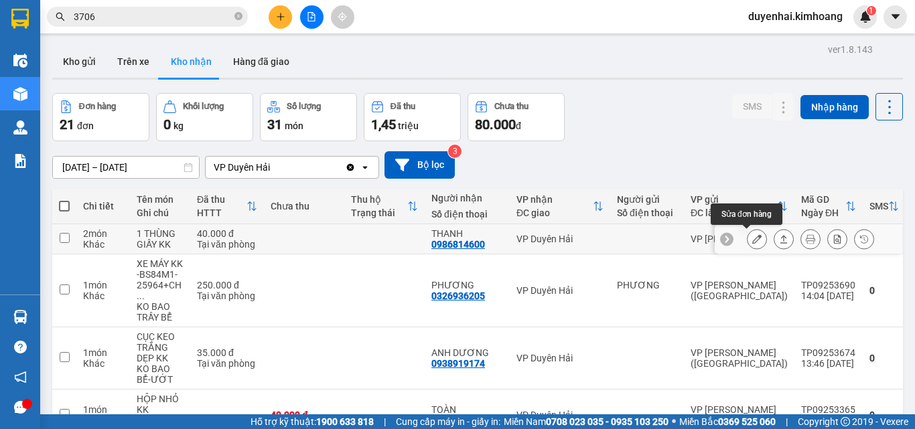
click at [752, 243] on icon at bounding box center [756, 238] width 9 height 9
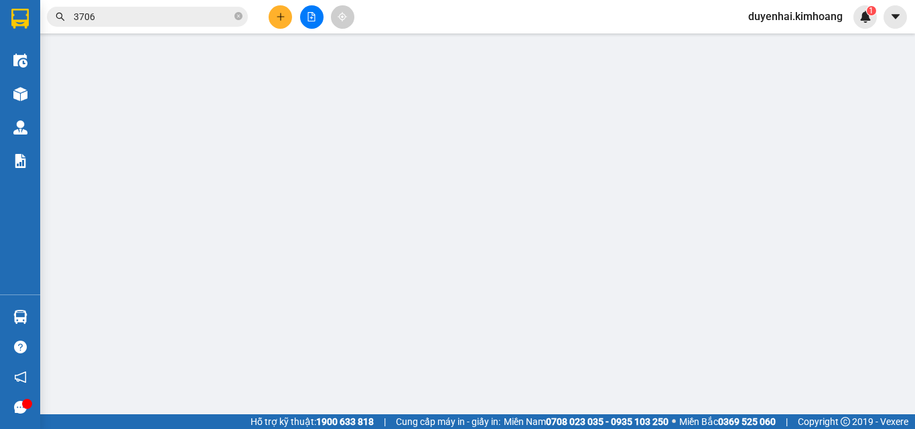
type input "0986814600"
type input "THANH"
type input "40.000"
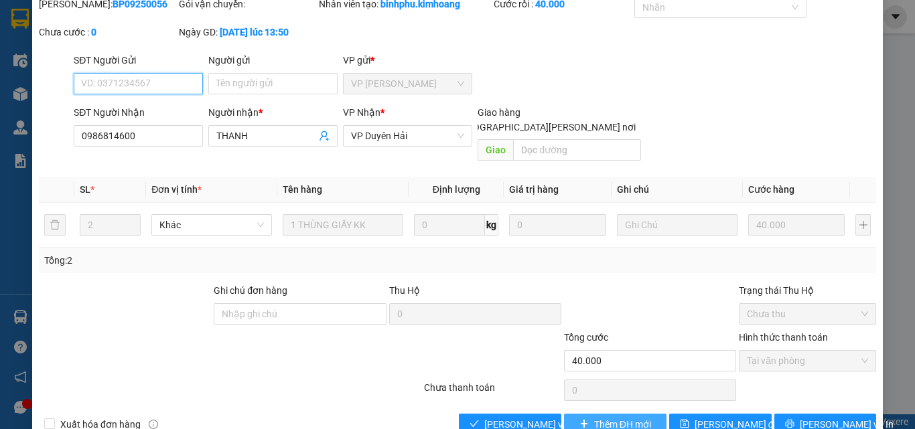
scroll to position [62, 0]
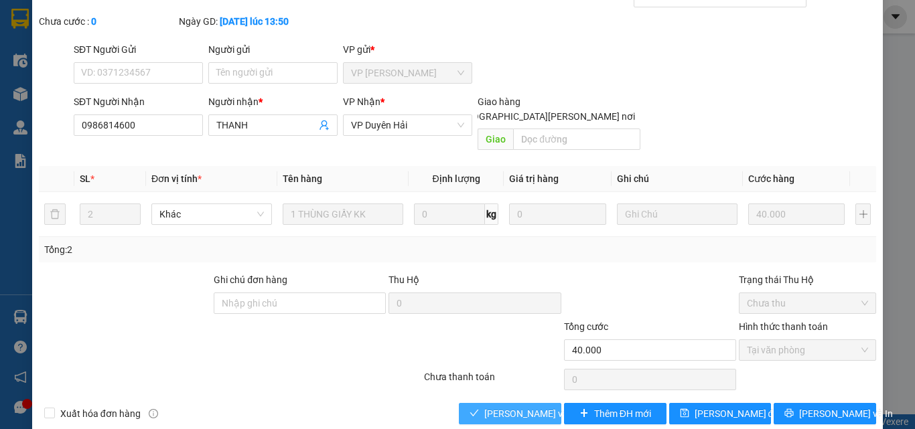
click at [515, 407] on span "[PERSON_NAME] và [PERSON_NAME] hàng" at bounding box center [574, 414] width 181 height 15
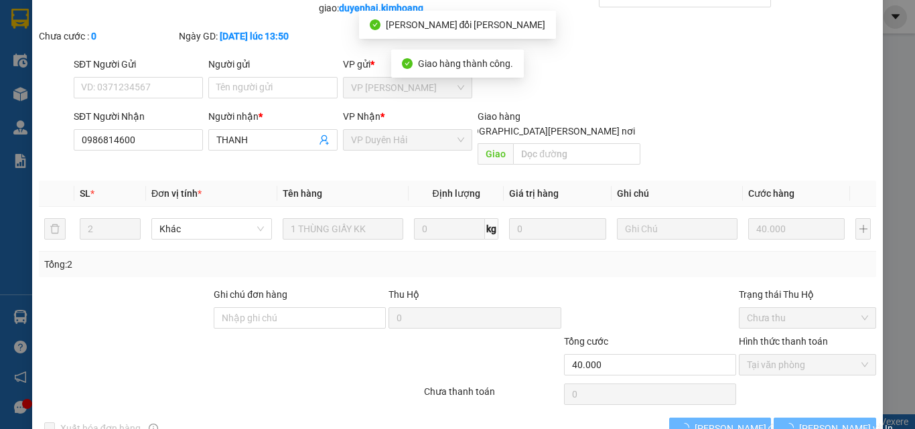
scroll to position [0, 0]
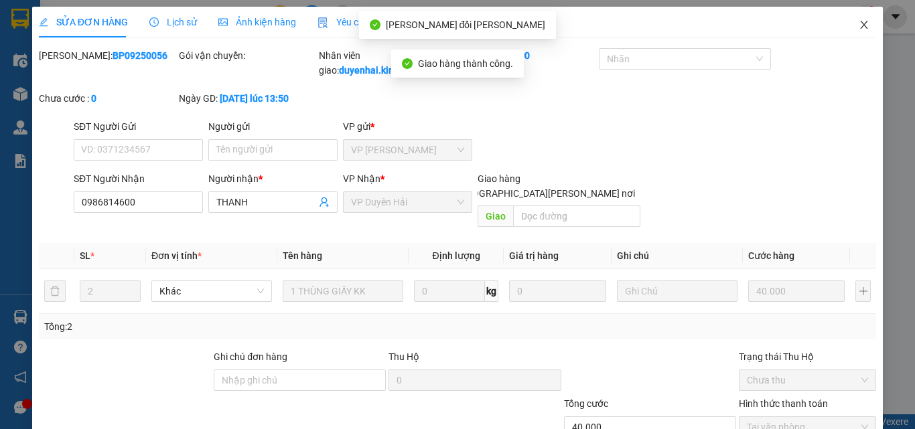
click at [861, 25] on icon "close" at bounding box center [864, 25] width 7 height 8
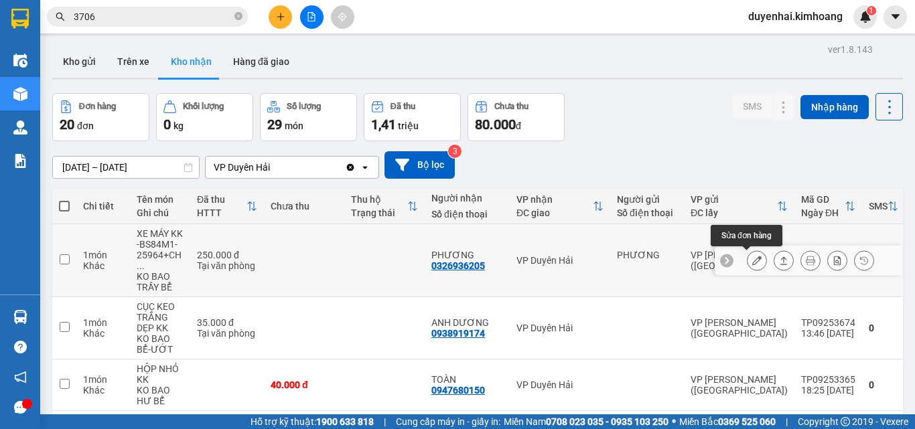
click at [752, 259] on icon at bounding box center [756, 260] width 9 height 9
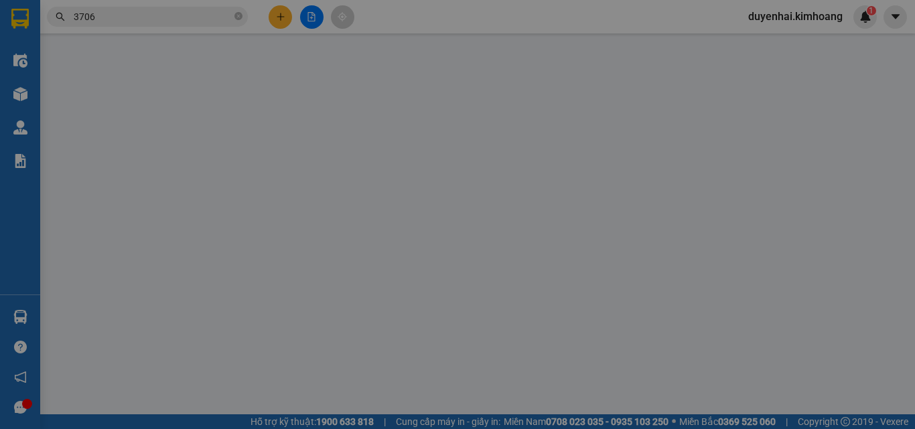
type input "PHƯƠNG"
type input "0326936205"
type input "PHƯƠNG"
type input "250.000"
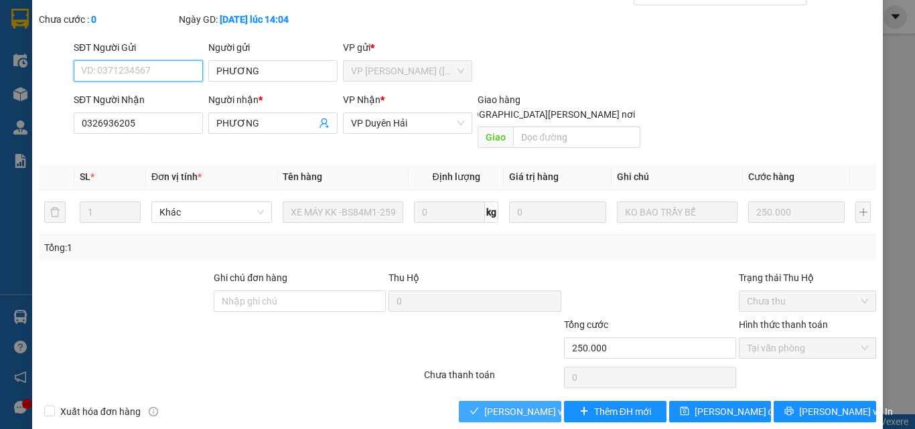
scroll to position [69, 0]
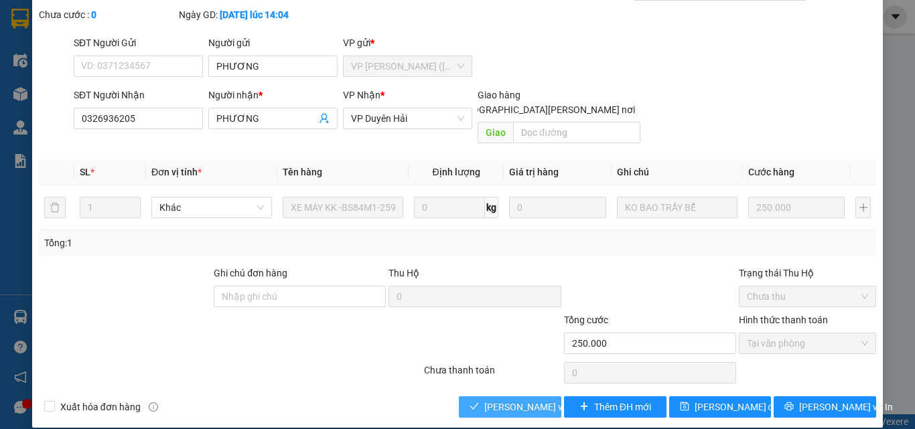
click at [512, 400] on span "[PERSON_NAME] và [PERSON_NAME] hàng" at bounding box center [574, 407] width 181 height 15
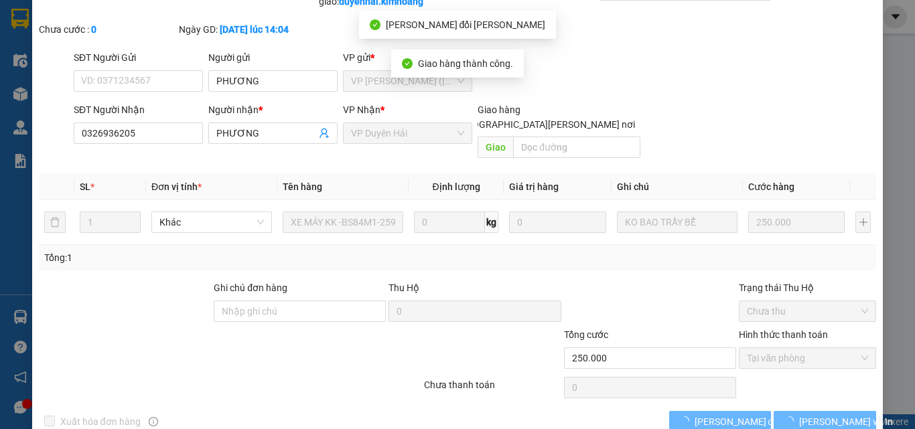
scroll to position [0, 0]
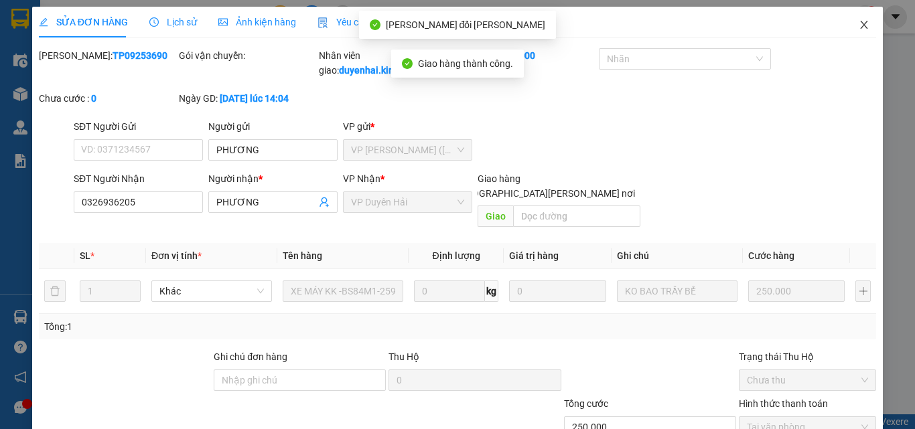
click at [861, 27] on icon "close" at bounding box center [864, 25] width 7 height 8
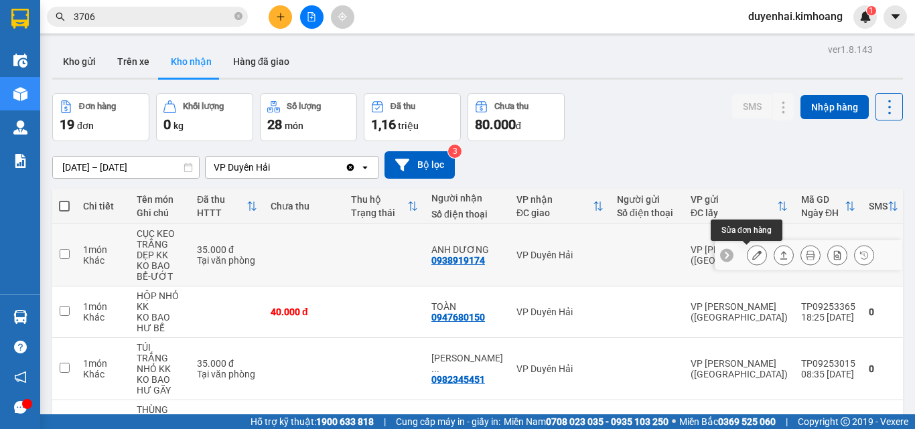
click at [748, 253] on button at bounding box center [757, 255] width 19 height 23
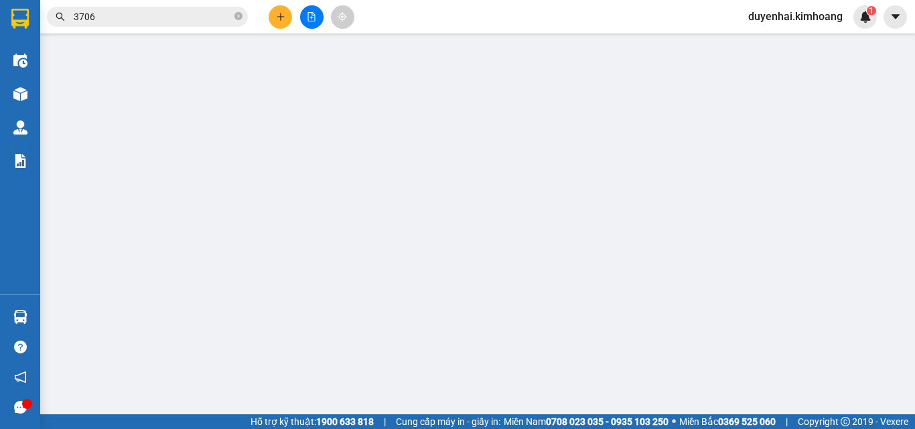
type input "0938919174"
type input "ANH DƯƠNG"
type input "35.000"
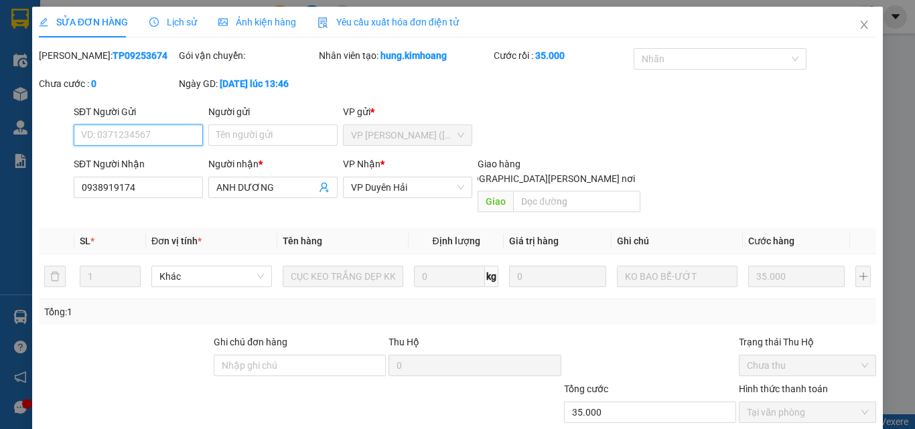
scroll to position [69, 0]
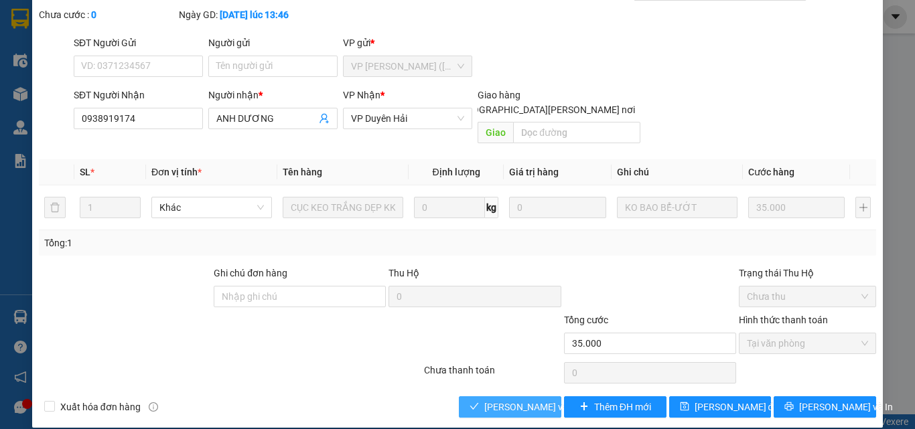
click at [510, 400] on span "[PERSON_NAME] và [PERSON_NAME] hàng" at bounding box center [574, 407] width 181 height 15
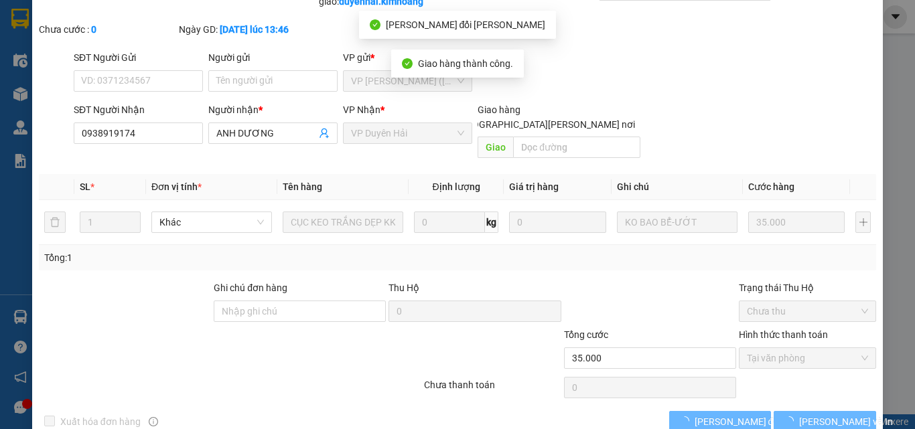
scroll to position [0, 0]
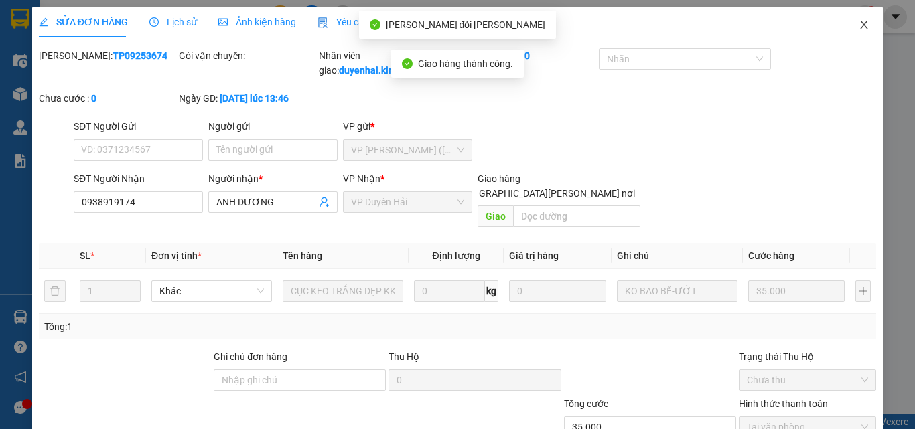
click at [861, 25] on icon "close" at bounding box center [864, 25] width 7 height 8
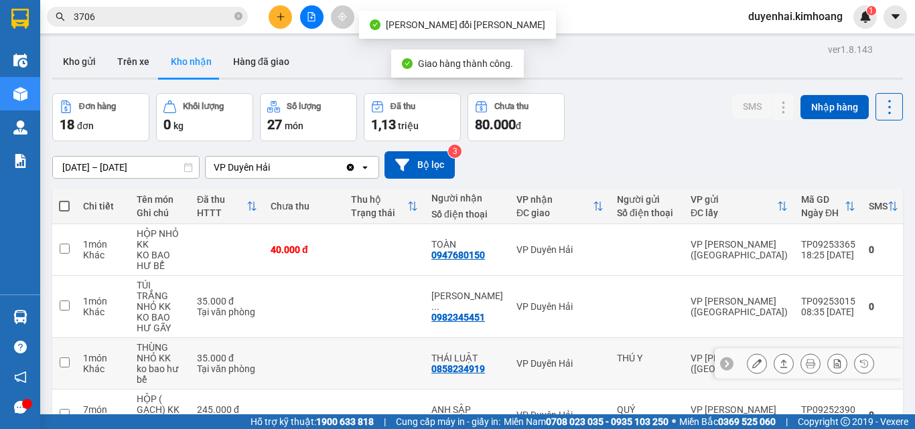
scroll to position [67, 0]
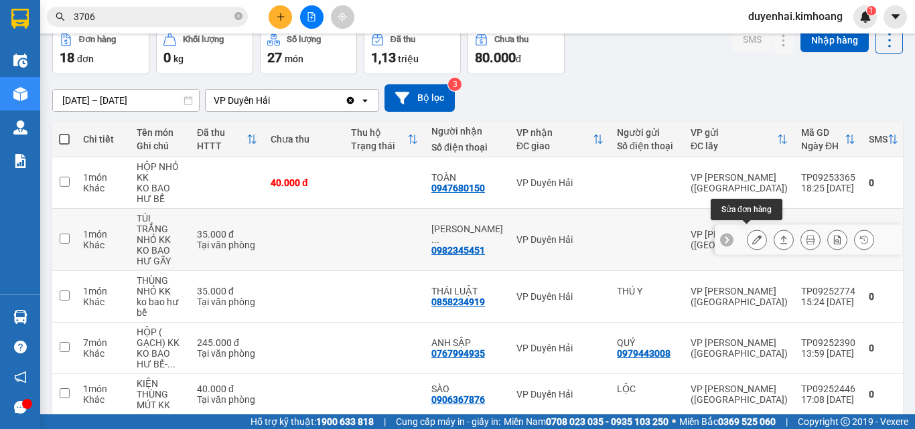
click at [754, 234] on button at bounding box center [757, 239] width 19 height 23
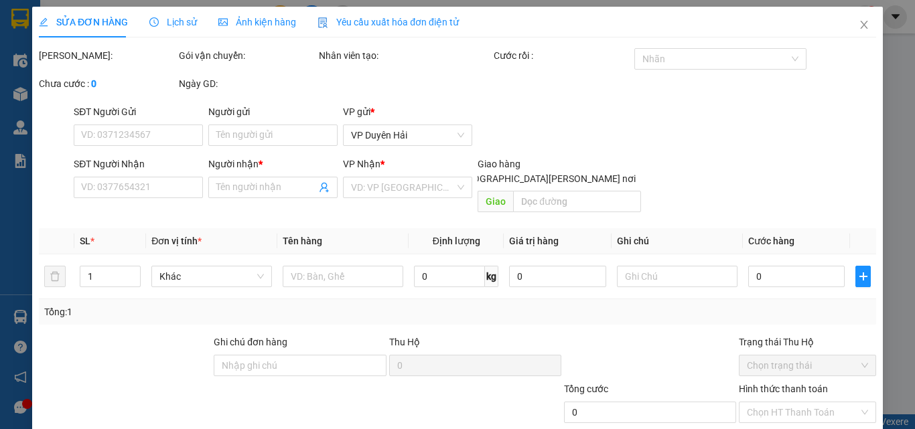
type input "0982345451"
type input "[PERSON_NAME]"
type input "35.000"
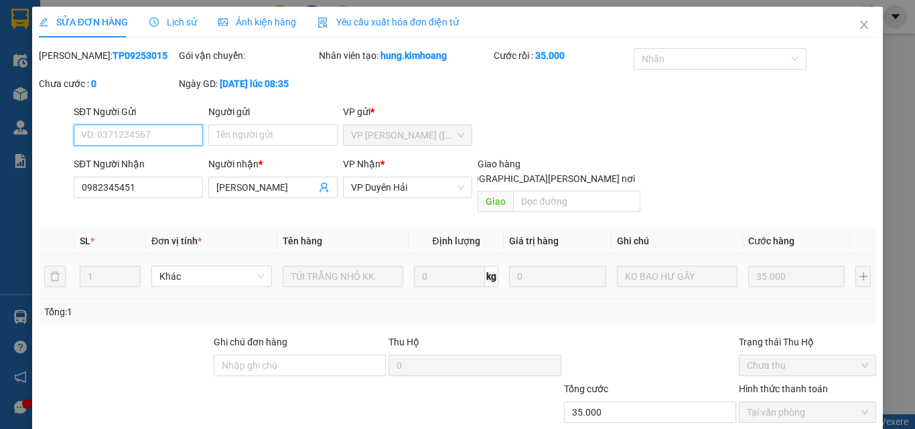
scroll to position [62, 0]
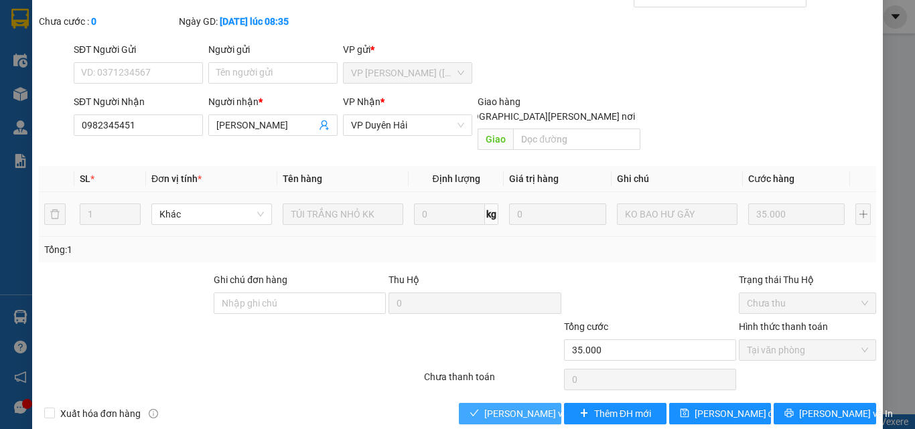
click at [537, 407] on span "[PERSON_NAME] và [PERSON_NAME] hàng" at bounding box center [574, 414] width 181 height 15
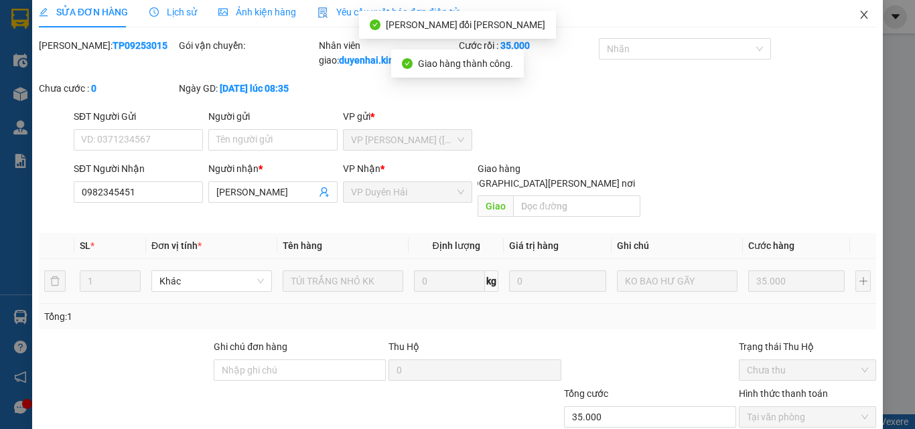
scroll to position [0, 0]
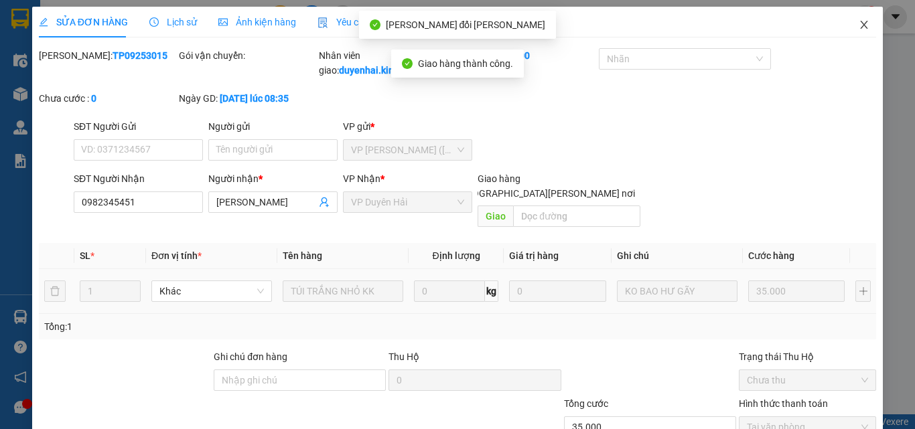
click at [859, 27] on icon "close" at bounding box center [864, 24] width 11 height 11
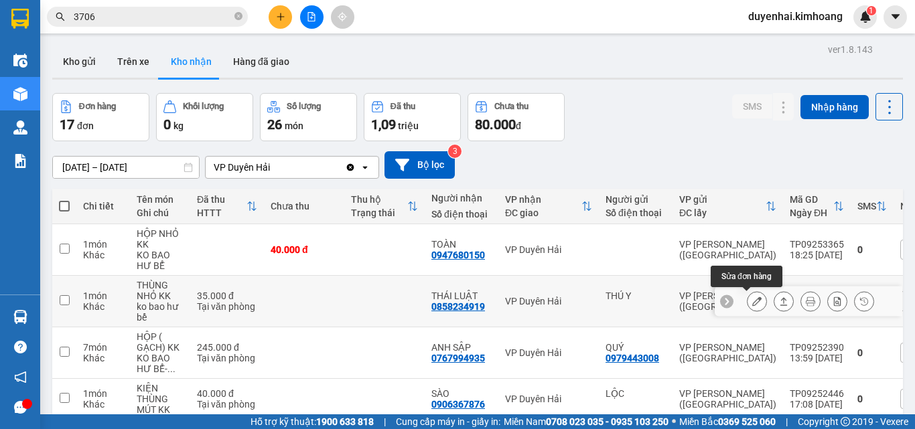
click at [748, 303] on button at bounding box center [757, 301] width 19 height 23
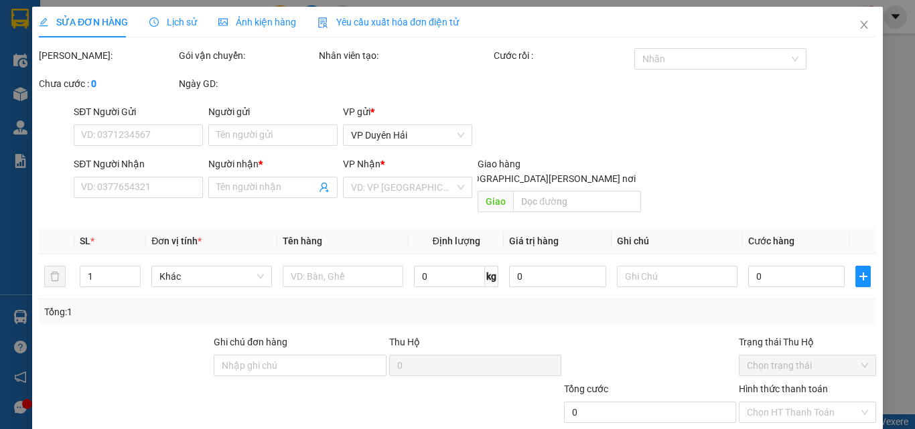
type input "THÚ Y"
type input "0858234919"
type input "THÁI LUẬT"
type input "35.000"
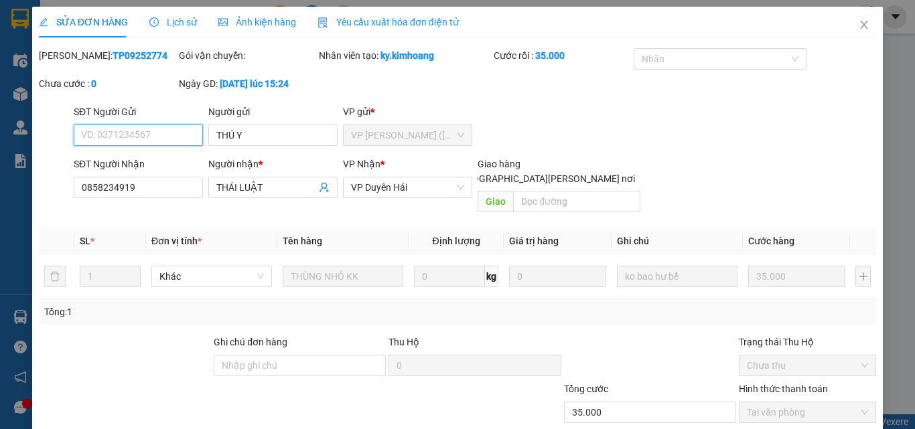
scroll to position [69, 0]
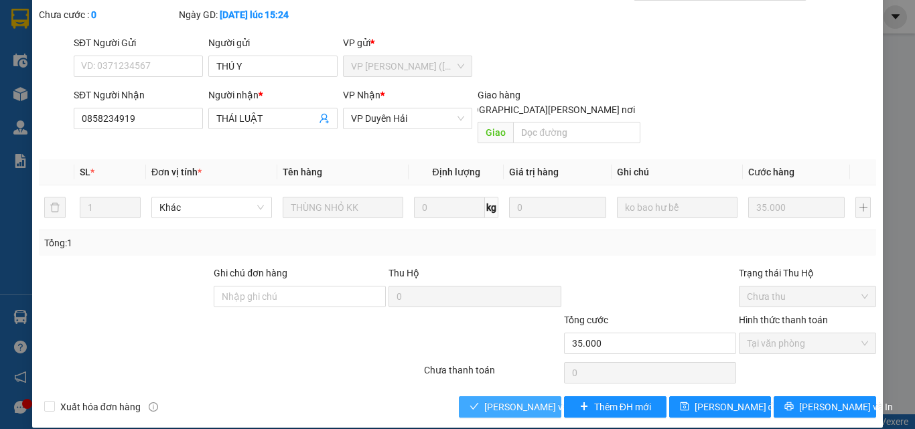
click at [510, 401] on button "[PERSON_NAME] và [PERSON_NAME] hàng" at bounding box center [510, 407] width 102 height 21
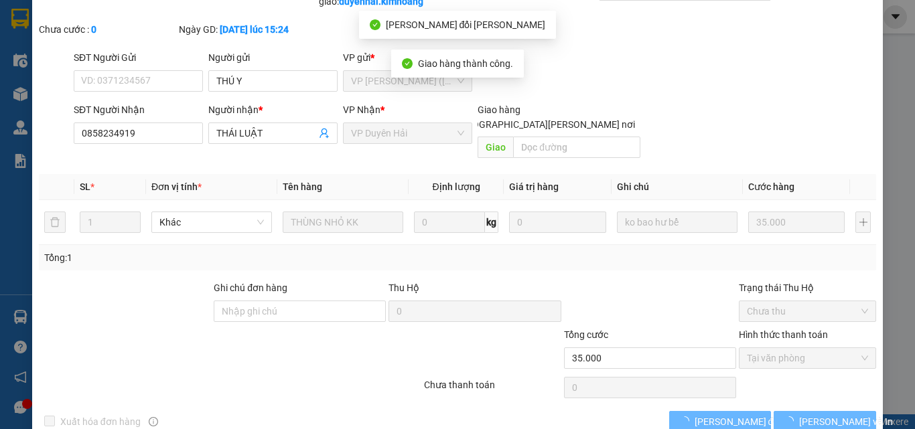
scroll to position [0, 0]
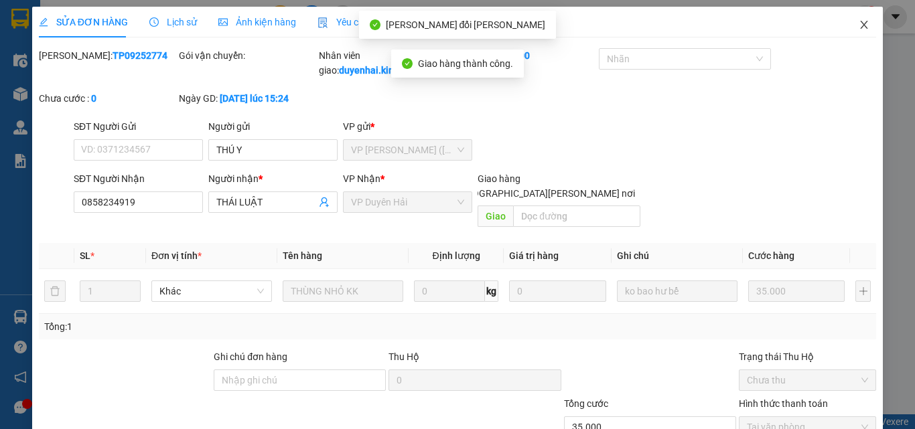
click at [859, 24] on icon "close" at bounding box center [864, 24] width 11 height 11
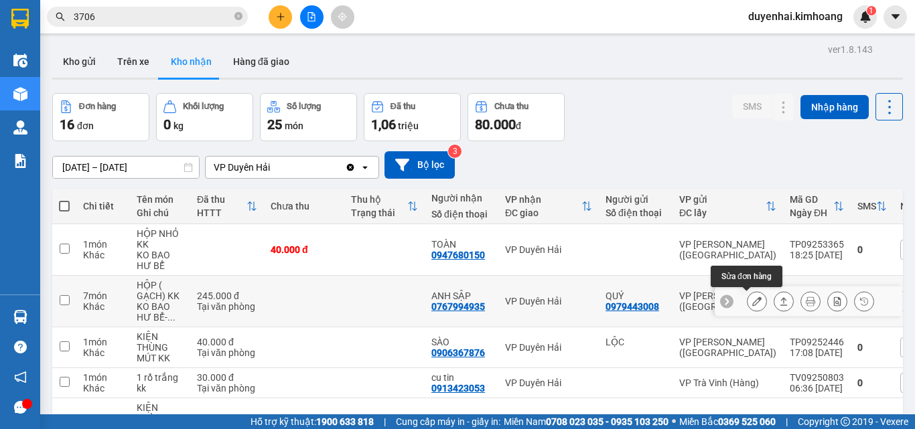
click at [748, 303] on button at bounding box center [757, 301] width 19 height 23
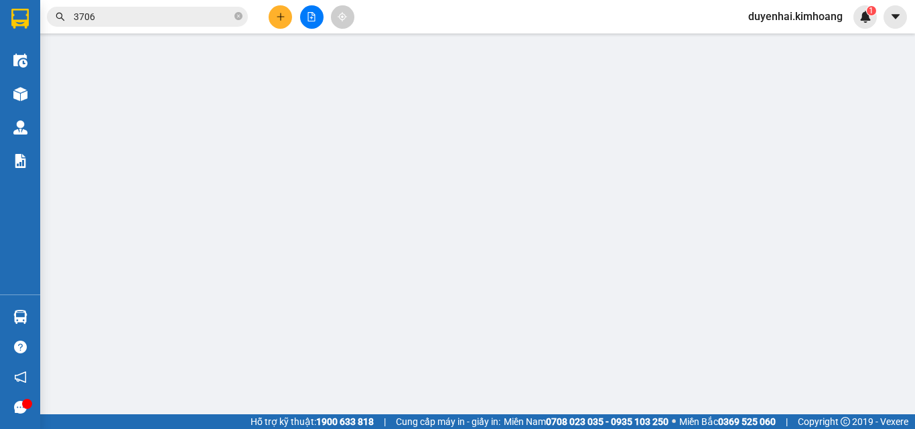
type input "0979443008"
type input "QUÝ"
type input "0767994935"
type input "ANH SẬP"
type input "245.000"
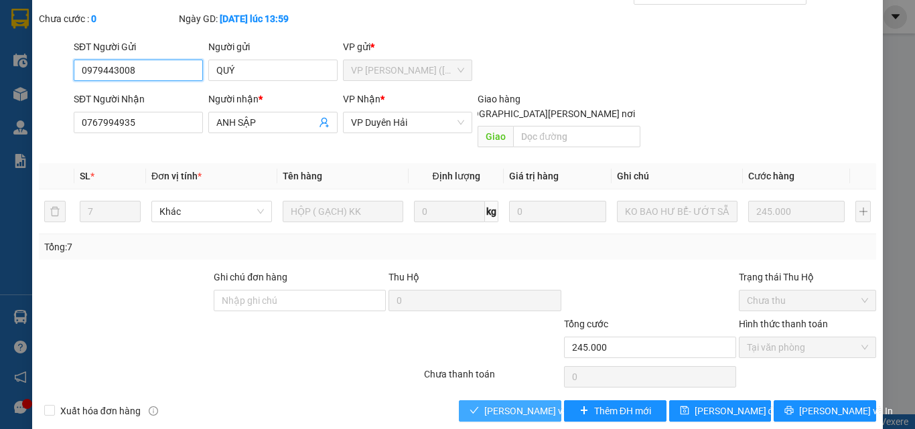
scroll to position [69, 0]
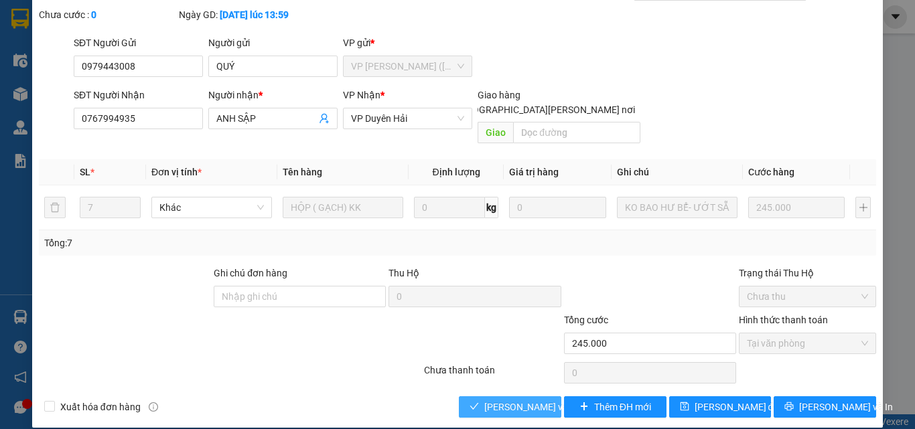
click at [508, 400] on span "[PERSON_NAME] và [PERSON_NAME] hàng" at bounding box center [574, 407] width 181 height 15
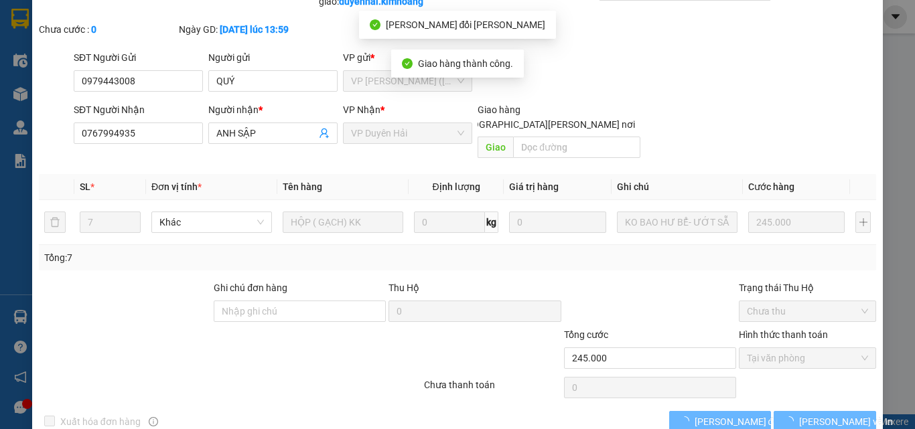
scroll to position [0, 0]
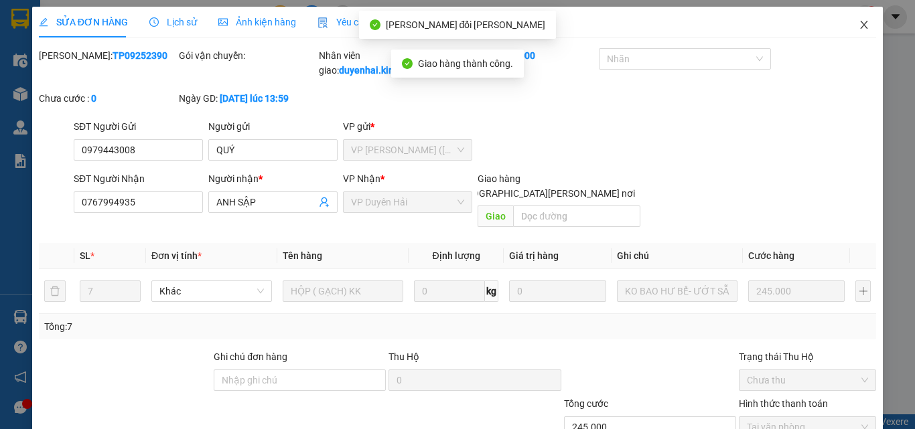
click at [859, 28] on icon "close" at bounding box center [864, 24] width 11 height 11
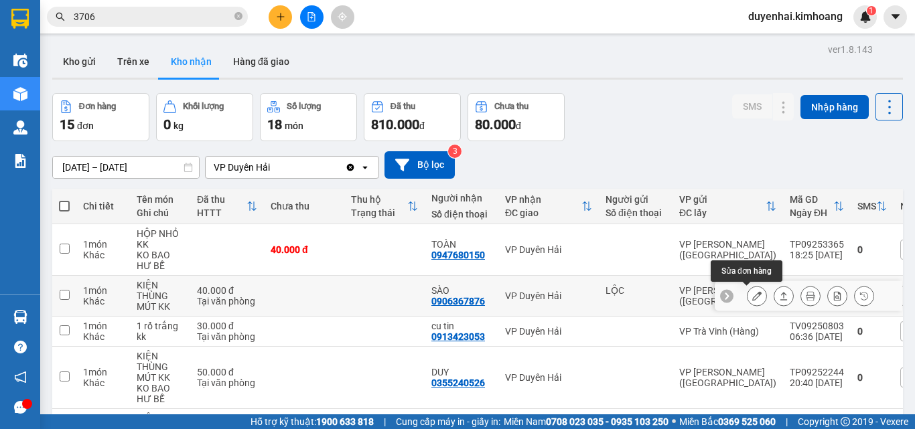
click at [752, 296] on icon at bounding box center [756, 295] width 9 height 9
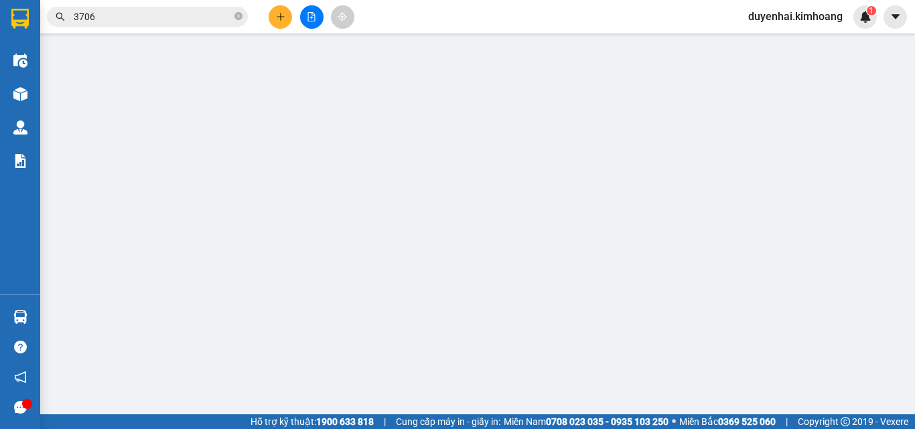
type input "LỘC"
type input "0906367876"
type input "SÀO"
type input "40.000"
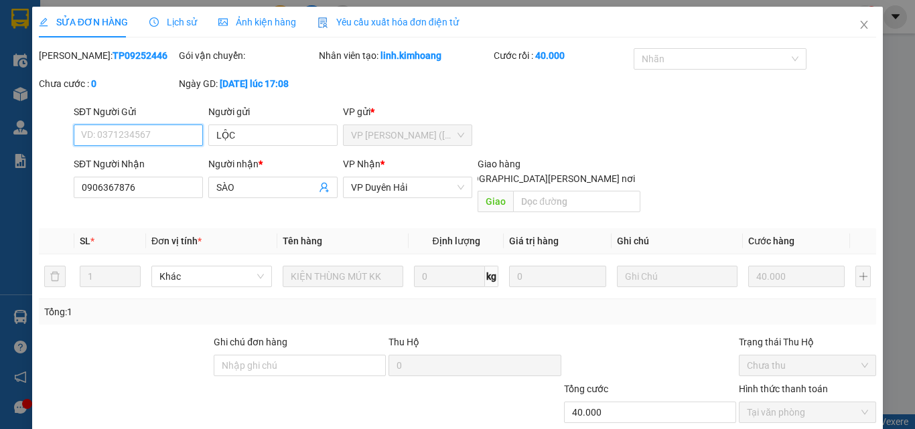
scroll to position [62, 0]
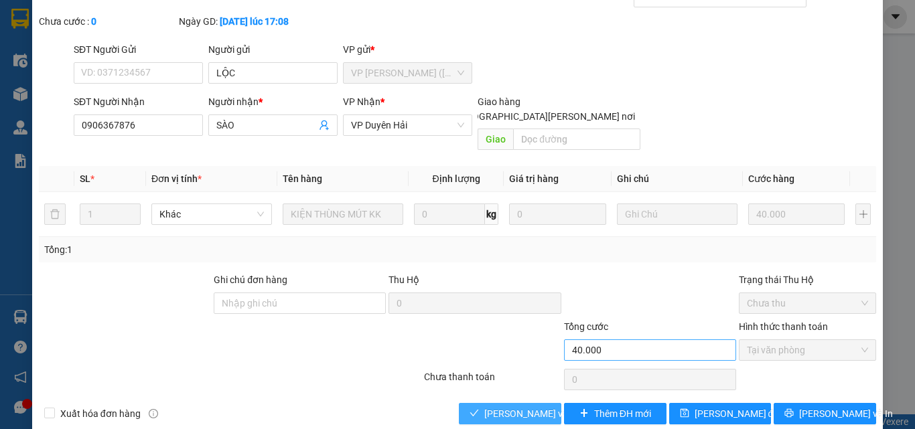
drag, startPoint x: 510, startPoint y: 399, endPoint x: 613, endPoint y: 342, distance: 117.5
click at [510, 407] on span "[PERSON_NAME] và [PERSON_NAME] hàng" at bounding box center [574, 414] width 181 height 15
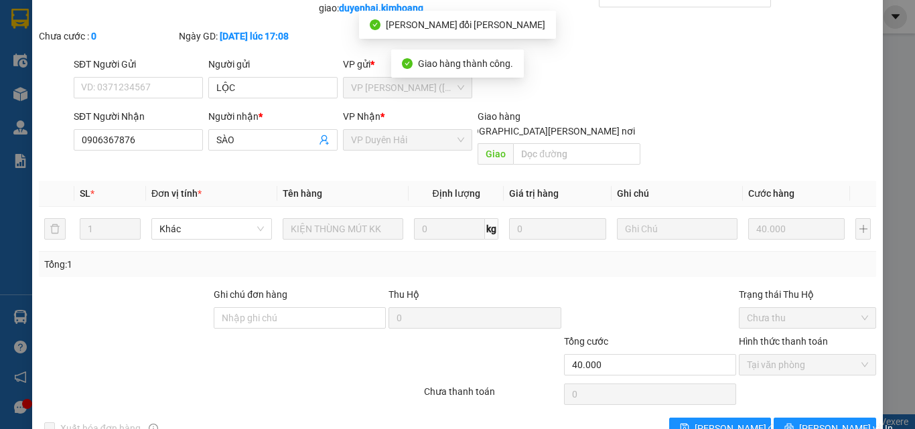
scroll to position [0, 0]
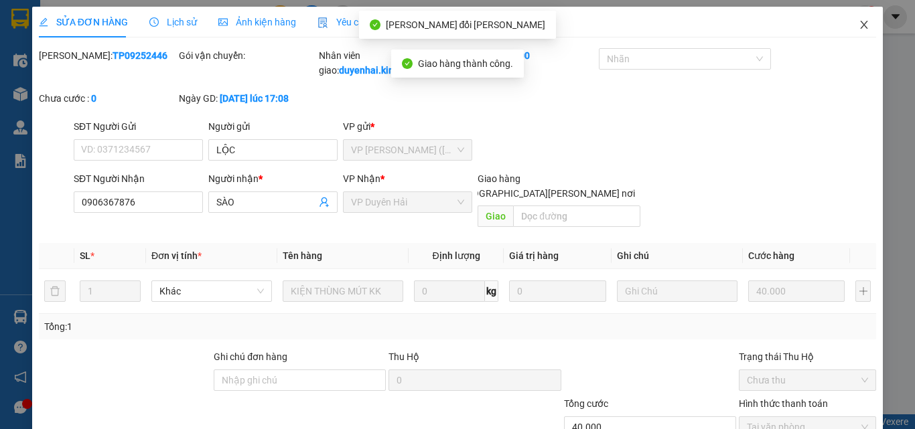
click at [859, 26] on icon "close" at bounding box center [864, 24] width 11 height 11
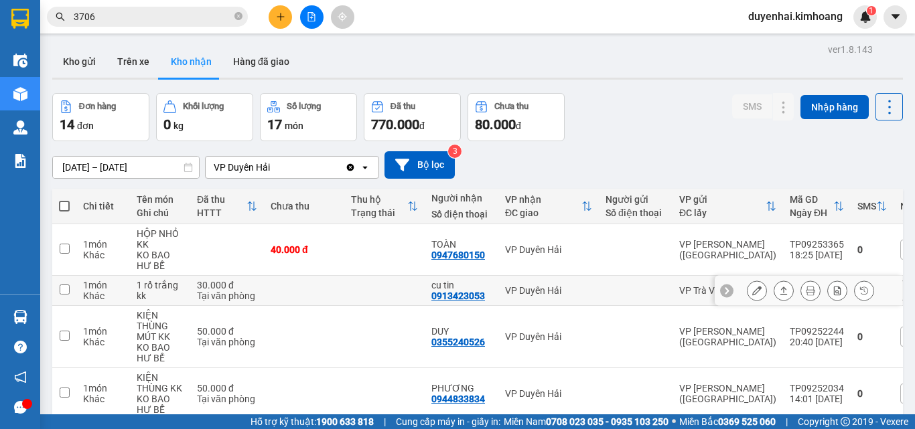
click at [752, 293] on icon at bounding box center [756, 290] width 9 height 9
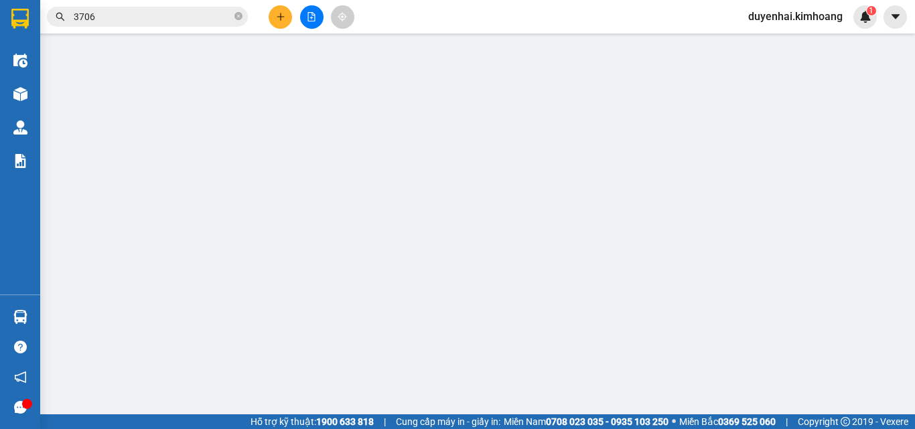
type input "0913423053"
type input "cu tin"
type input "30.000"
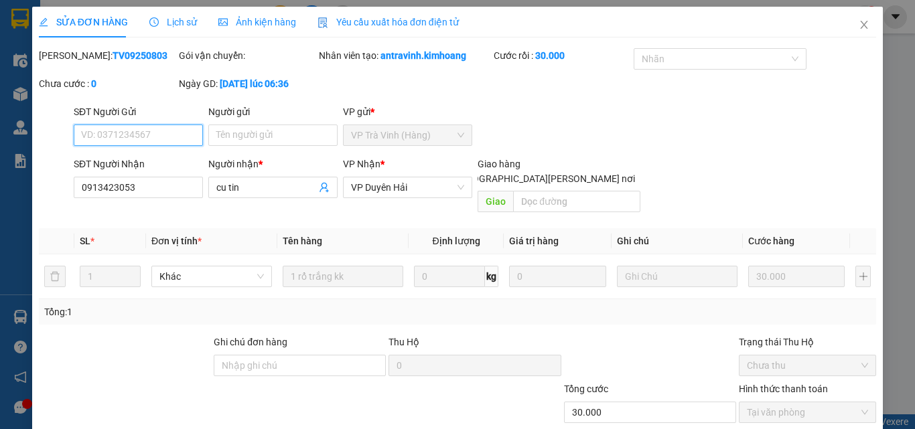
scroll to position [62, 0]
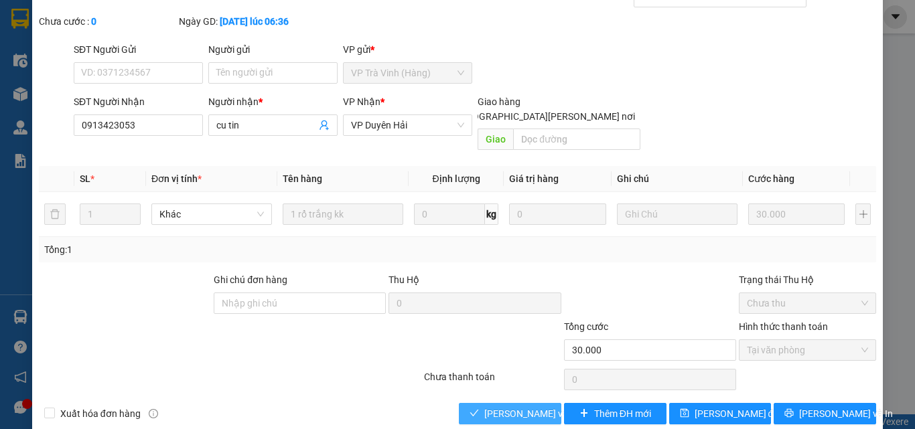
click at [512, 407] on span "[PERSON_NAME] và [PERSON_NAME] hàng" at bounding box center [574, 414] width 181 height 15
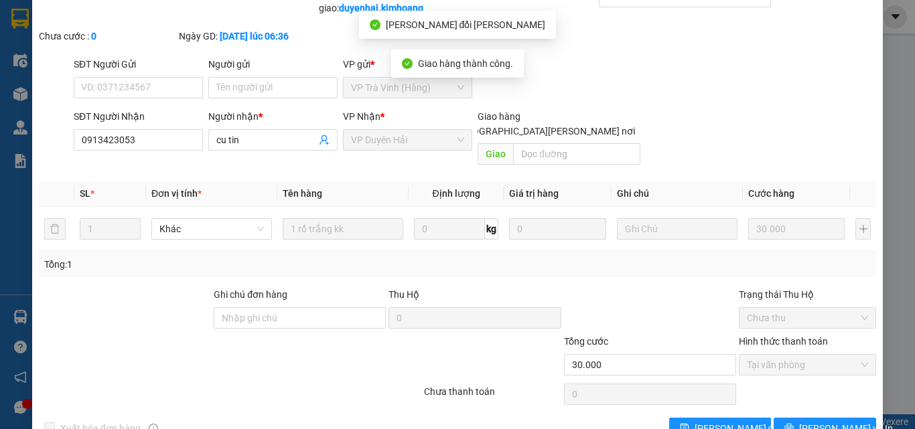
scroll to position [0, 0]
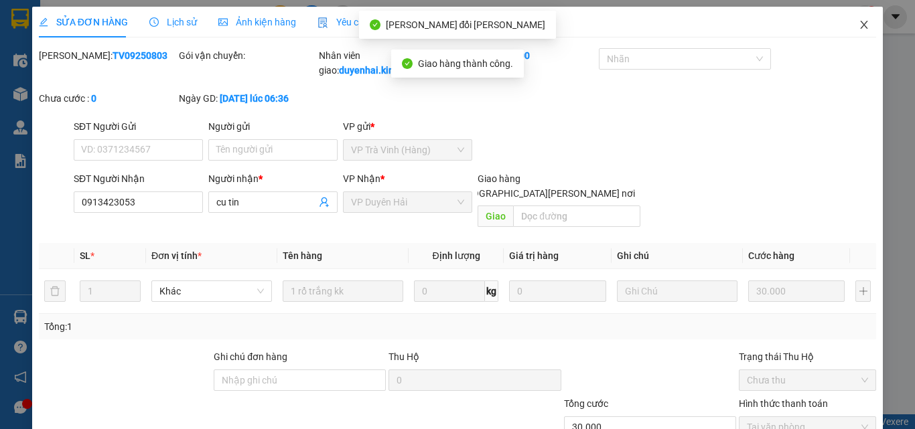
click at [859, 25] on icon "close" at bounding box center [864, 24] width 11 height 11
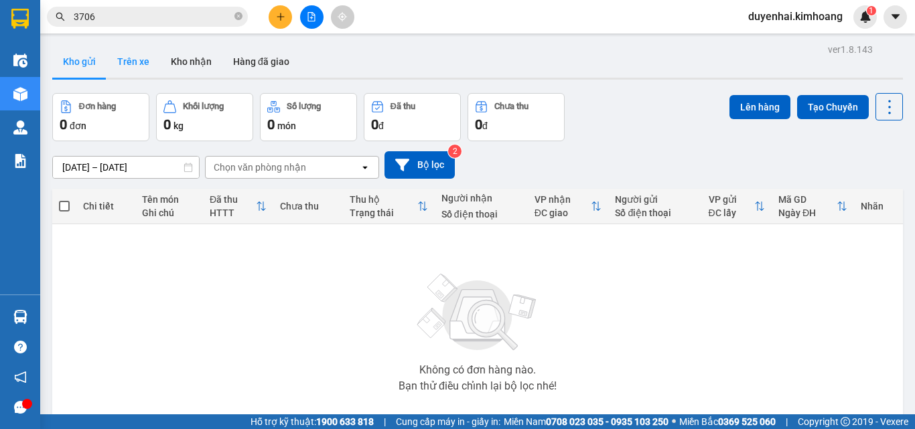
click at [135, 64] on button "Trên xe" at bounding box center [134, 62] width 54 height 32
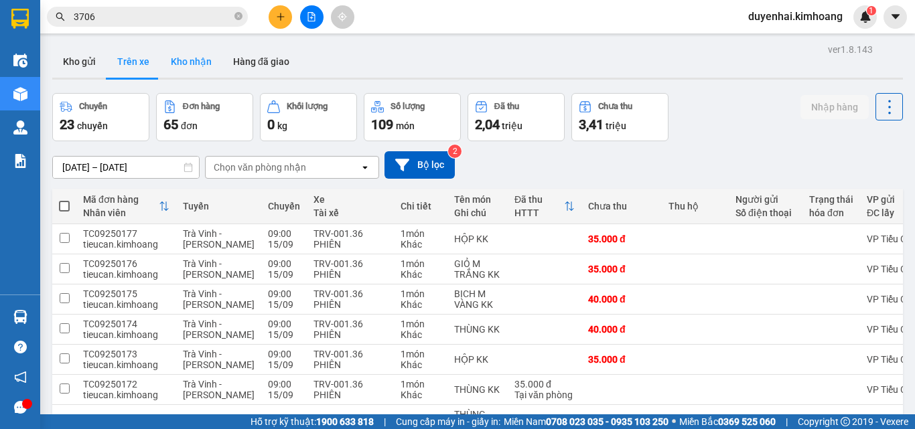
click at [191, 70] on button "Kho nhận" at bounding box center [191, 62] width 62 height 32
type input "[DATE] – [DATE]"
